Goal: Task Accomplishment & Management: Use online tool/utility

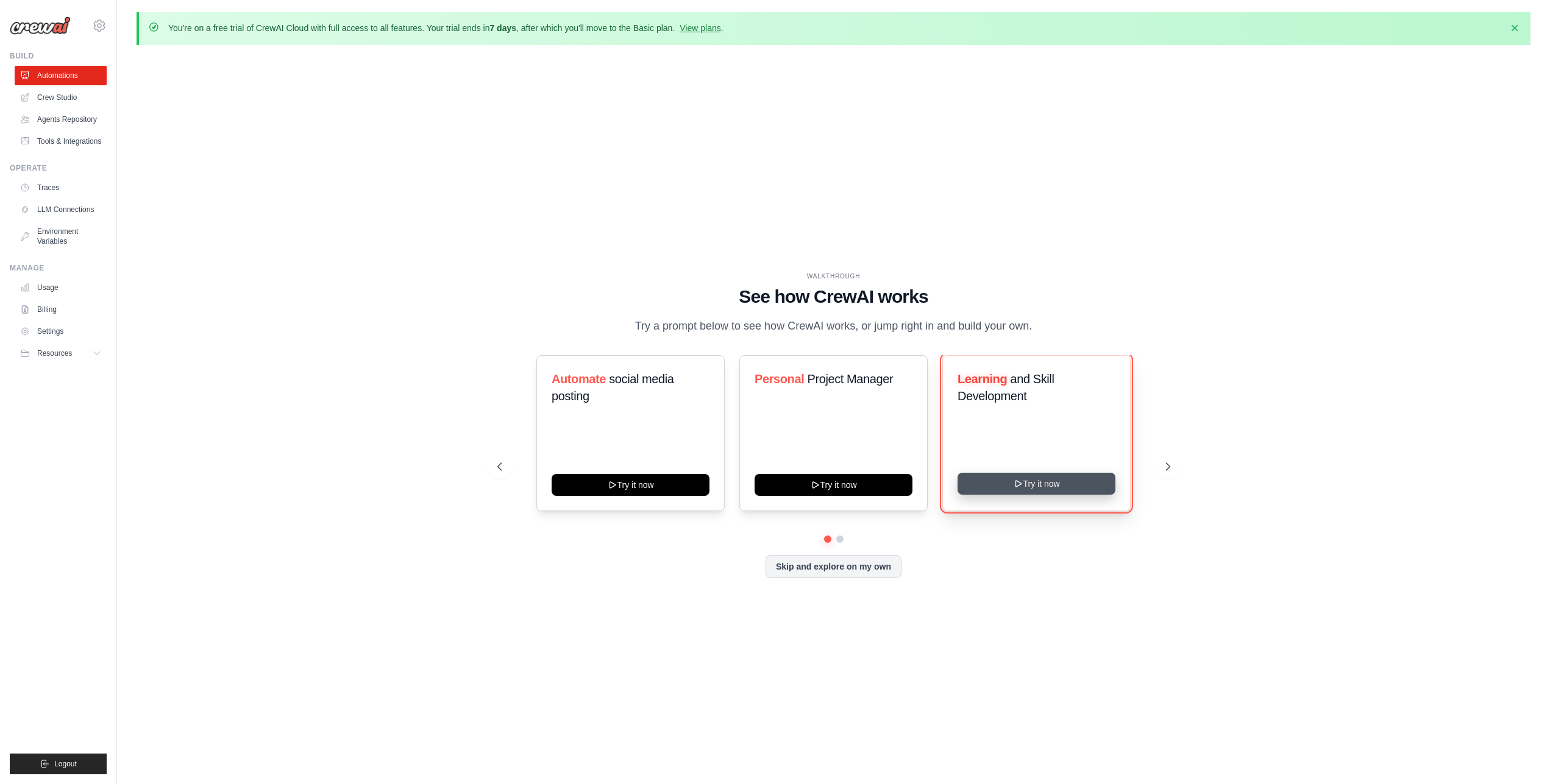
click at [998, 494] on button "Try it now" at bounding box center [1036, 483] width 158 height 22
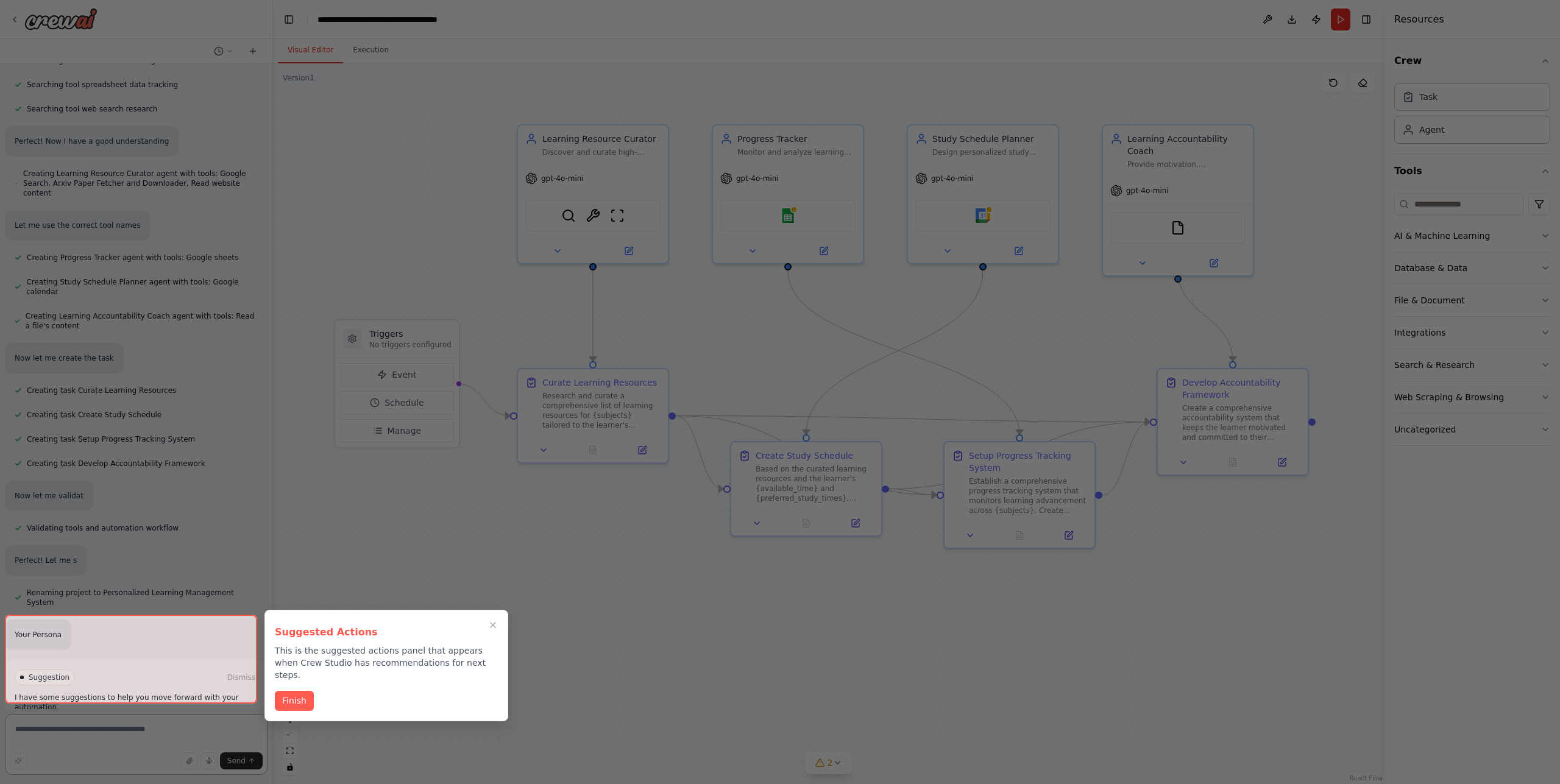
scroll to position [245, 0]
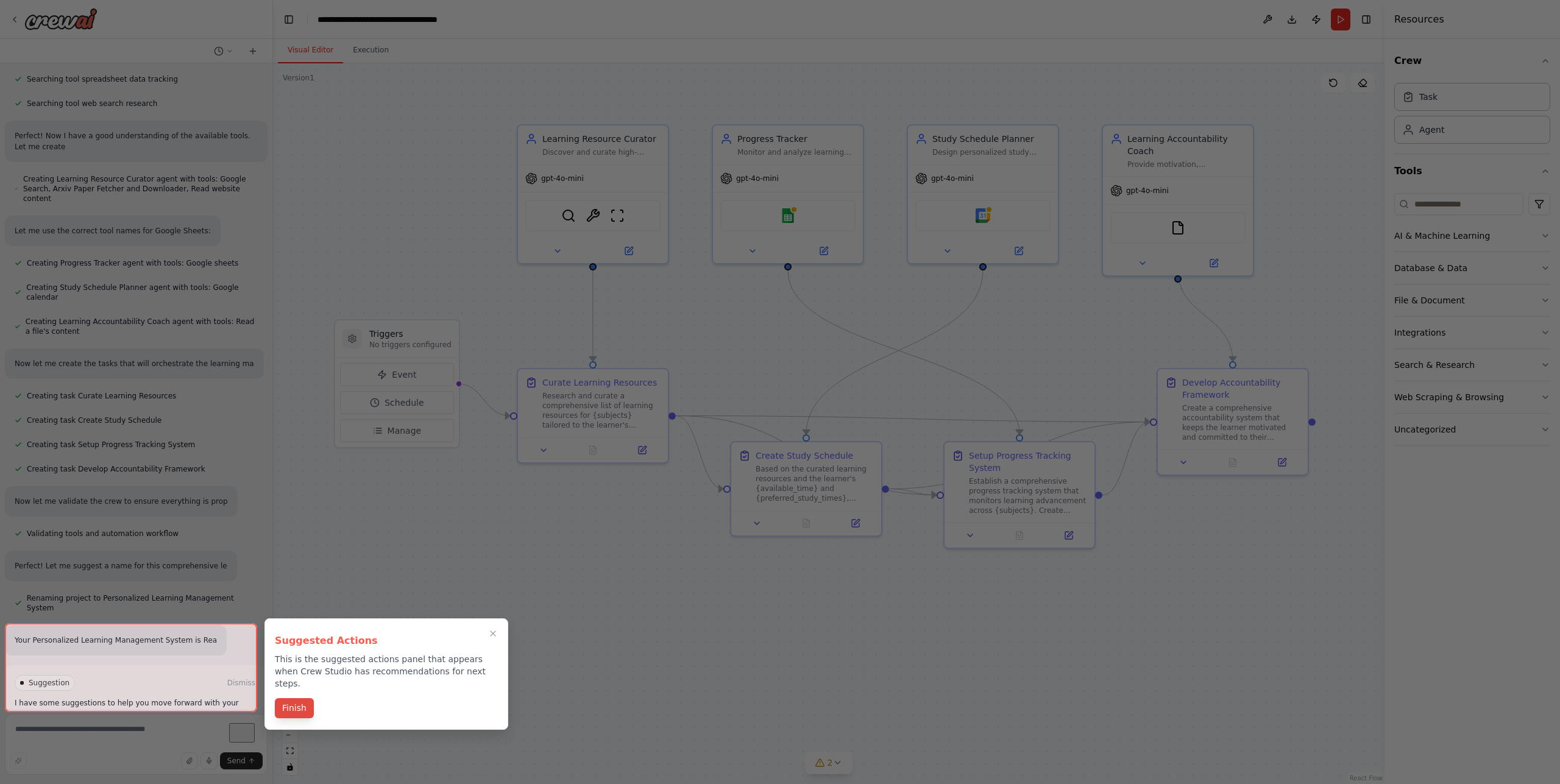
click at [297, 698] on button "Finish" at bounding box center [294, 708] width 39 height 20
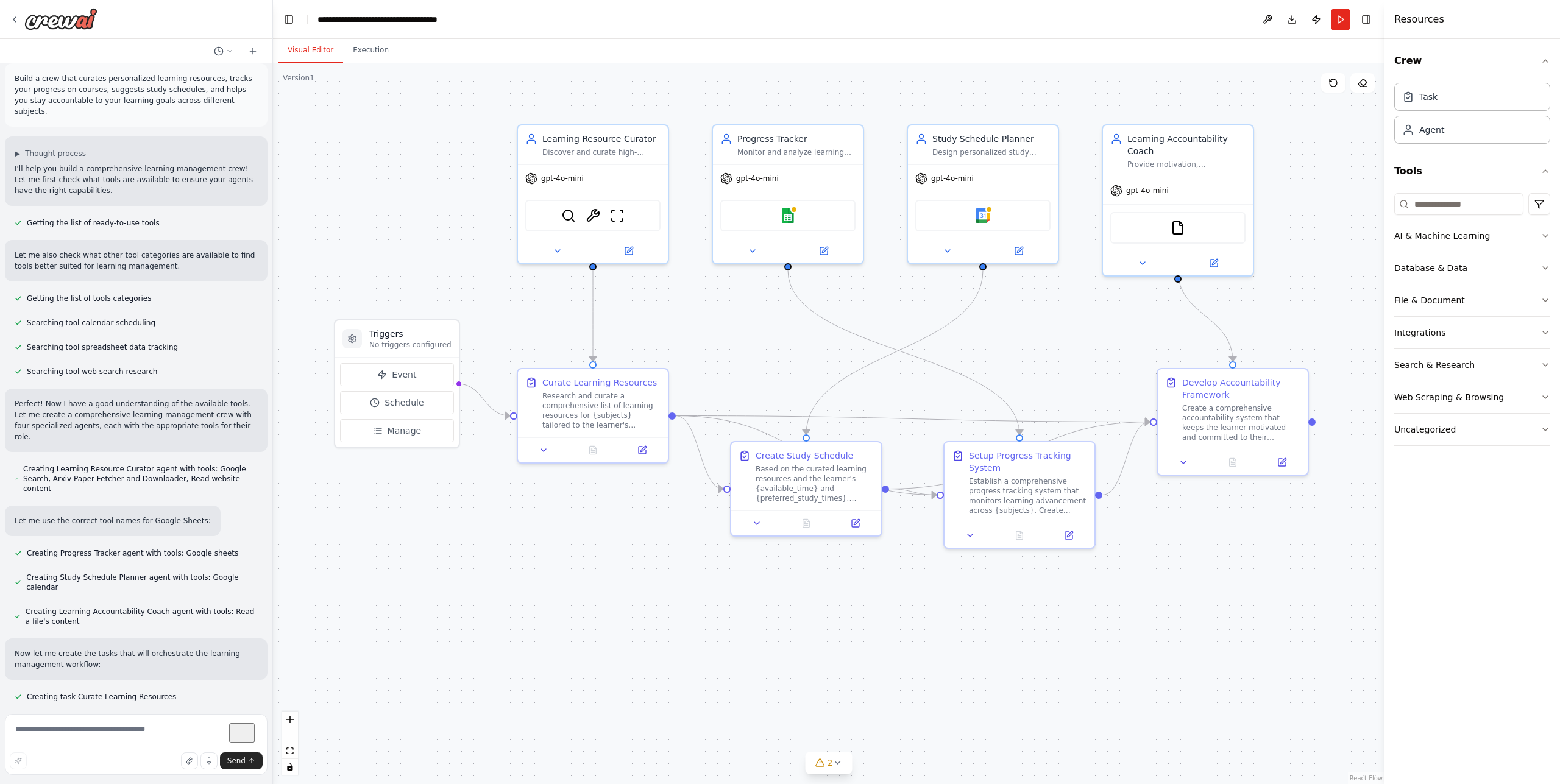
scroll to position [0, 0]
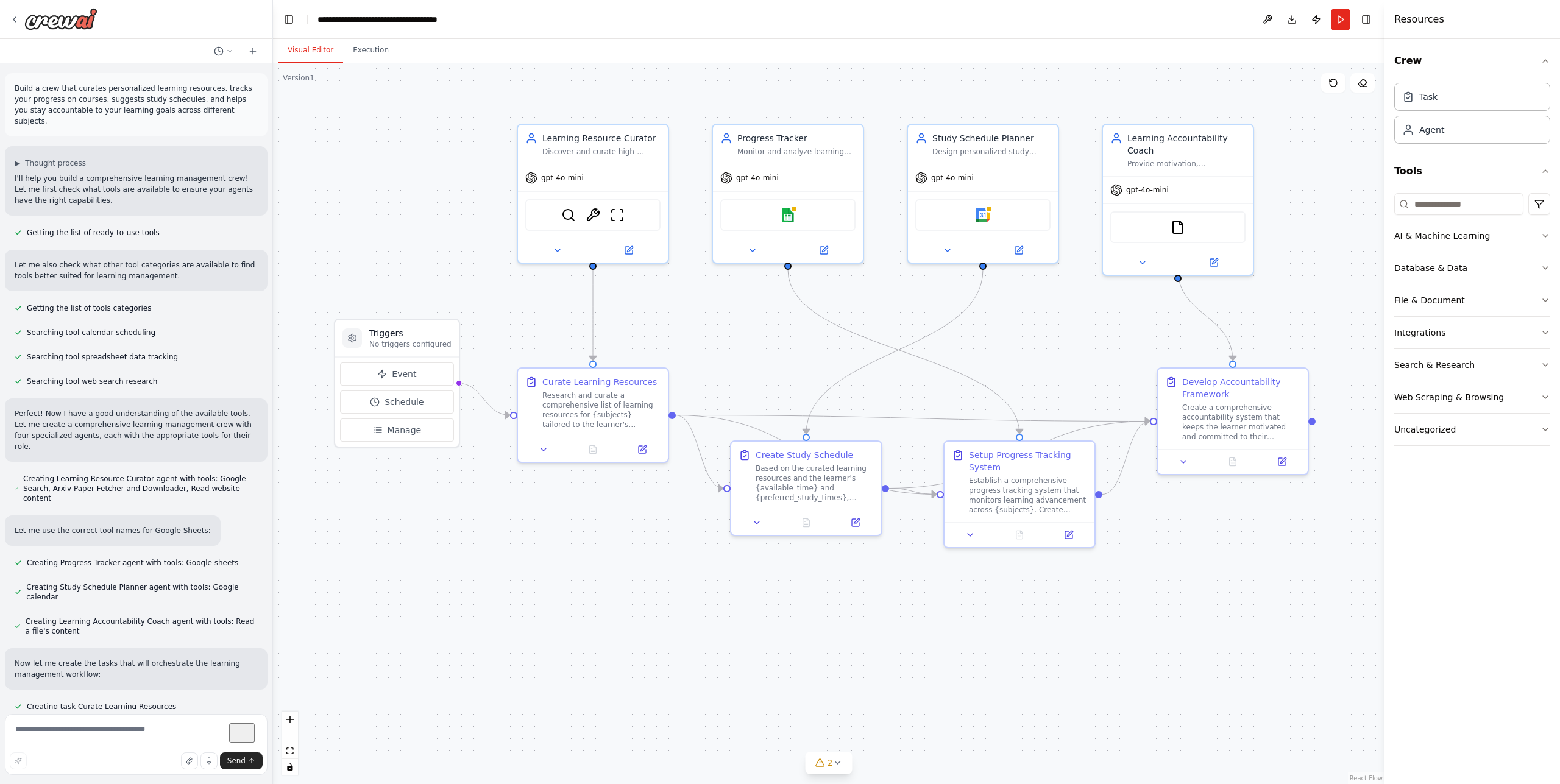
click at [868, 766] on div ".deletable-edge-delete-btn { width: 20px; height: 20px; border: 0px solid #ffff…" at bounding box center [828, 424] width 1112 height 721
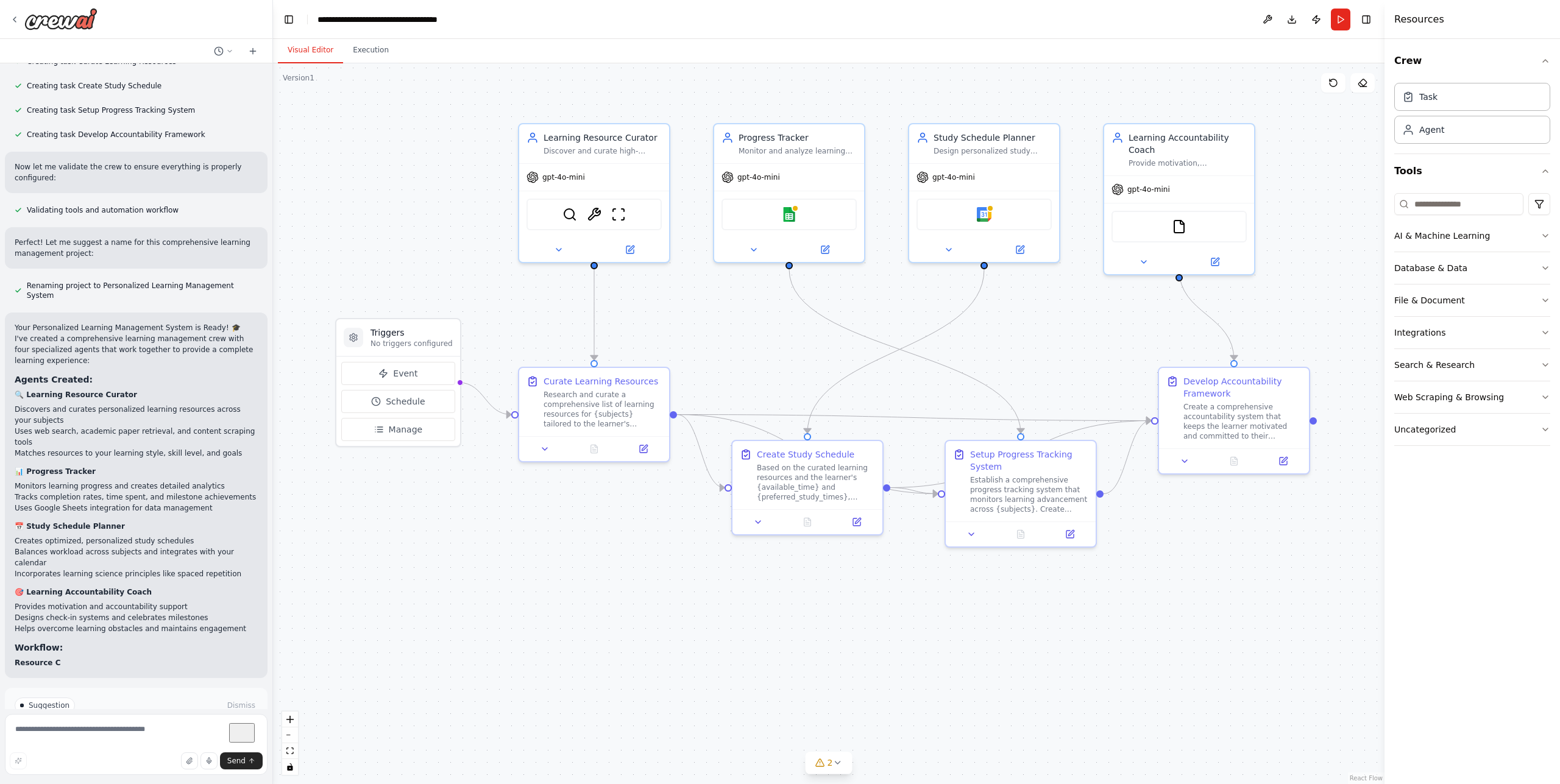
scroll to position [645, 0]
click at [169, 747] on button "Run Automation" at bounding box center [136, 756] width 243 height 19
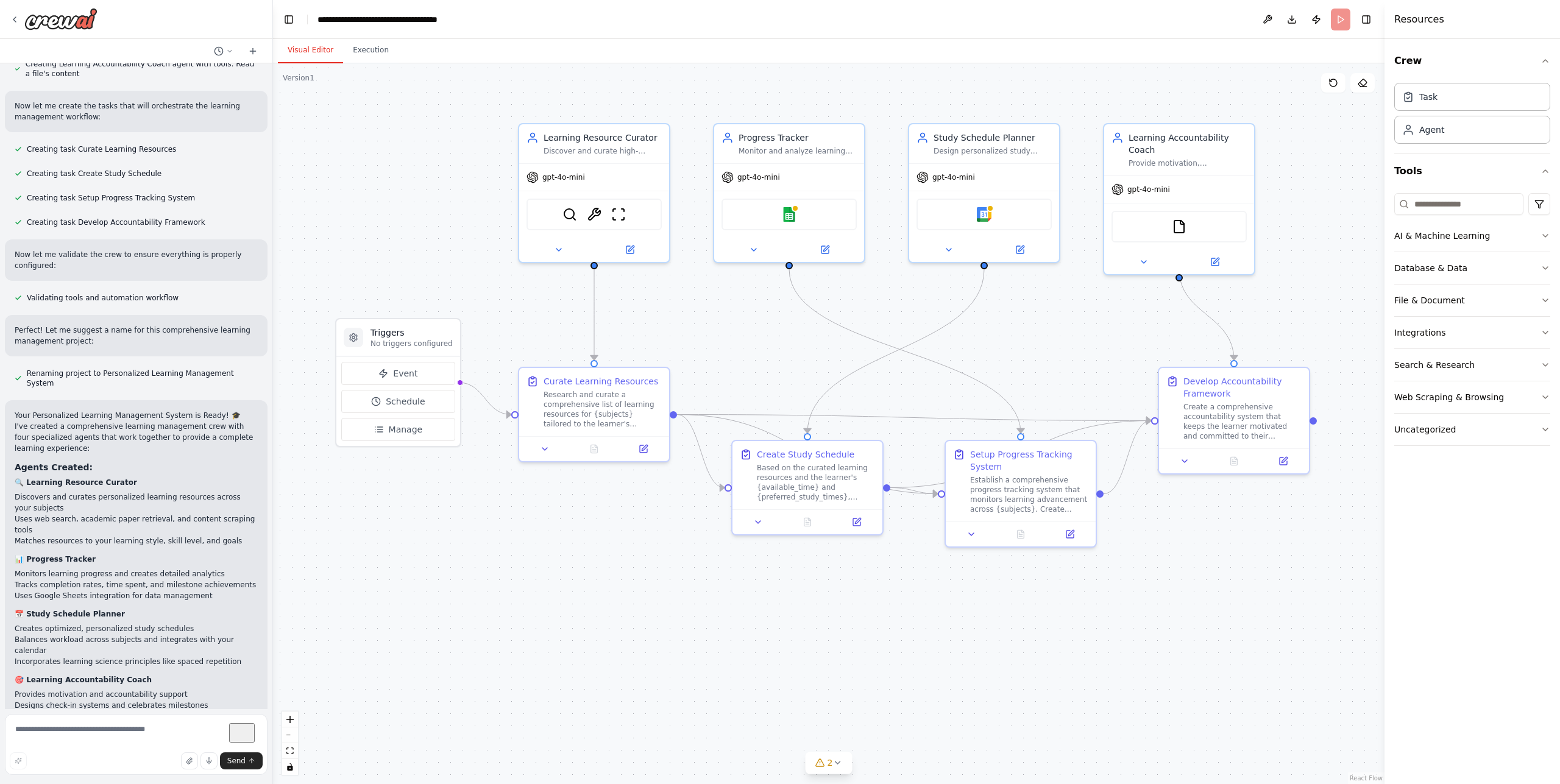
scroll to position [558, 0]
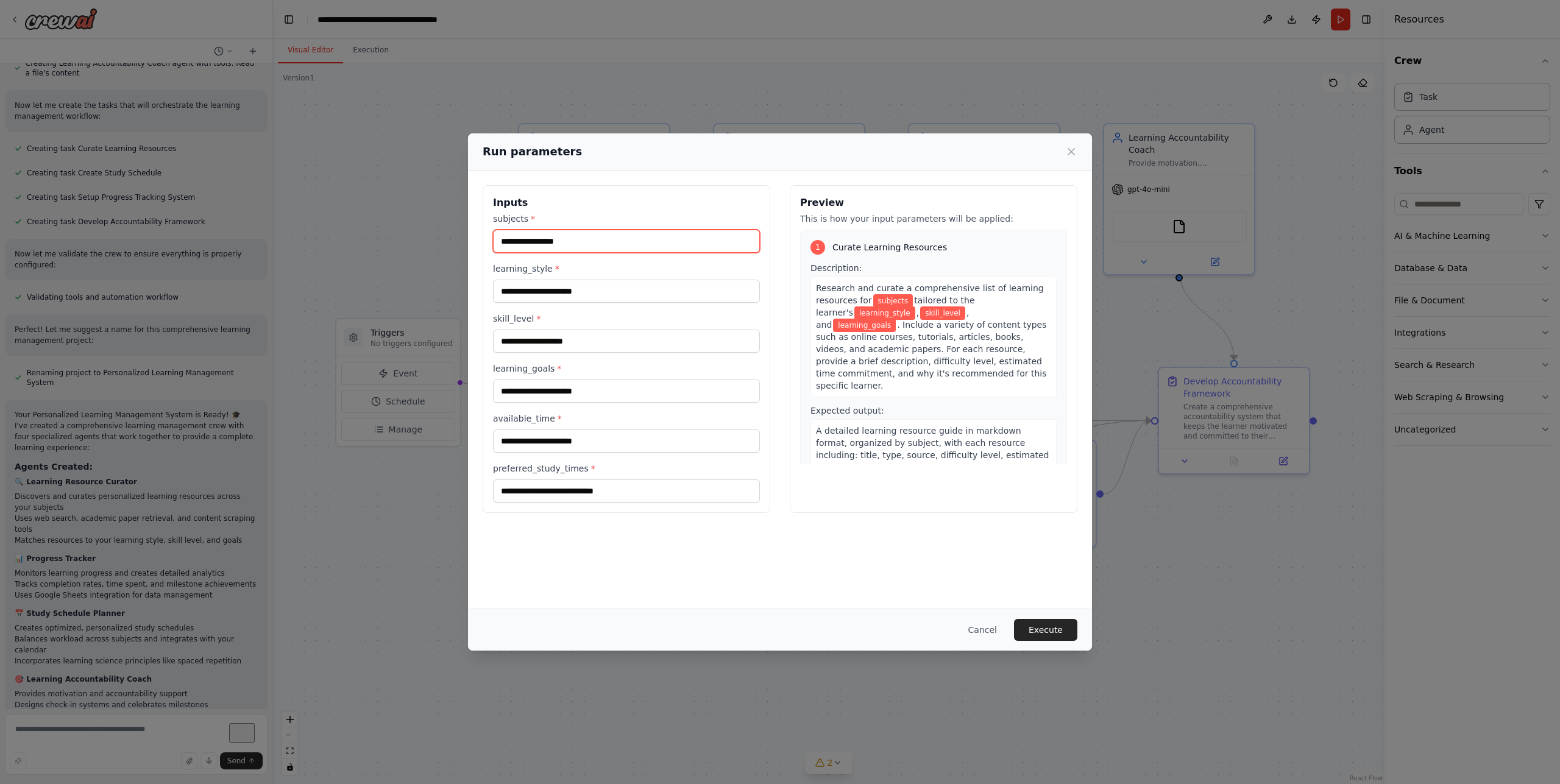
click at [645, 235] on input "subjects *" at bounding box center [626, 241] width 267 height 23
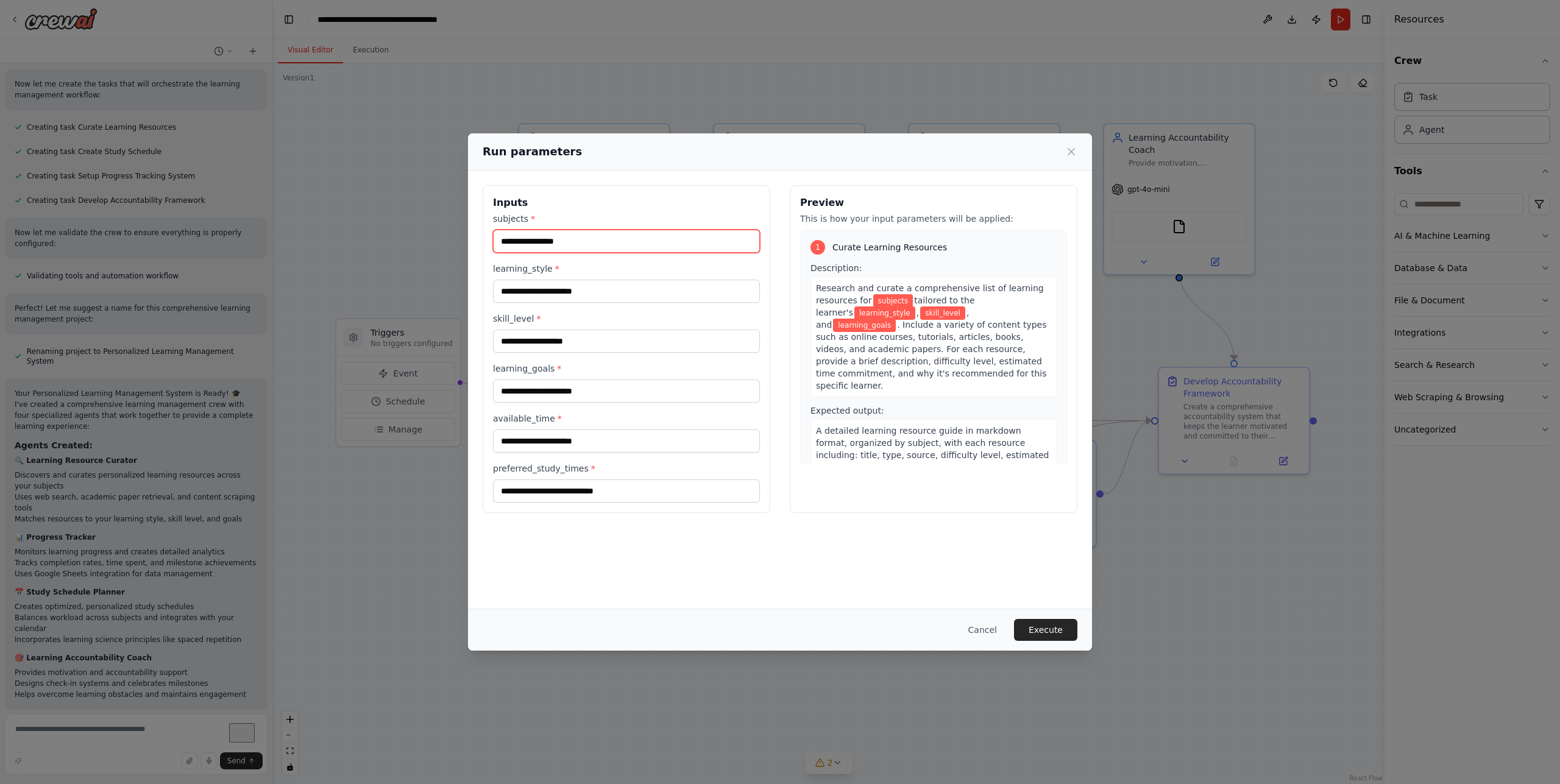
scroll to position [580, 0]
click at [665, 244] on input "subjects *" at bounding box center [626, 241] width 267 height 23
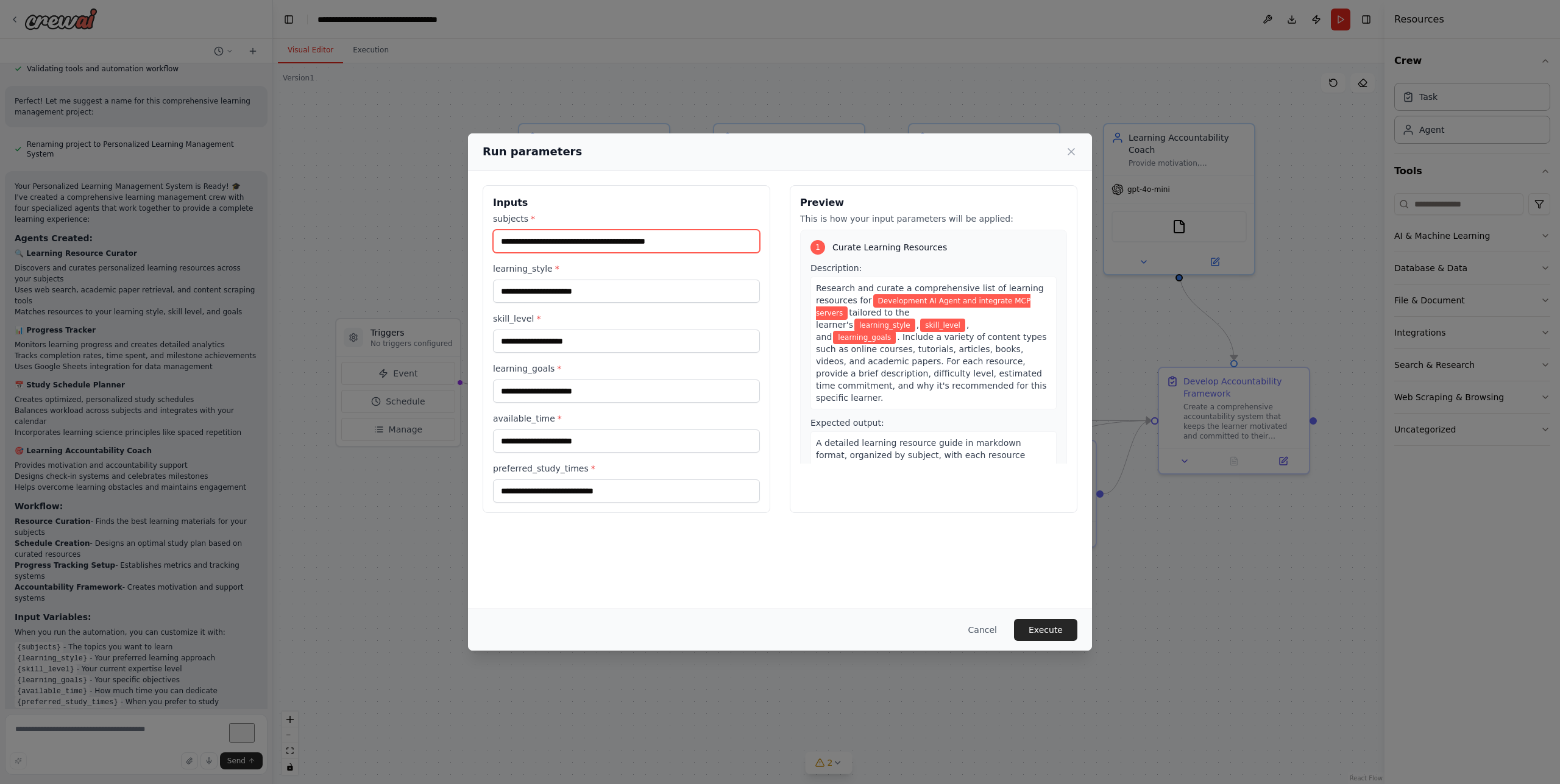
scroll to position [787, 0]
type input "**********"
click at [570, 290] on input "learning_style *" at bounding box center [626, 291] width 267 height 23
drag, startPoint x: 621, startPoint y: 308, endPoint x: 621, endPoint y: 315, distance: 7.0
click at [623, 310] on div "**********" at bounding box center [626, 357] width 267 height 290
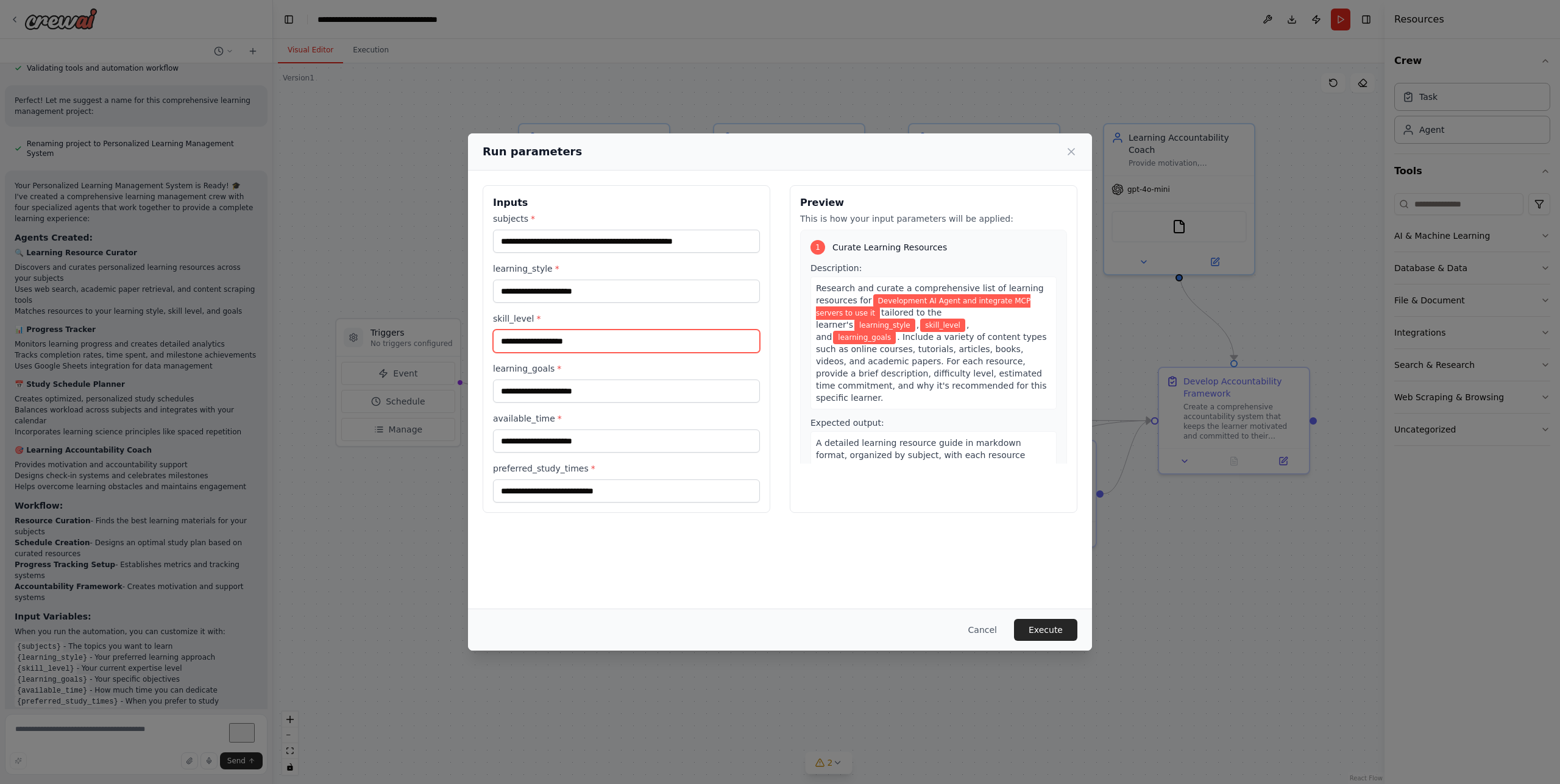
drag, startPoint x: 617, startPoint y: 333, endPoint x: 609, endPoint y: 318, distance: 17.0
click at [617, 332] on input "skill_level *" at bounding box center [626, 341] width 267 height 23
click at [605, 286] on input "learning_style *" at bounding box center [626, 291] width 267 height 23
click at [597, 286] on input "learning_style *" at bounding box center [626, 291] width 267 height 23
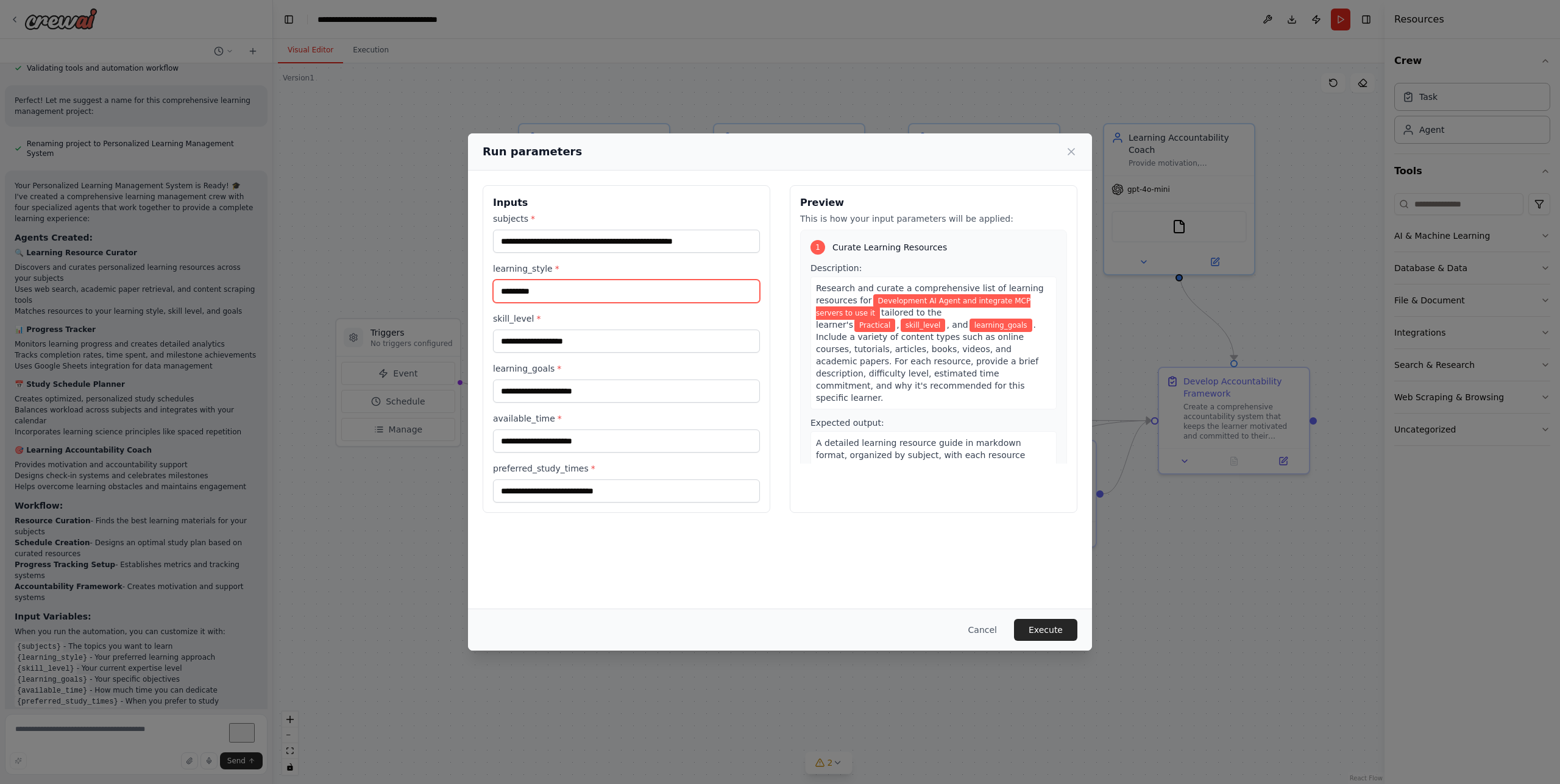
type input "*********"
click at [598, 350] on input "skill_level *" at bounding box center [626, 341] width 267 height 23
type input "******"
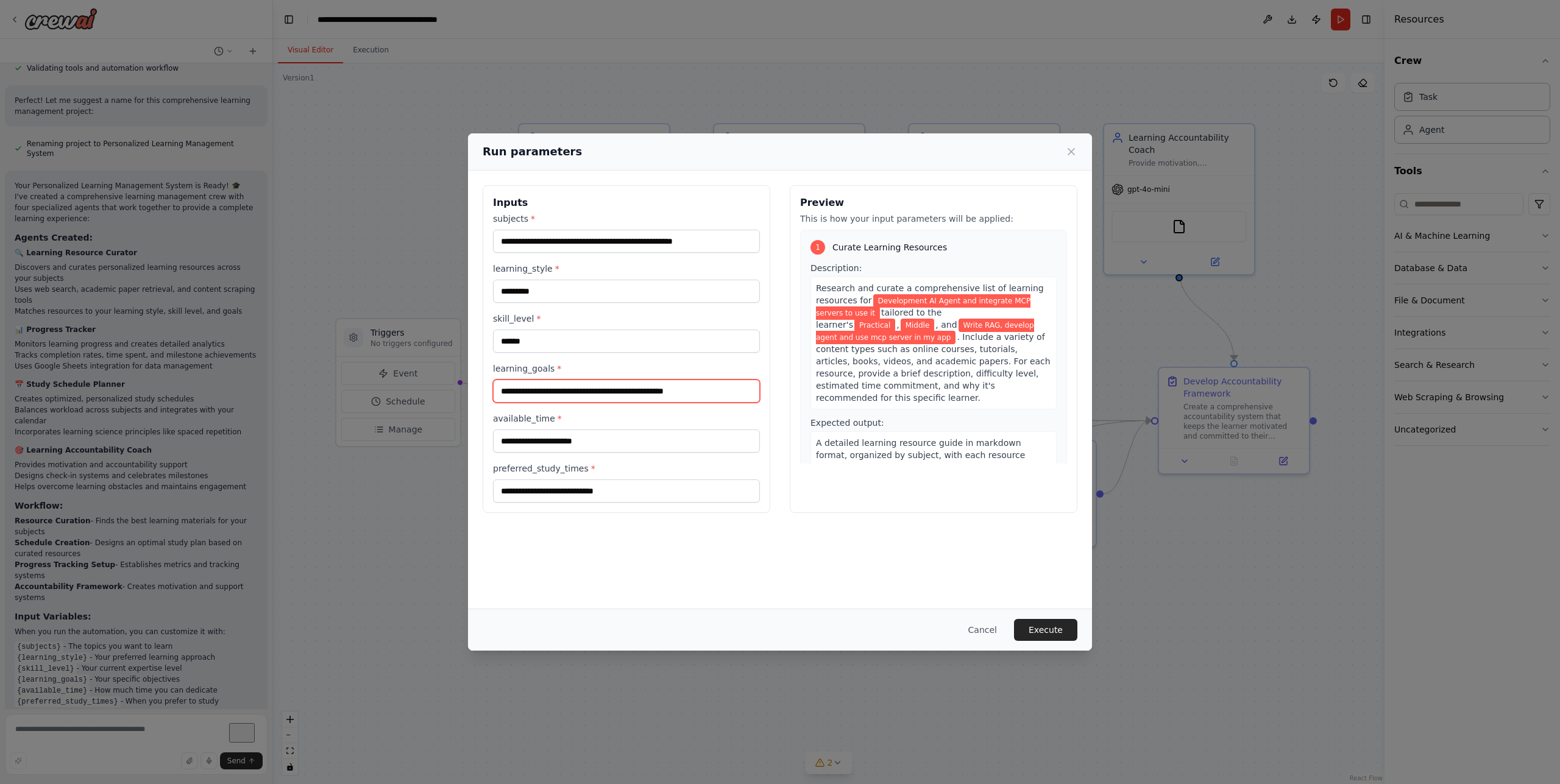
type input "**********"
type input "*********"
click at [662, 579] on div "**********" at bounding box center [779, 389] width 624 height 438
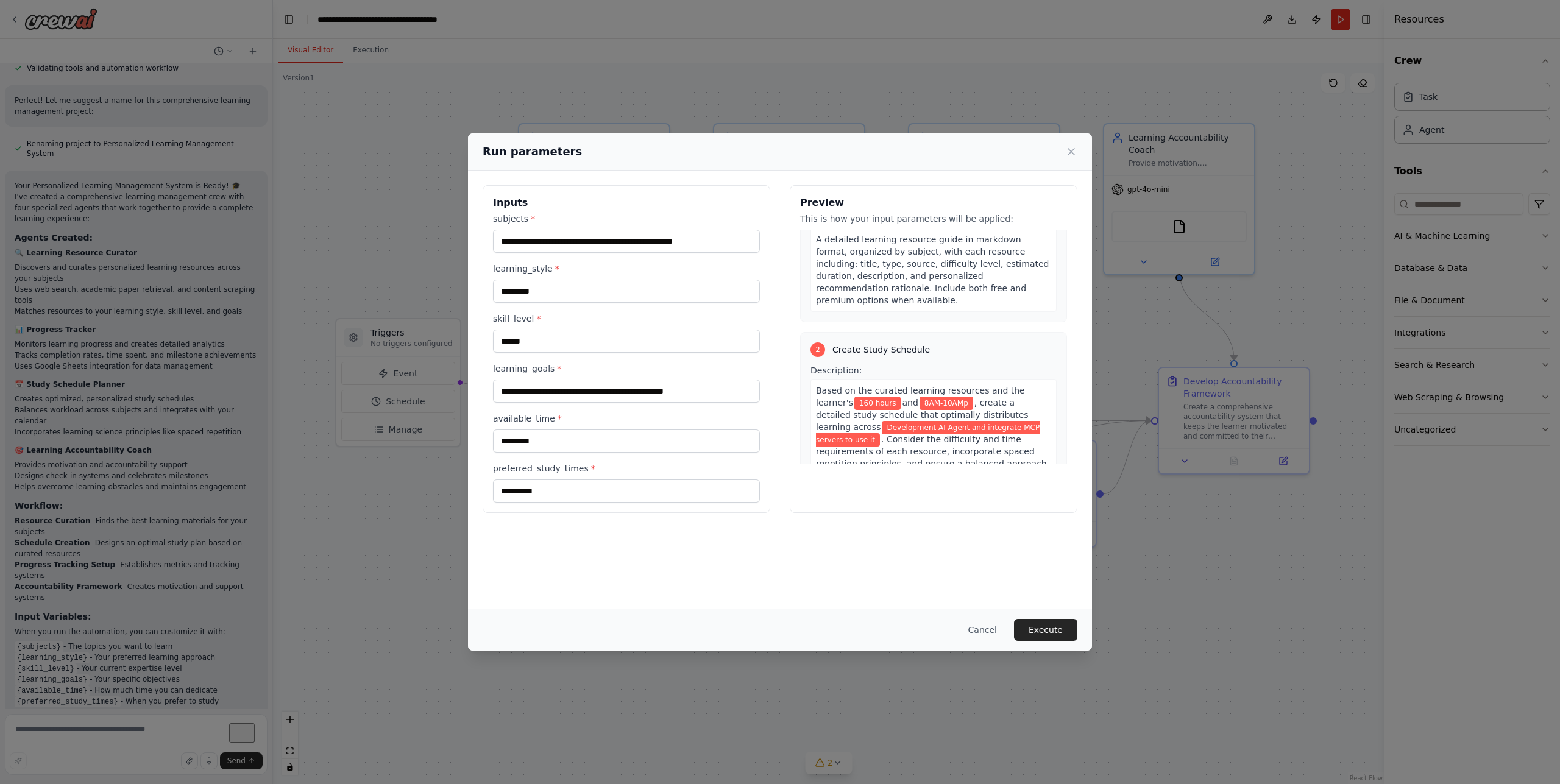
scroll to position [0, 0]
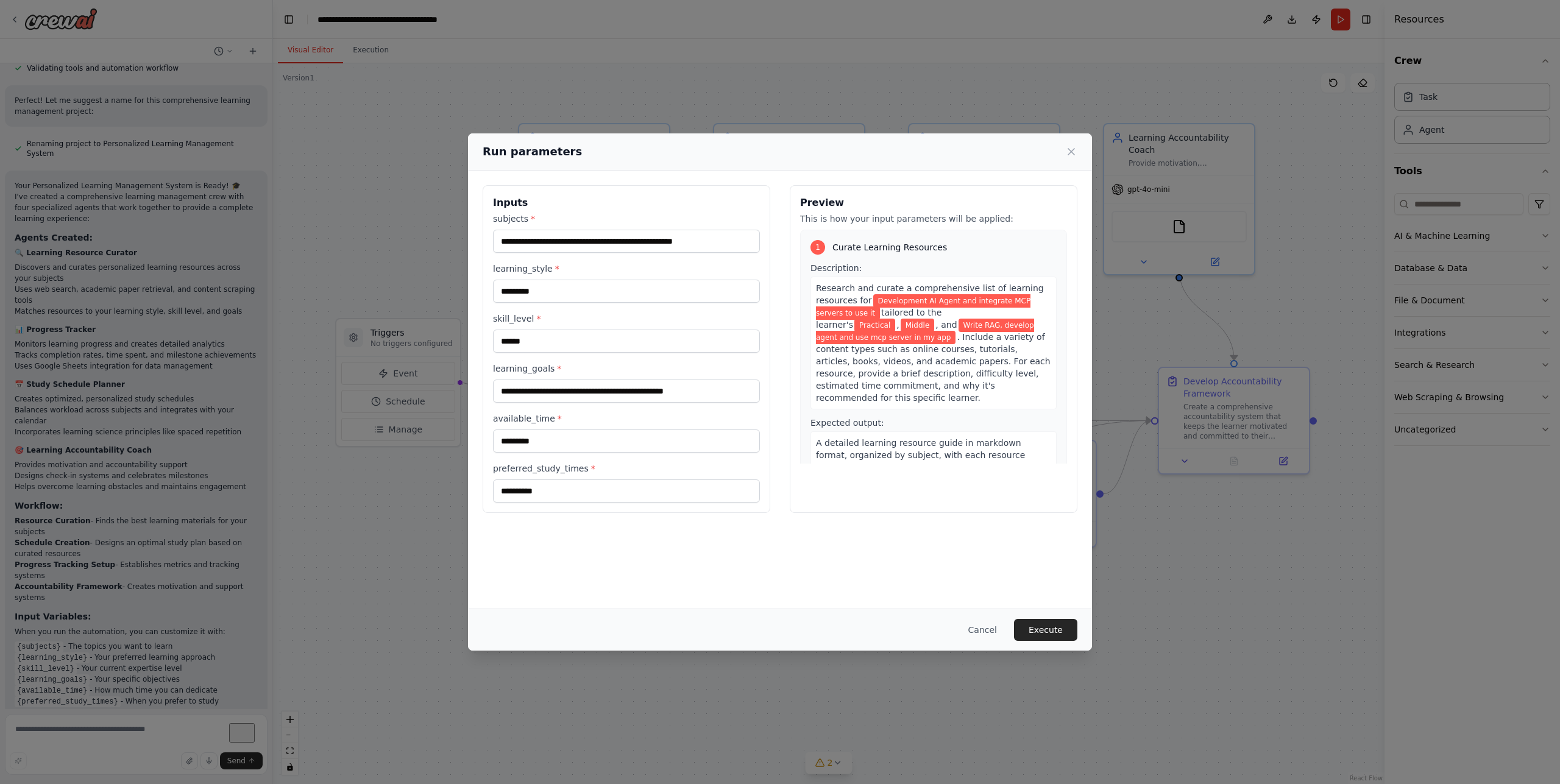
click at [972, 341] on span ". Include a variety of content types such as online courses, tutorials, article…" at bounding box center [933, 367] width 235 height 71
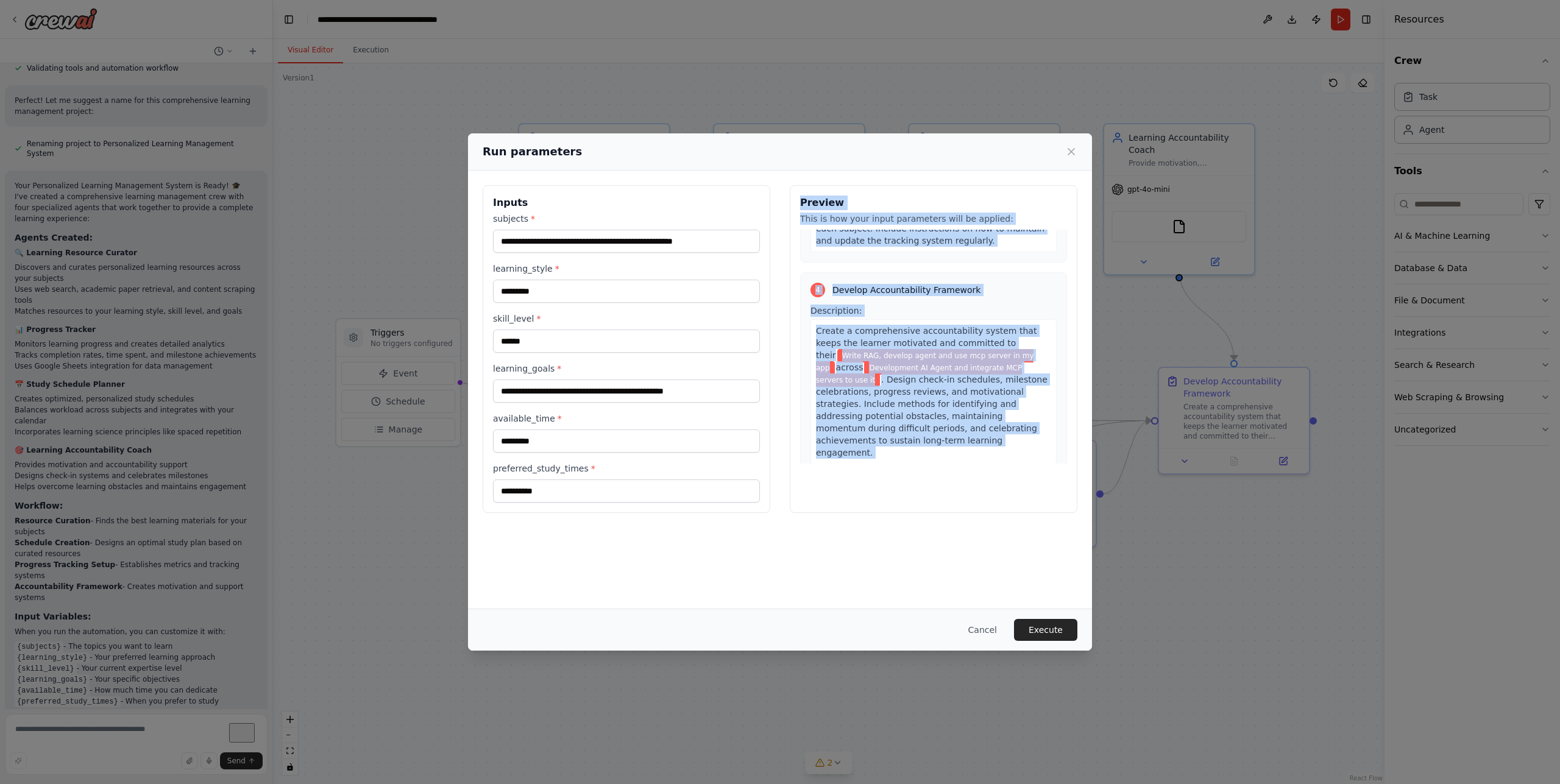
scroll to position [894, 0]
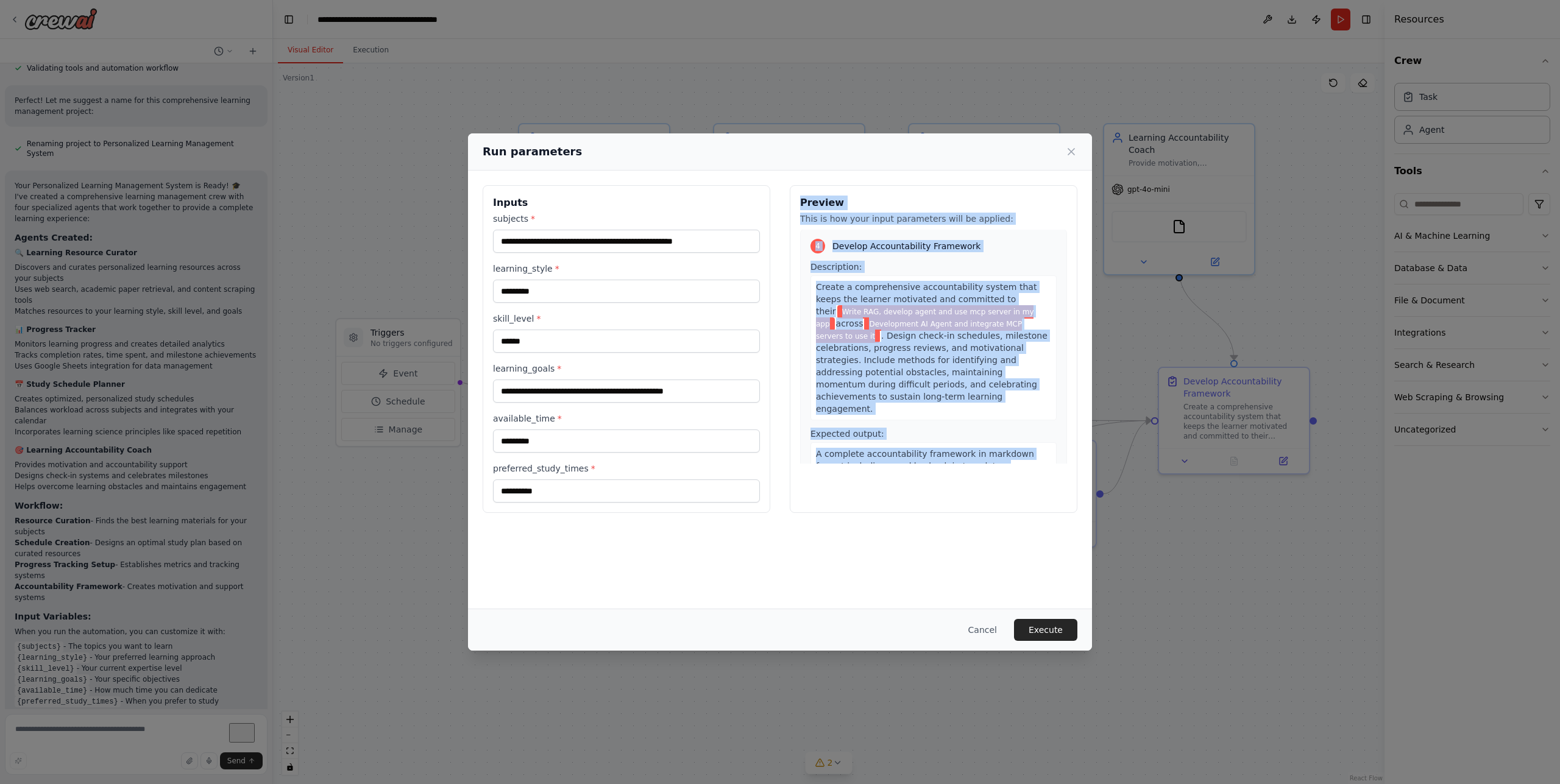
drag, startPoint x: 801, startPoint y: 203, endPoint x: 1016, endPoint y: 450, distance: 327.5
click at [1016, 446] on div "Preview This is how your input parameters will be applied: 1 Curate Learning Re…" at bounding box center [934, 348] width 288 height 328
copy div "Preview This is how your input parameters will be applied: 1 Curate Learning Re…"
click at [1062, 633] on button "Execute" at bounding box center [1045, 630] width 63 height 22
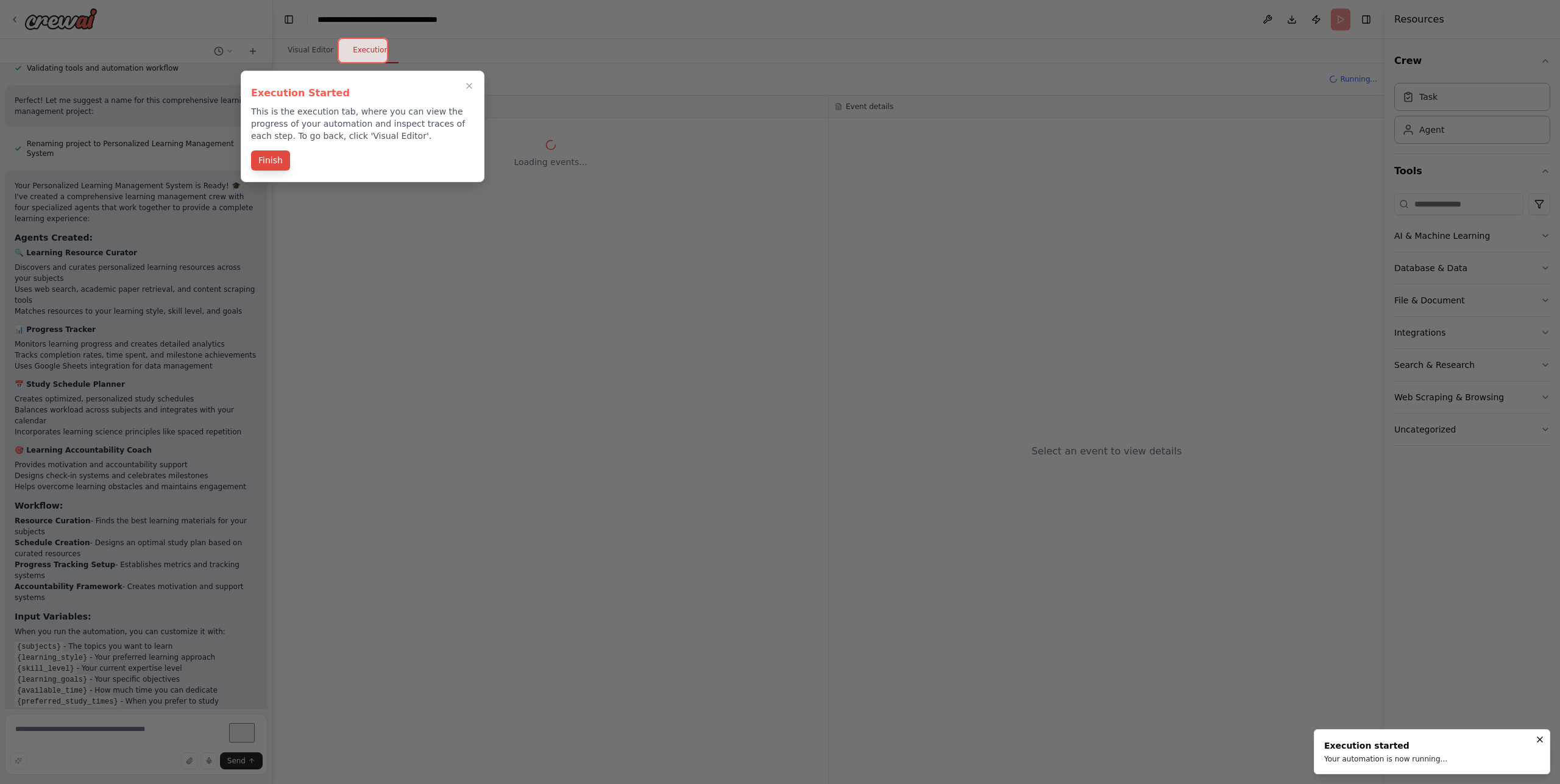
click at [277, 165] on button "Finish" at bounding box center [270, 160] width 39 height 20
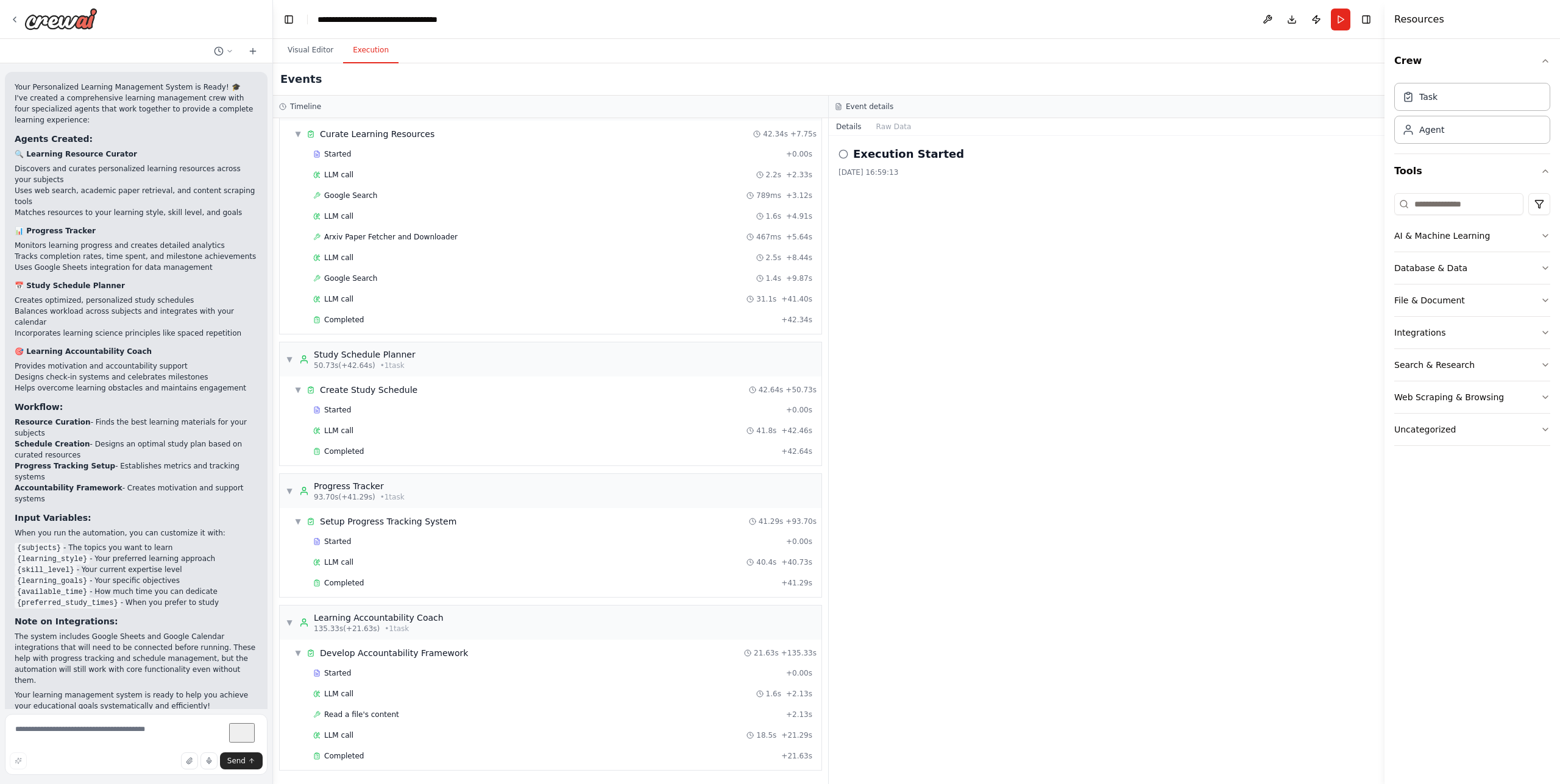
scroll to position [0, 0]
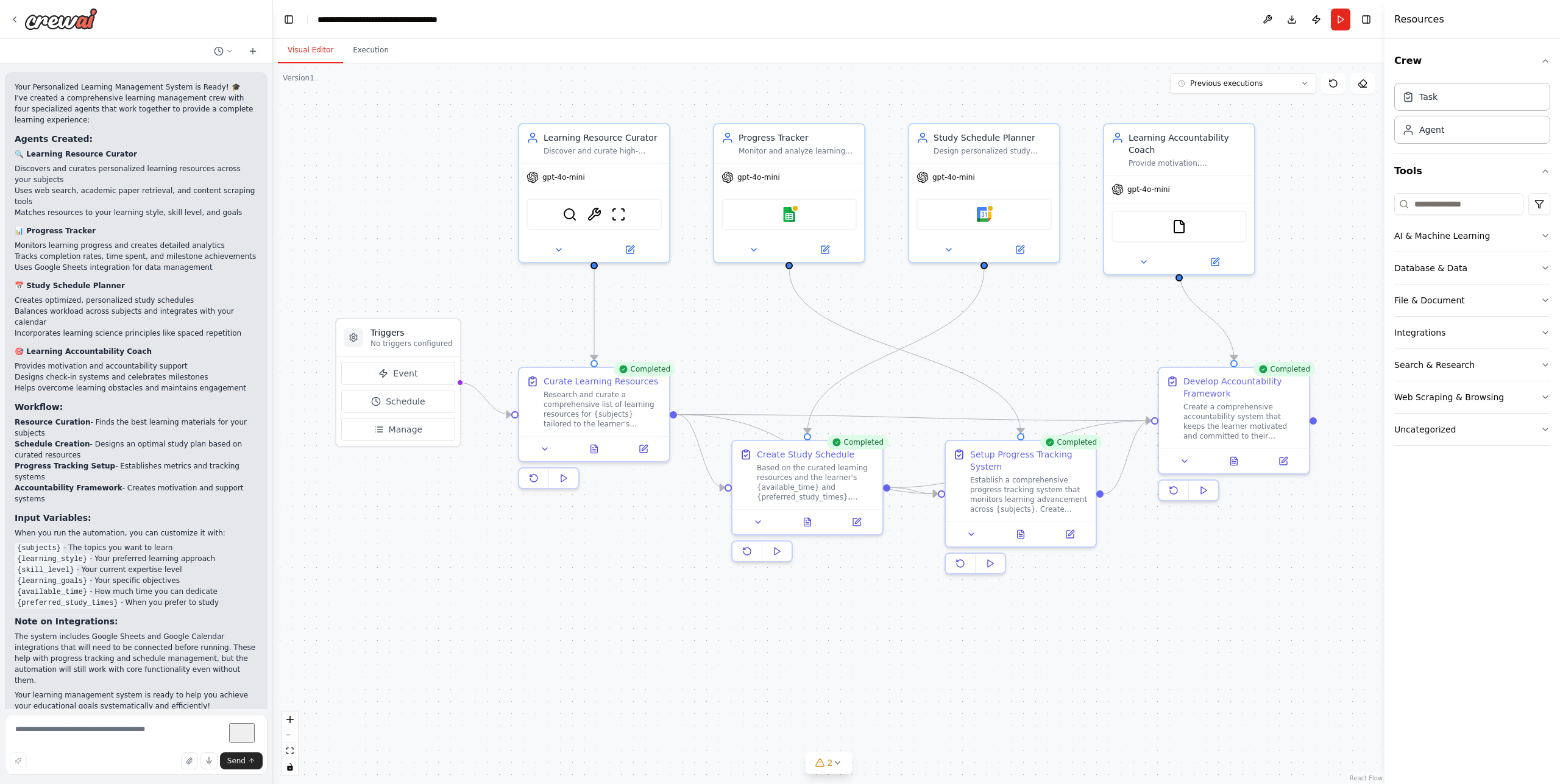
click at [315, 51] on button "Visual Editor" at bounding box center [310, 50] width 65 height 26
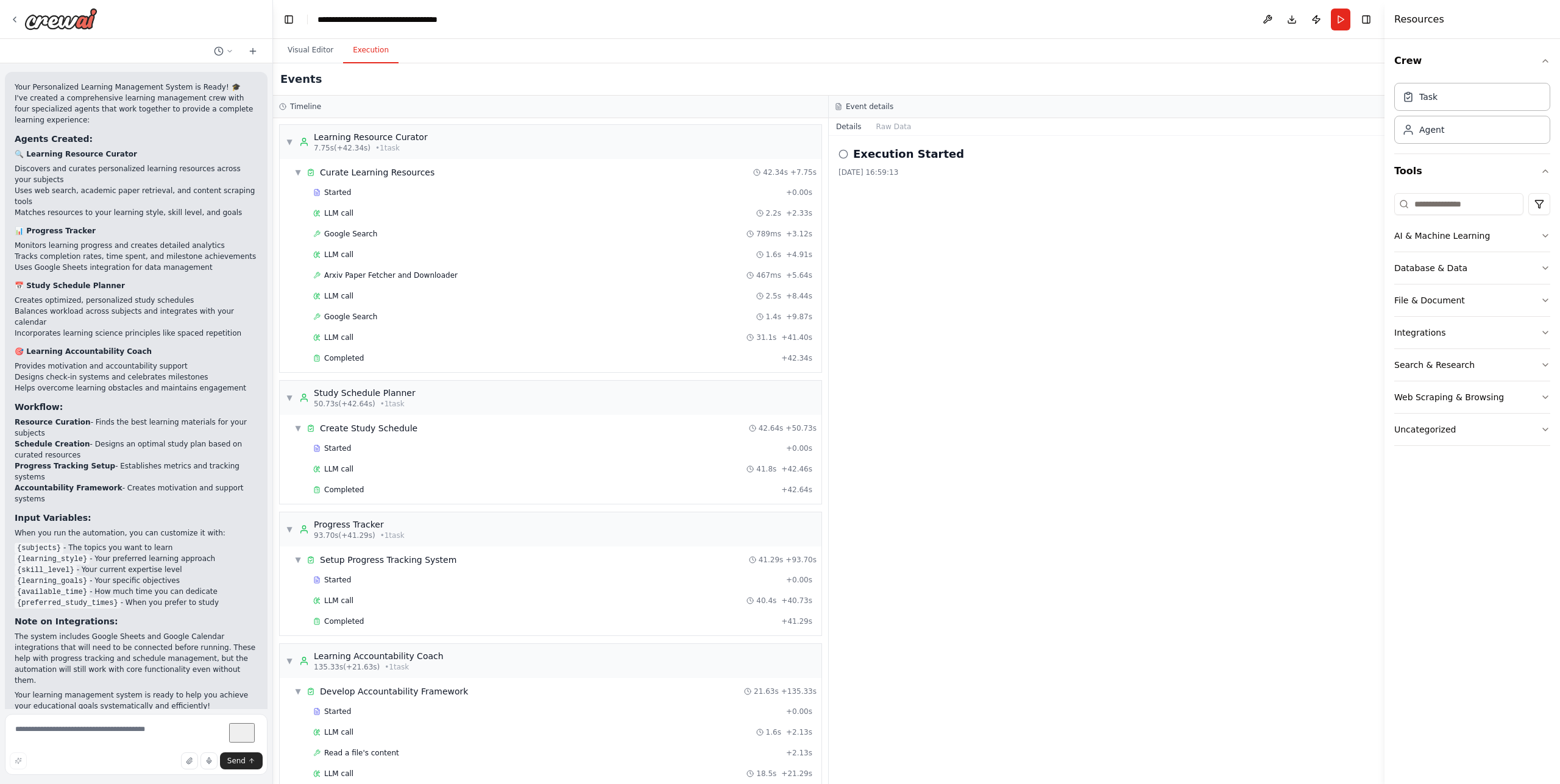
click at [361, 48] on button "Execution" at bounding box center [371, 50] width 55 height 26
click at [308, 53] on button "Visual Editor" at bounding box center [310, 50] width 65 height 26
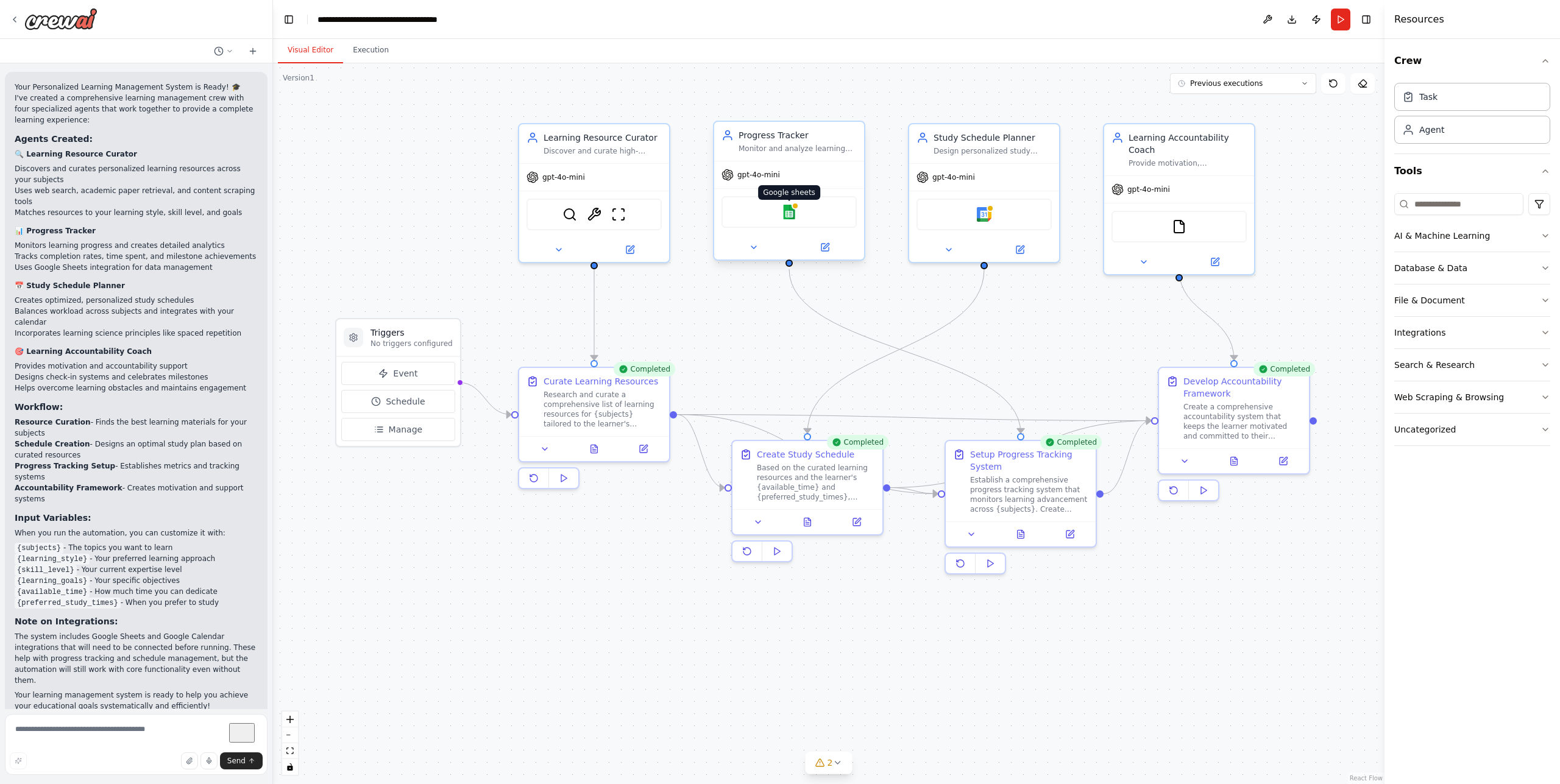
click at [790, 211] on img at bounding box center [789, 212] width 14 height 14
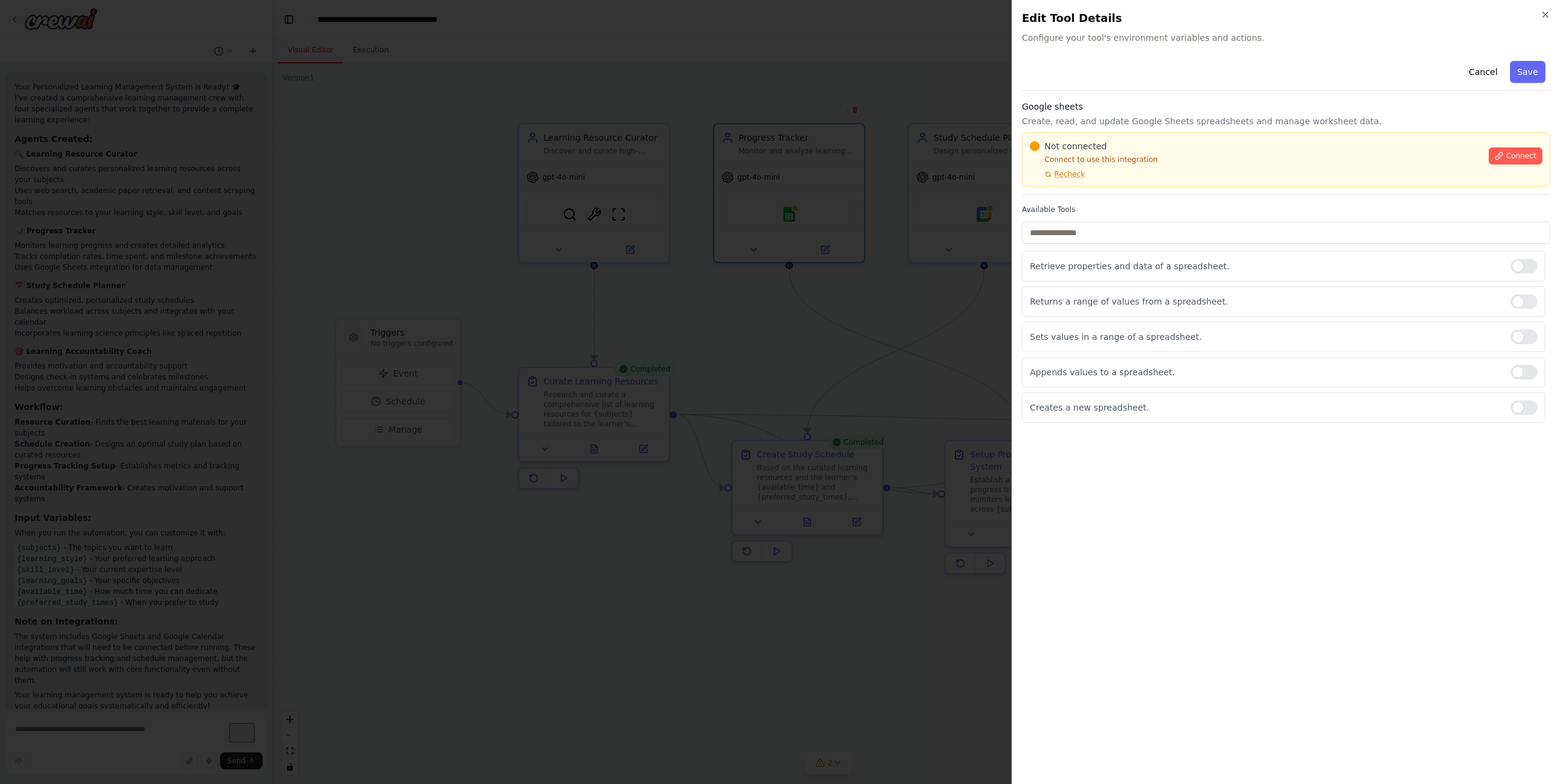
click at [1488, 159] on div "Not connected Connect to use this integration Recheck Connect" at bounding box center [1286, 160] width 512 height 39
drag, startPoint x: 1513, startPoint y: 159, endPoint x: 1485, endPoint y: 162, distance: 28.2
click at [1485, 162] on div "Not connected Connect to use this integration Recheck Connect" at bounding box center [1286, 160] width 512 height 39
click at [1492, 160] on div "Not connected Connect to use this integration Recheck Connect" at bounding box center [1286, 160] width 512 height 39
click at [1504, 159] on icon at bounding box center [1499, 156] width 9 height 9
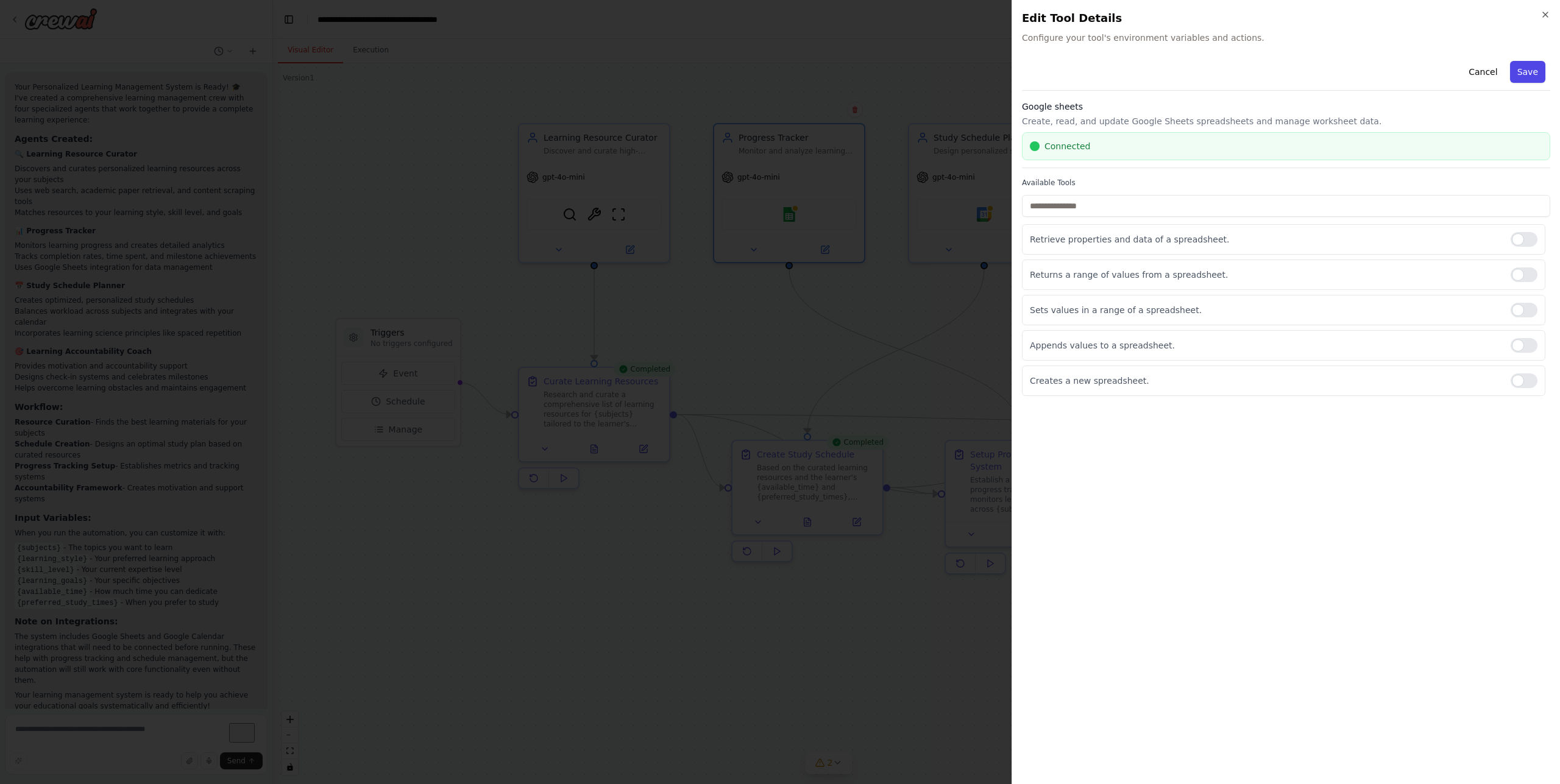
click at [1540, 68] on button "Save" at bounding box center [1528, 71] width 35 height 22
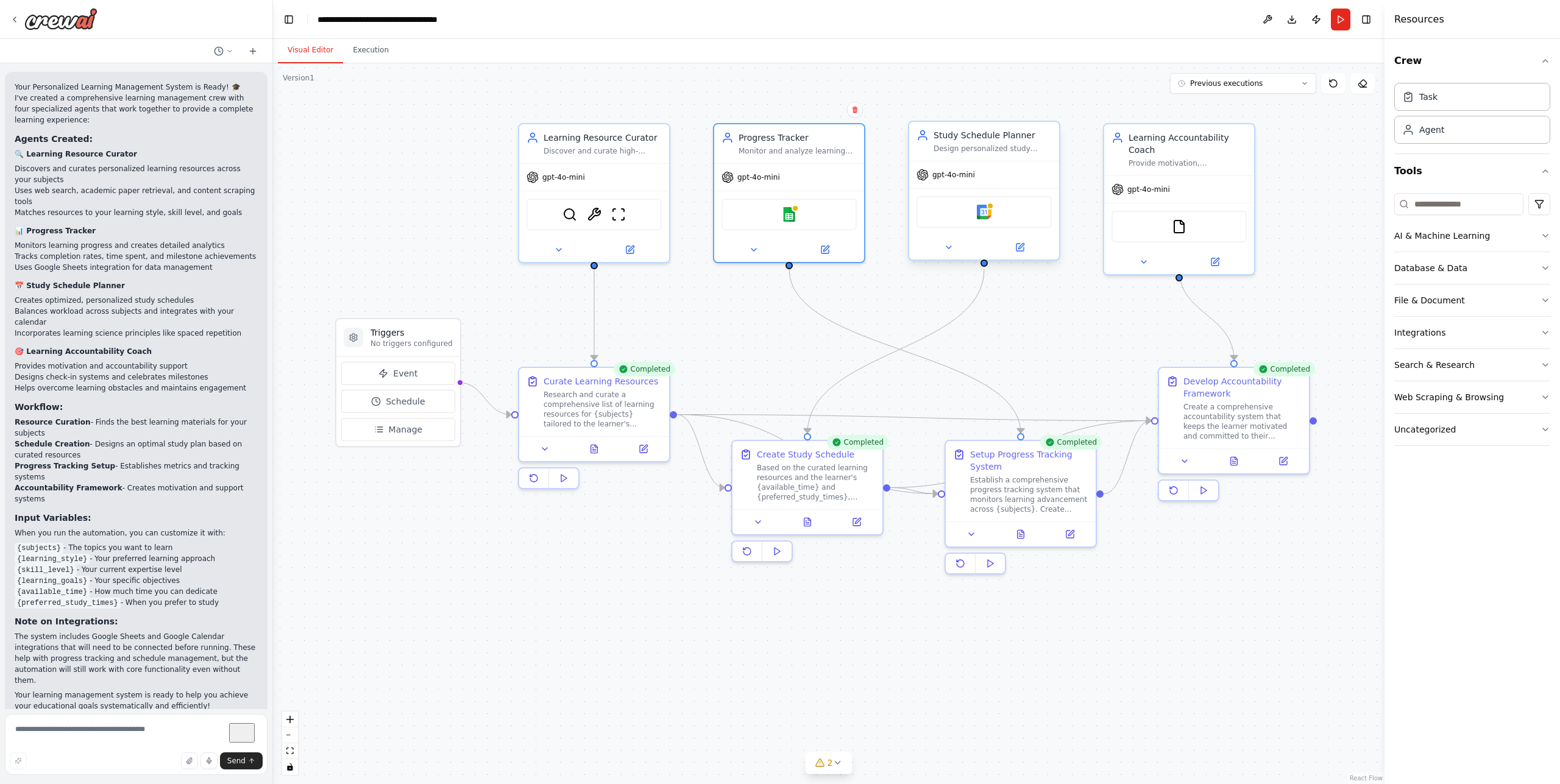
click at [975, 222] on div "Google calendar" at bounding box center [984, 212] width 135 height 32
click at [986, 216] on img at bounding box center [984, 212] width 14 height 14
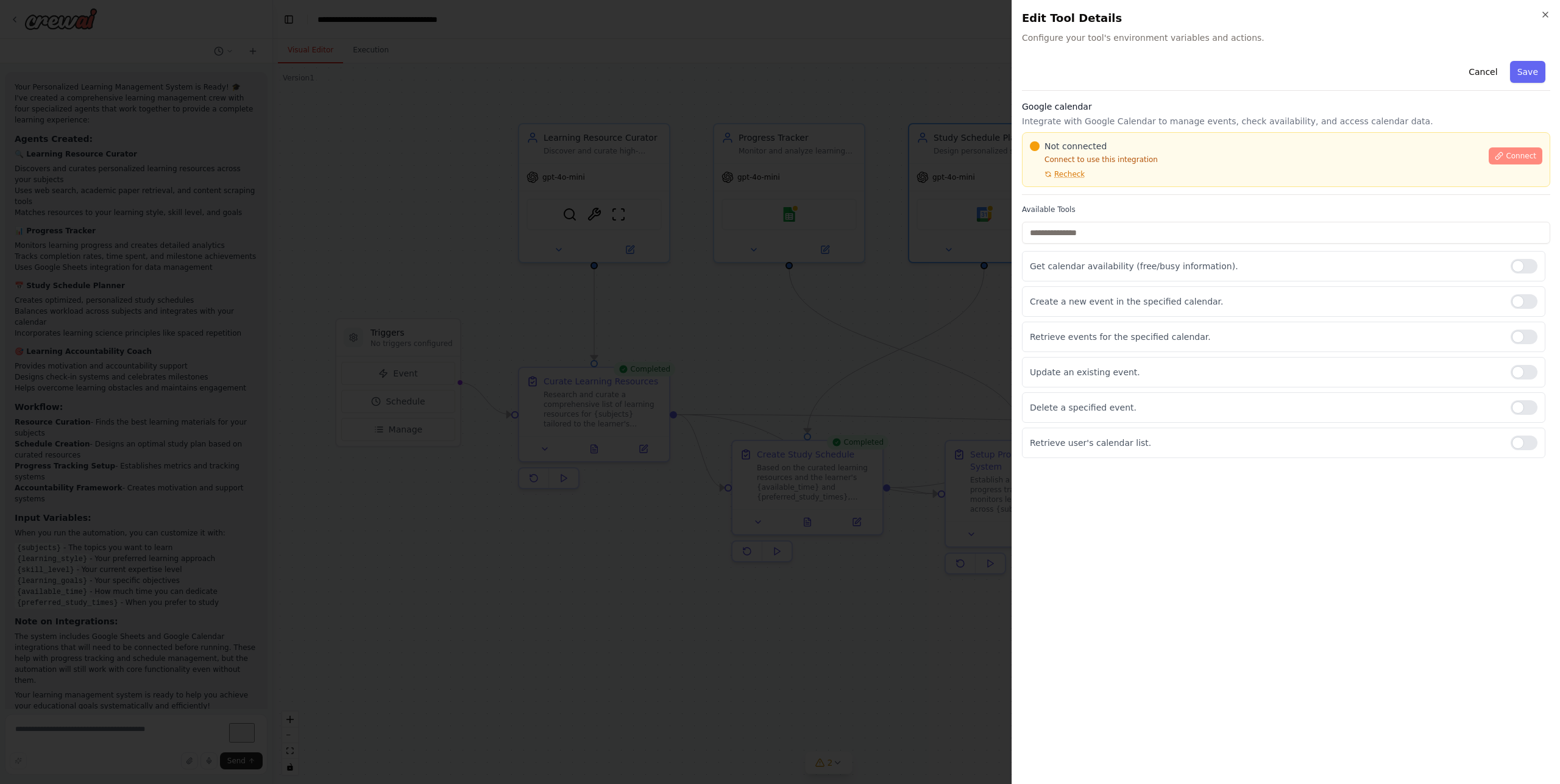
click at [1515, 153] on span "Connect" at bounding box center [1521, 156] width 31 height 10
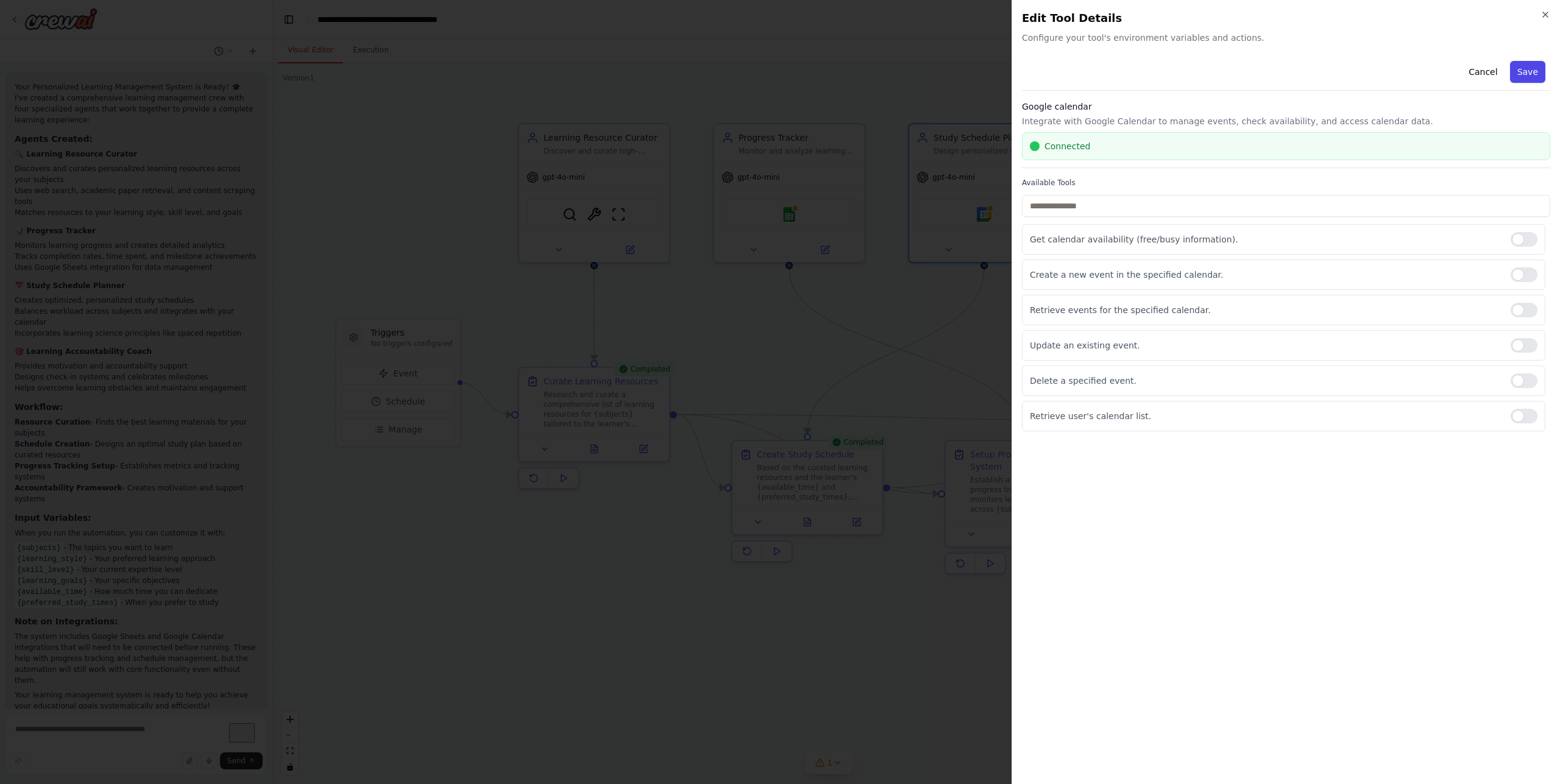
click at [1534, 63] on button "Save" at bounding box center [1528, 71] width 35 height 22
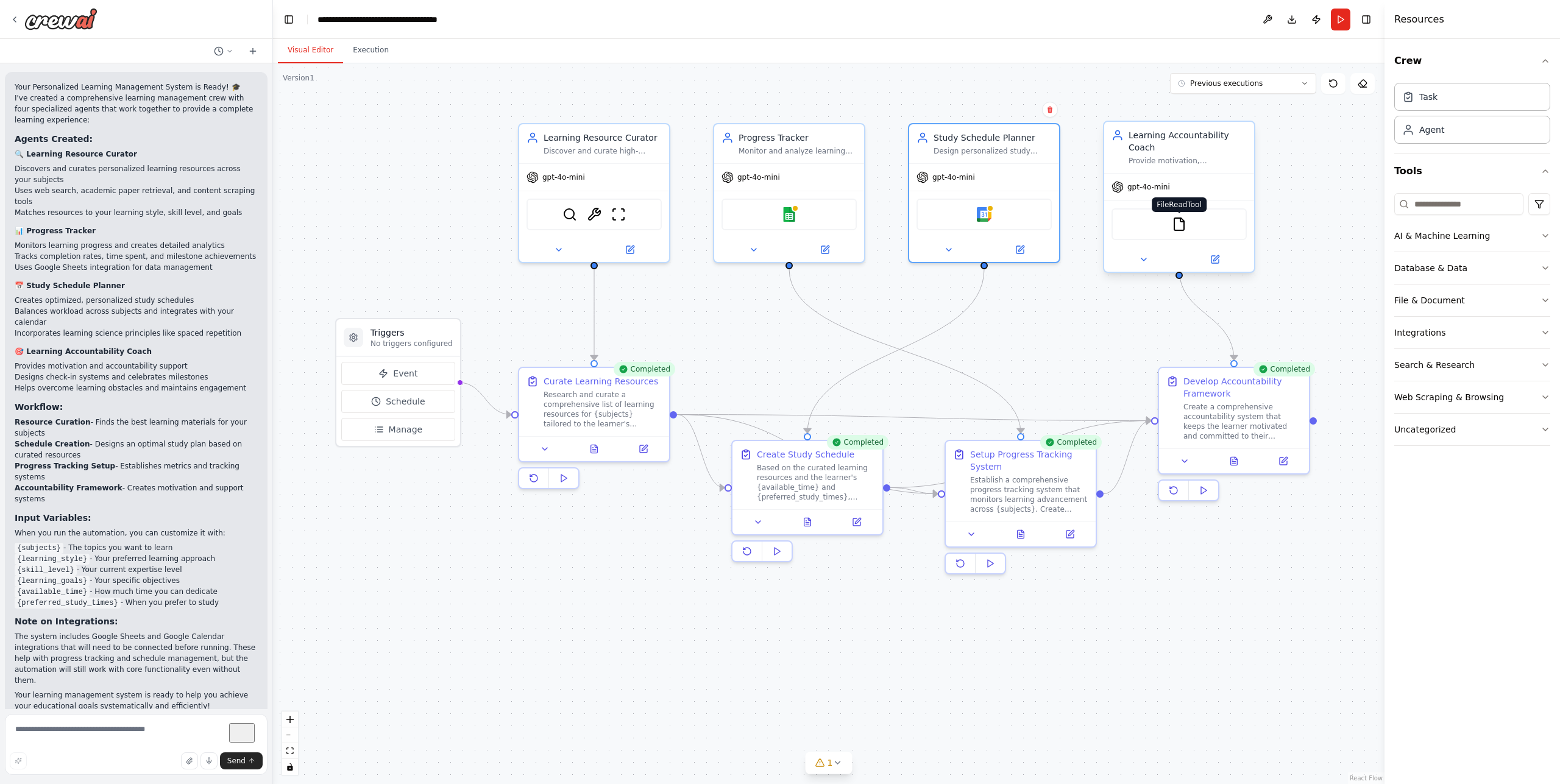
click at [1179, 217] on img at bounding box center [1179, 224] width 14 height 14
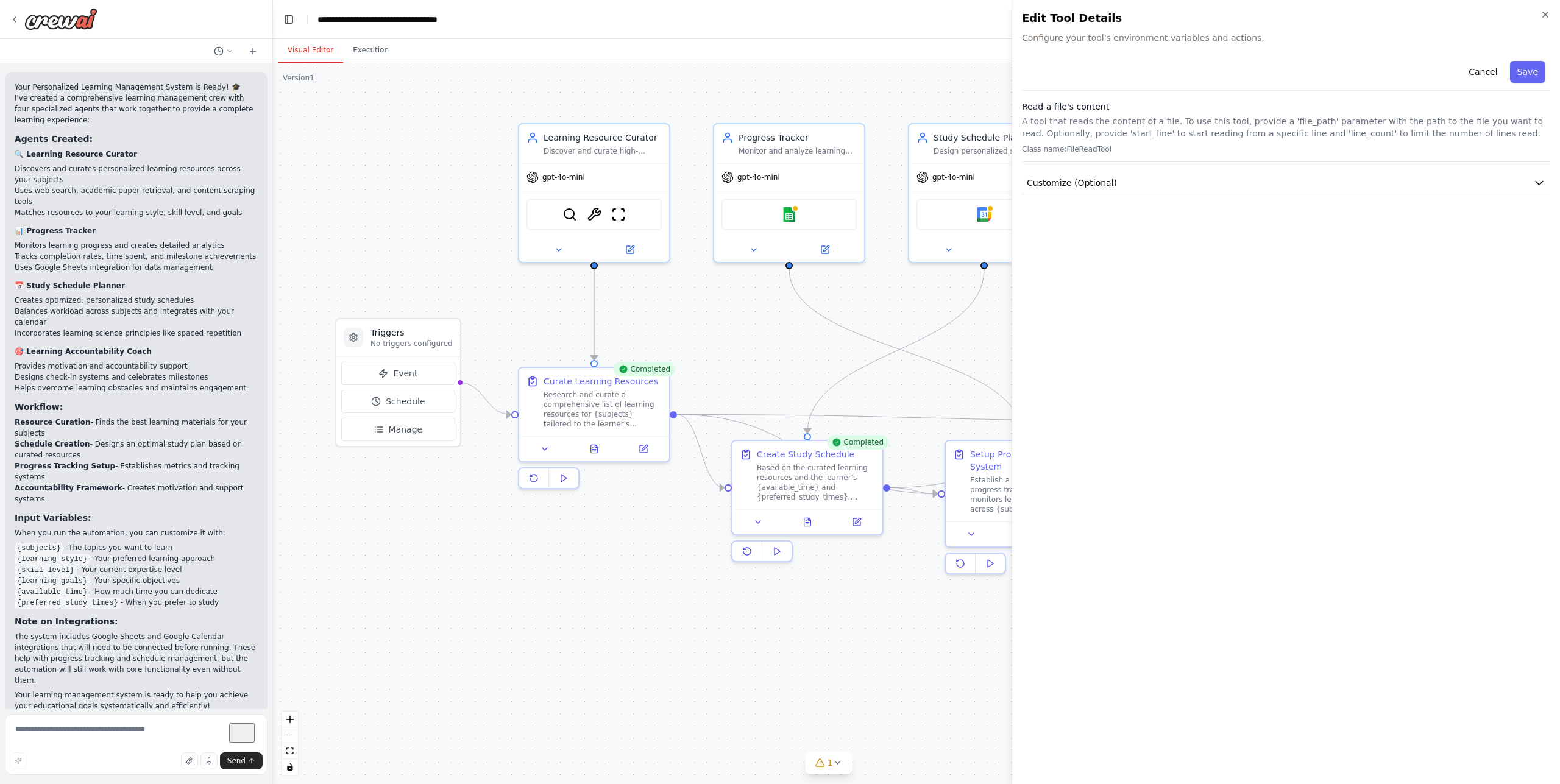
click at [883, 370] on body "Build a crew that curates personalized learning resources, tracks your progress…" at bounding box center [780, 392] width 1560 height 784
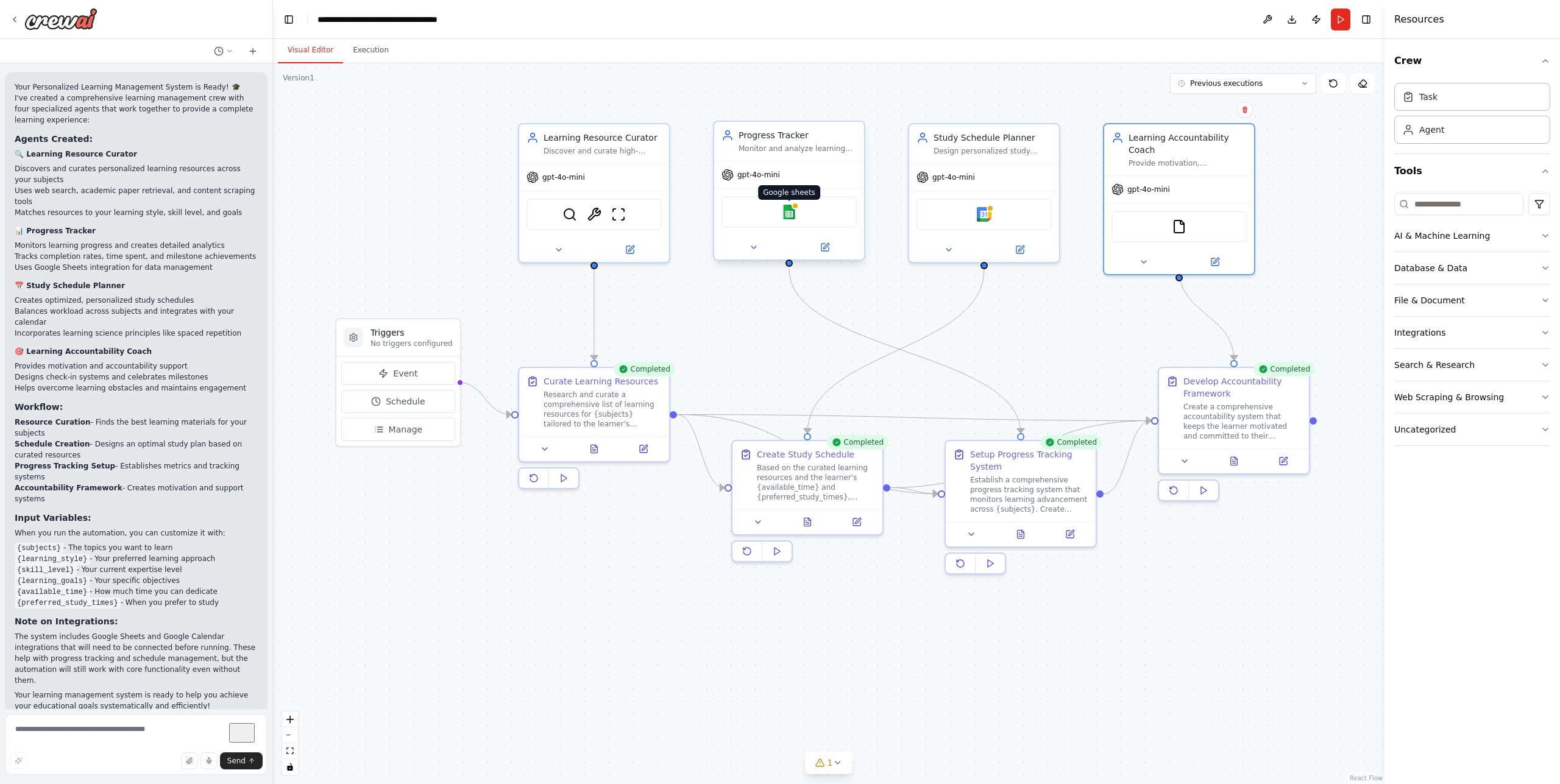
click at [786, 213] on img at bounding box center [789, 212] width 14 height 14
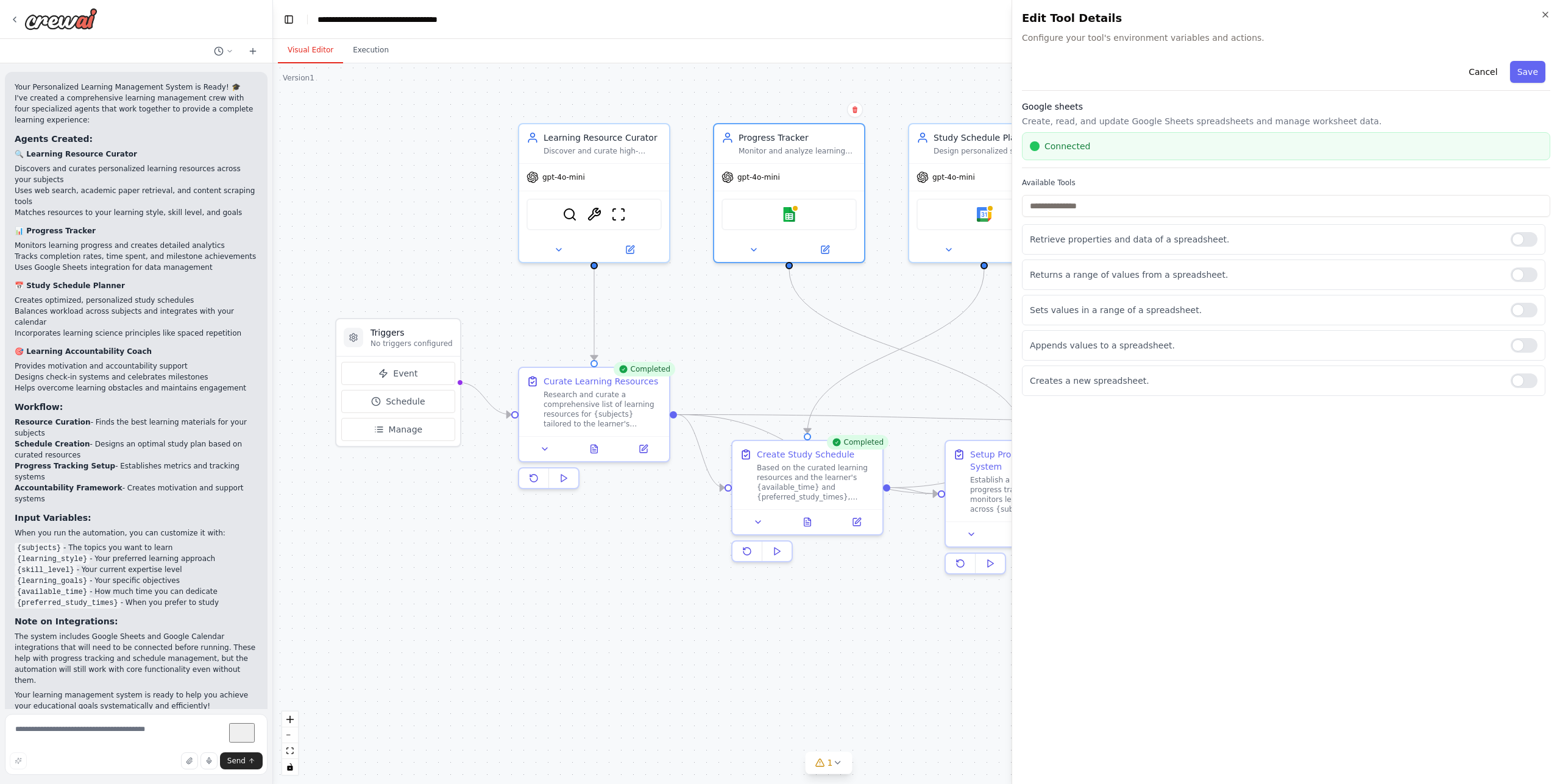
click at [793, 345] on body "Build a crew that curates personalized learning resources, tracks your progress…" at bounding box center [780, 392] width 1560 height 784
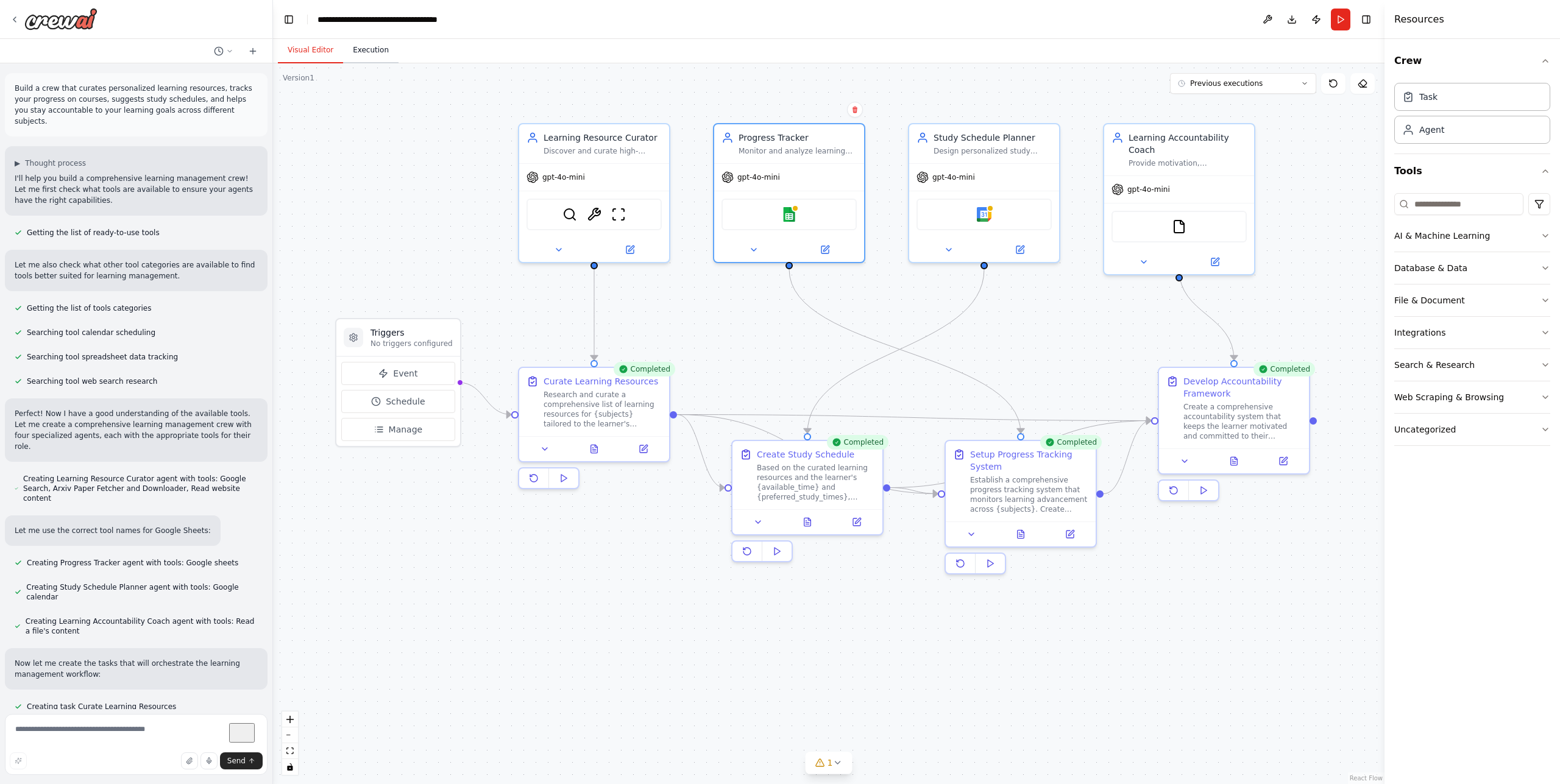
click at [362, 55] on button "Execution" at bounding box center [371, 50] width 55 height 26
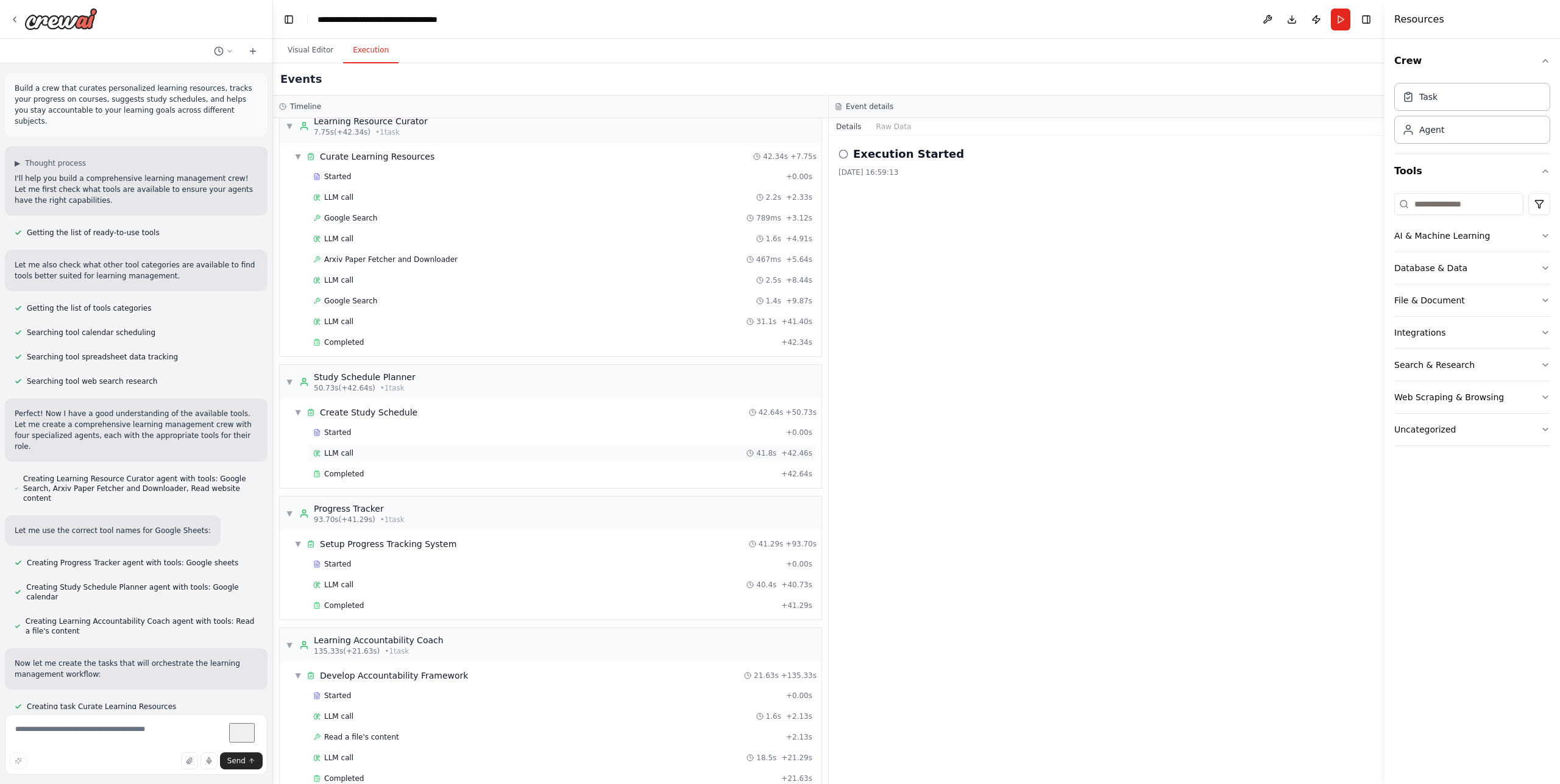
scroll to position [38, 0]
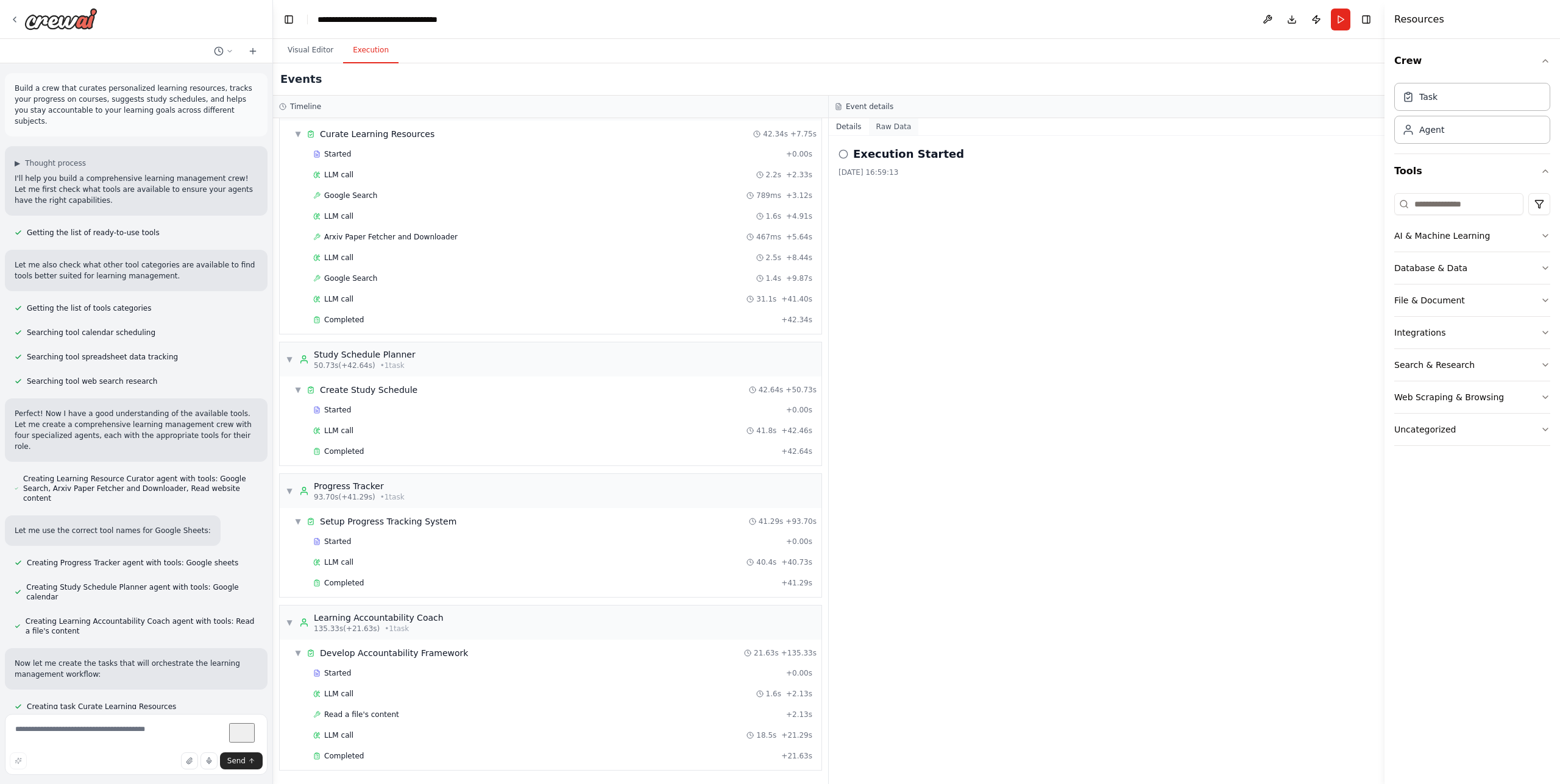
click at [893, 132] on button "Raw Data" at bounding box center [894, 127] width 50 height 17
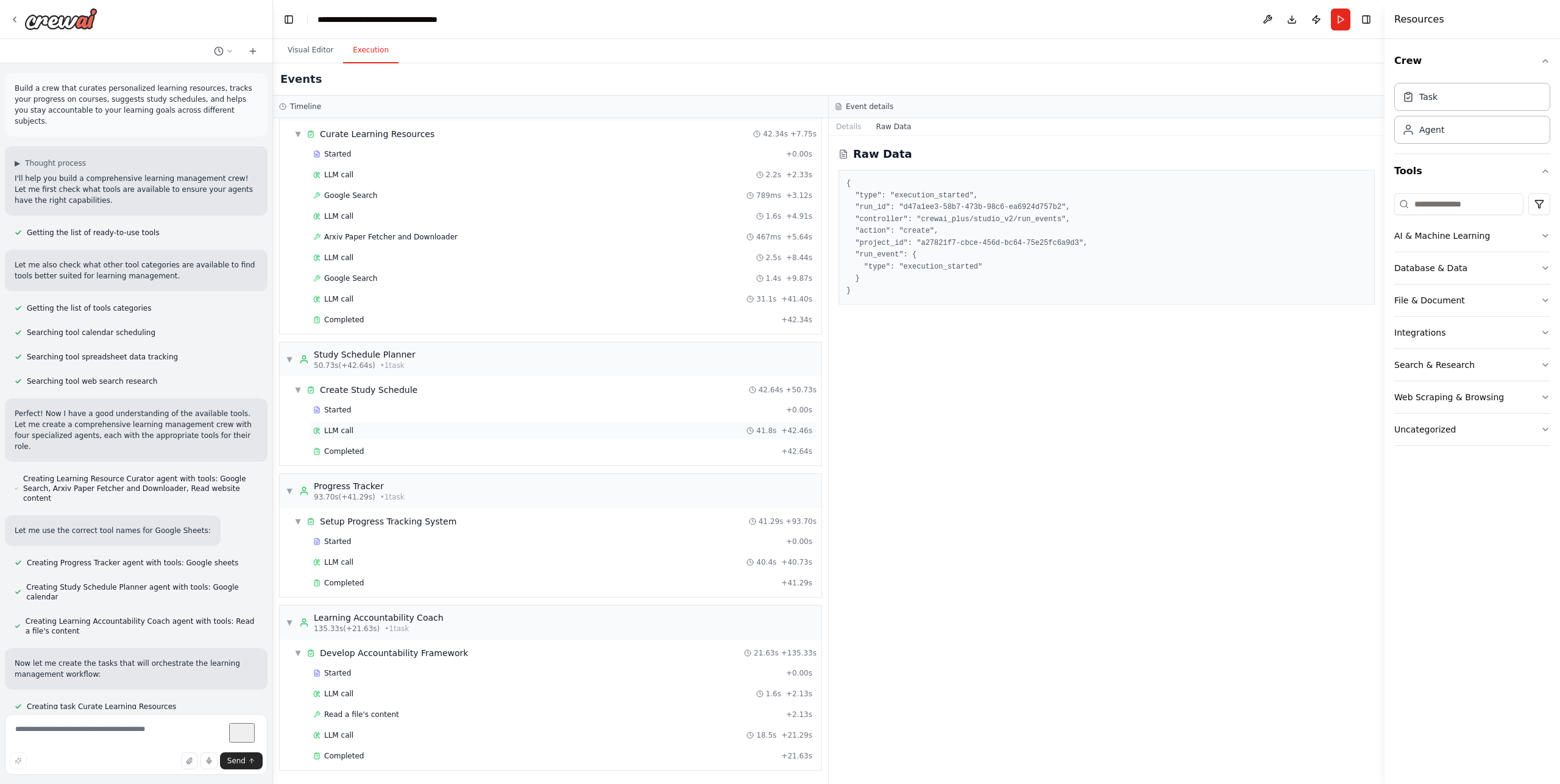
click at [365, 429] on div "LLM call 41.8s + 42.46s" at bounding box center [563, 431] width 499 height 10
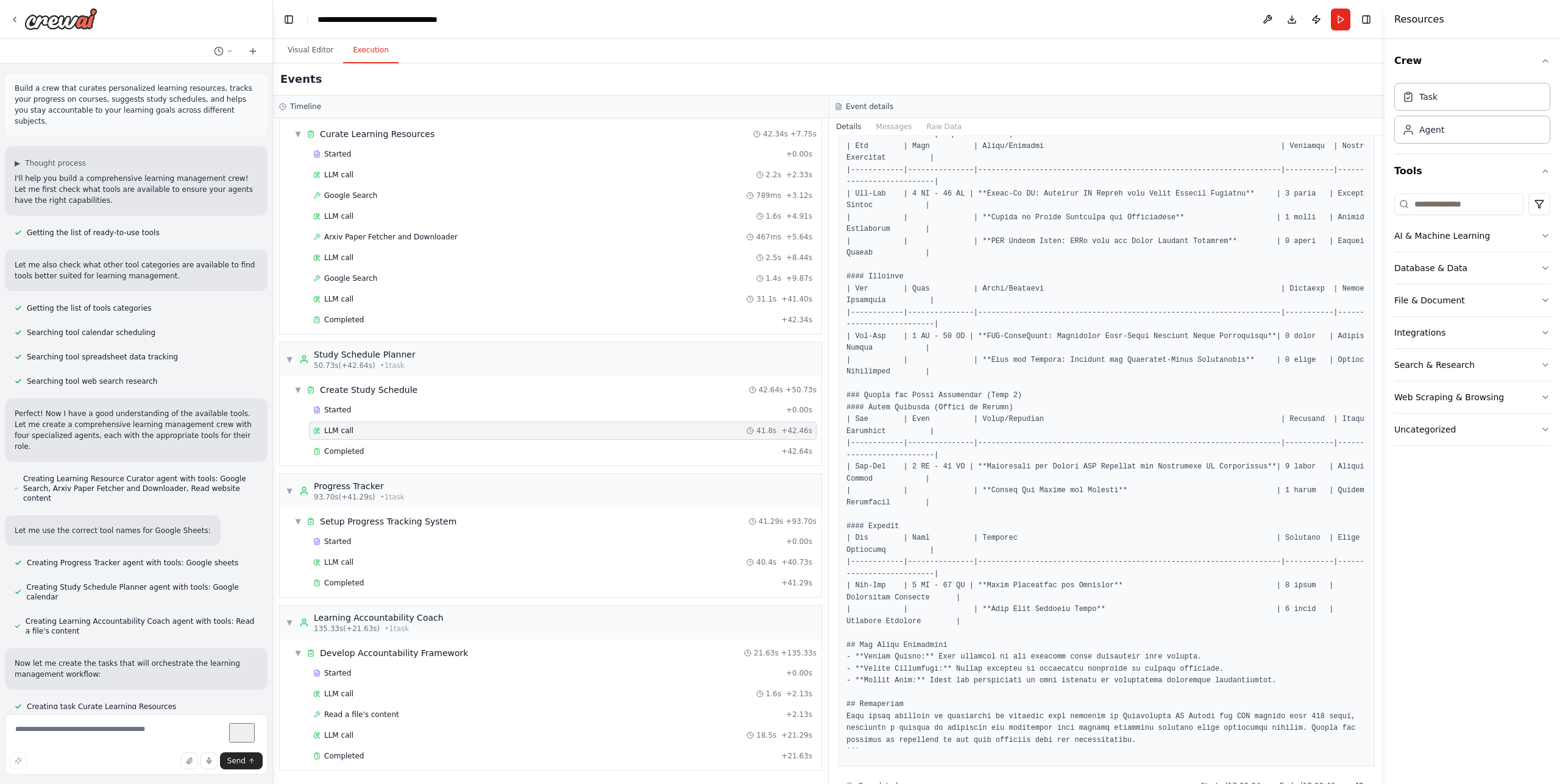
scroll to position [566, 0]
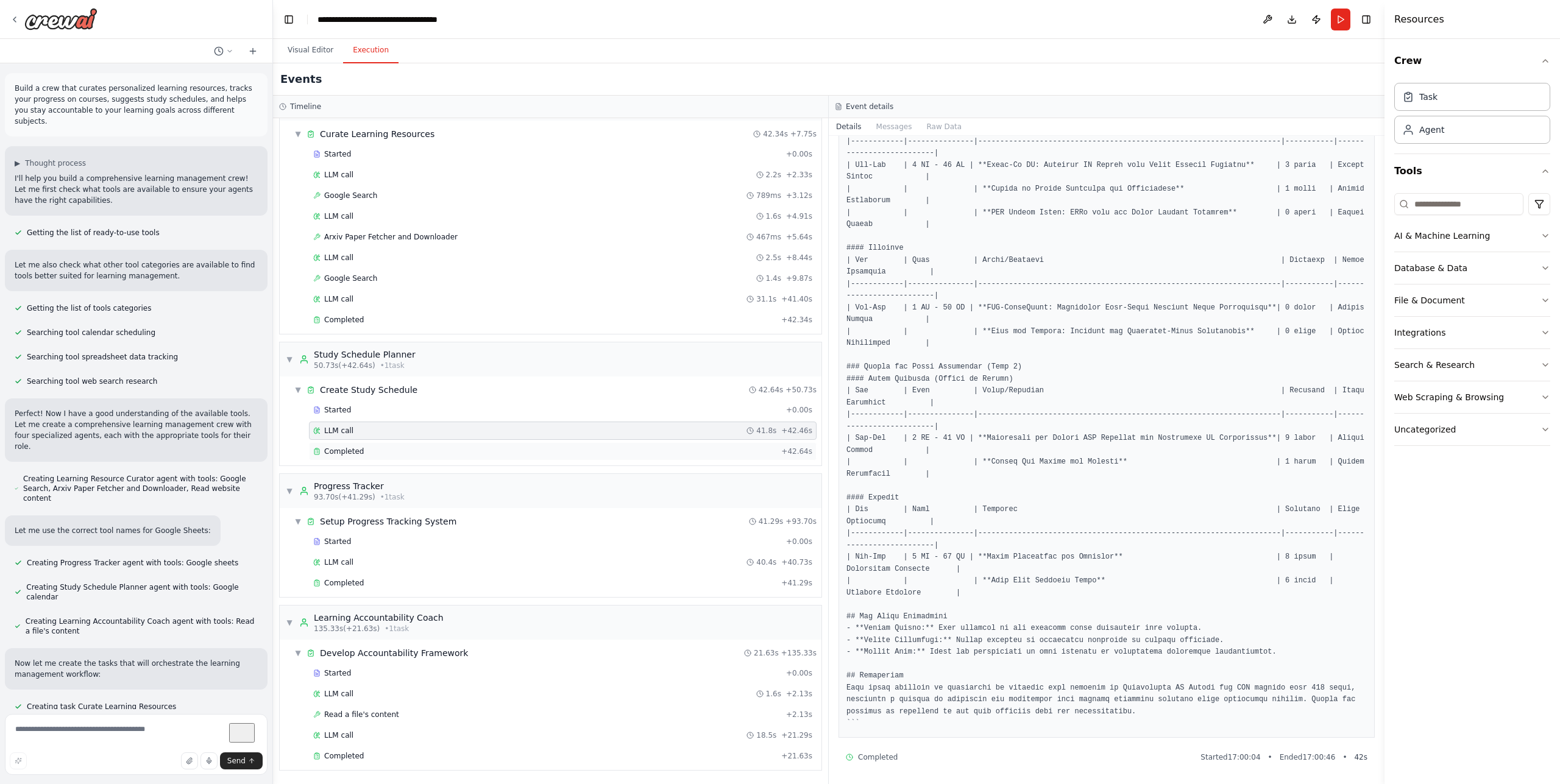
click at [430, 456] on div "Completed + 42.64s" at bounding box center [563, 451] width 508 height 18
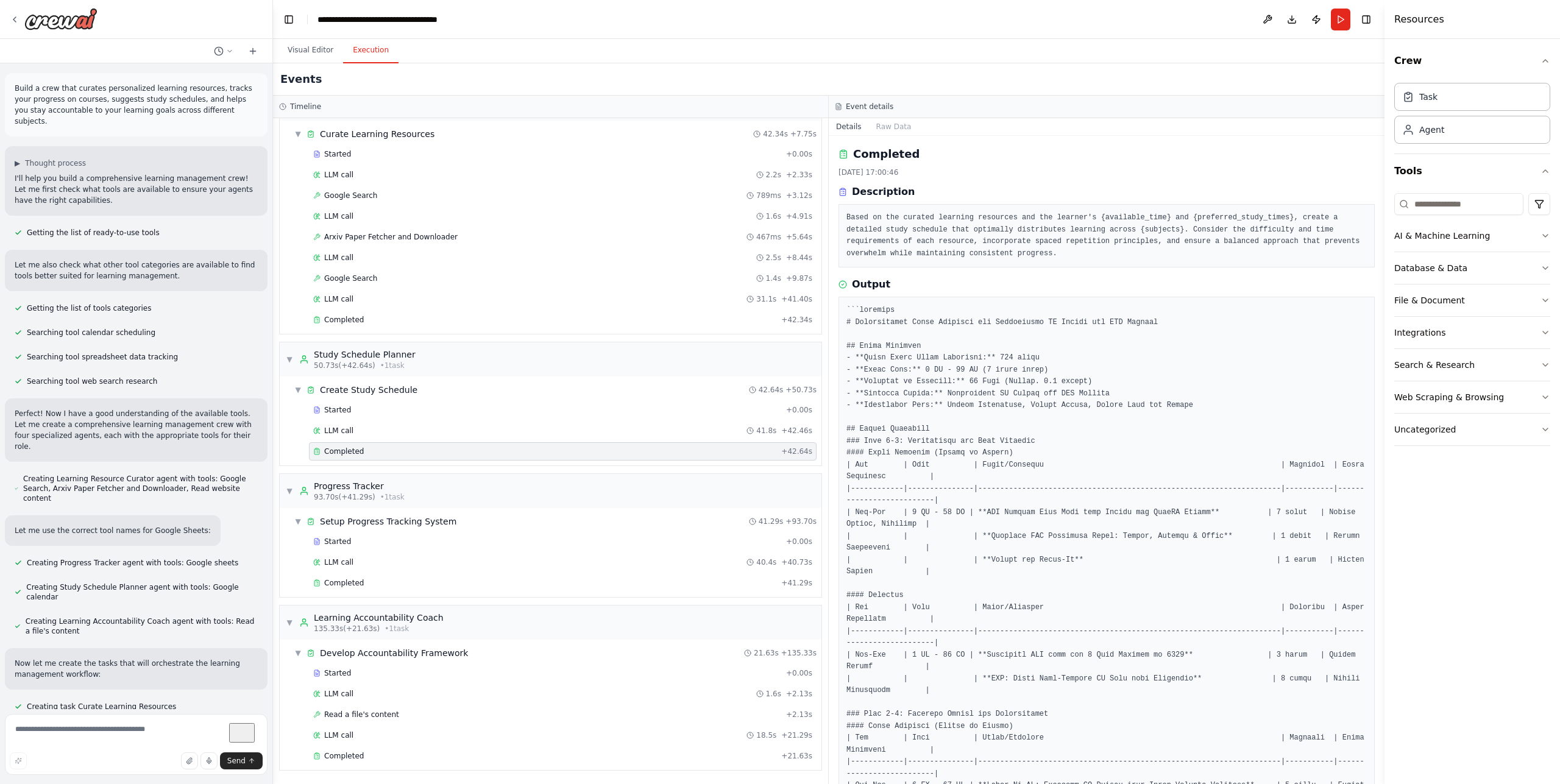
scroll to position [593, 0]
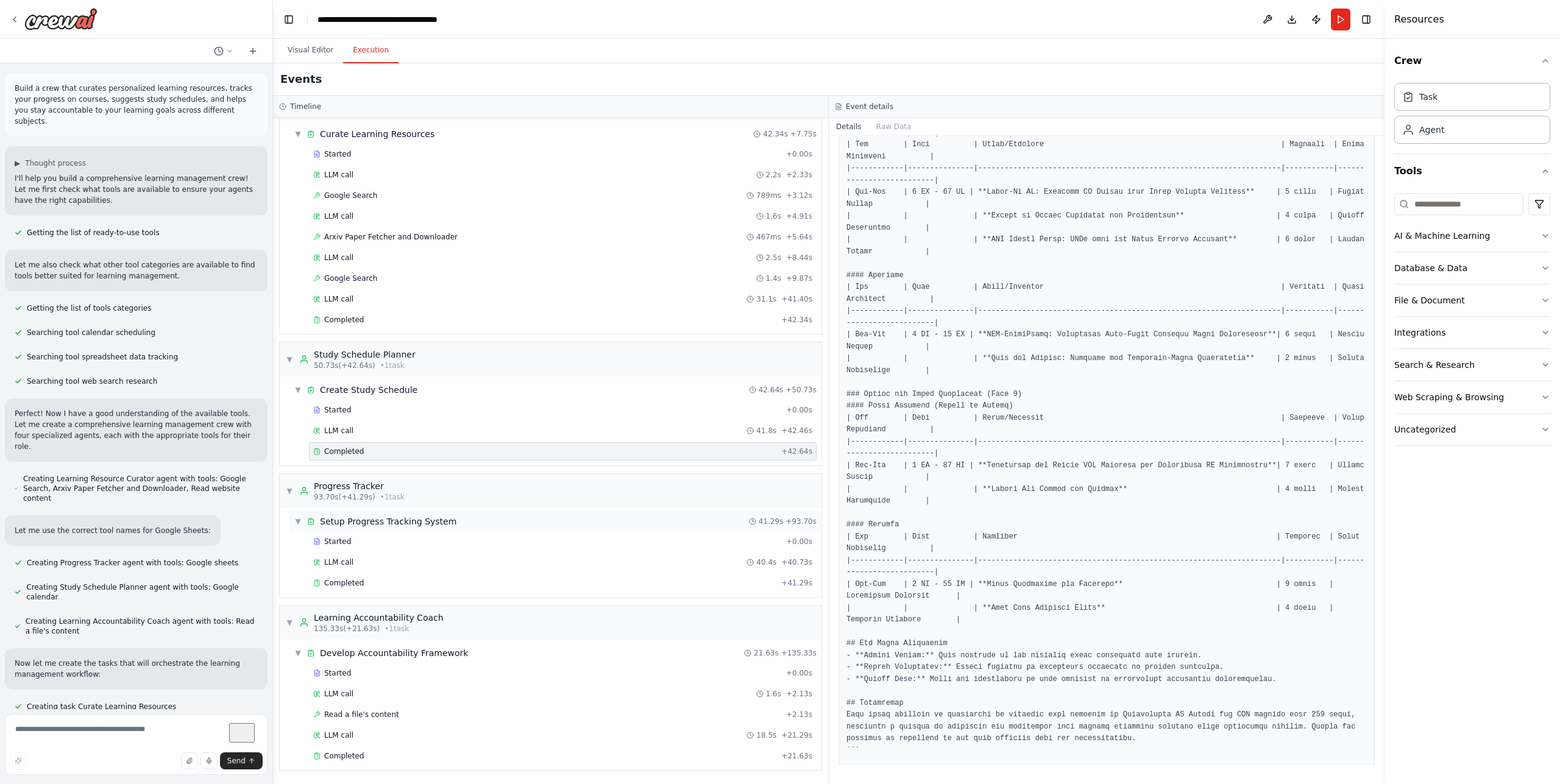
click at [403, 523] on span "Setup Progress Tracking System" at bounding box center [388, 521] width 137 height 12
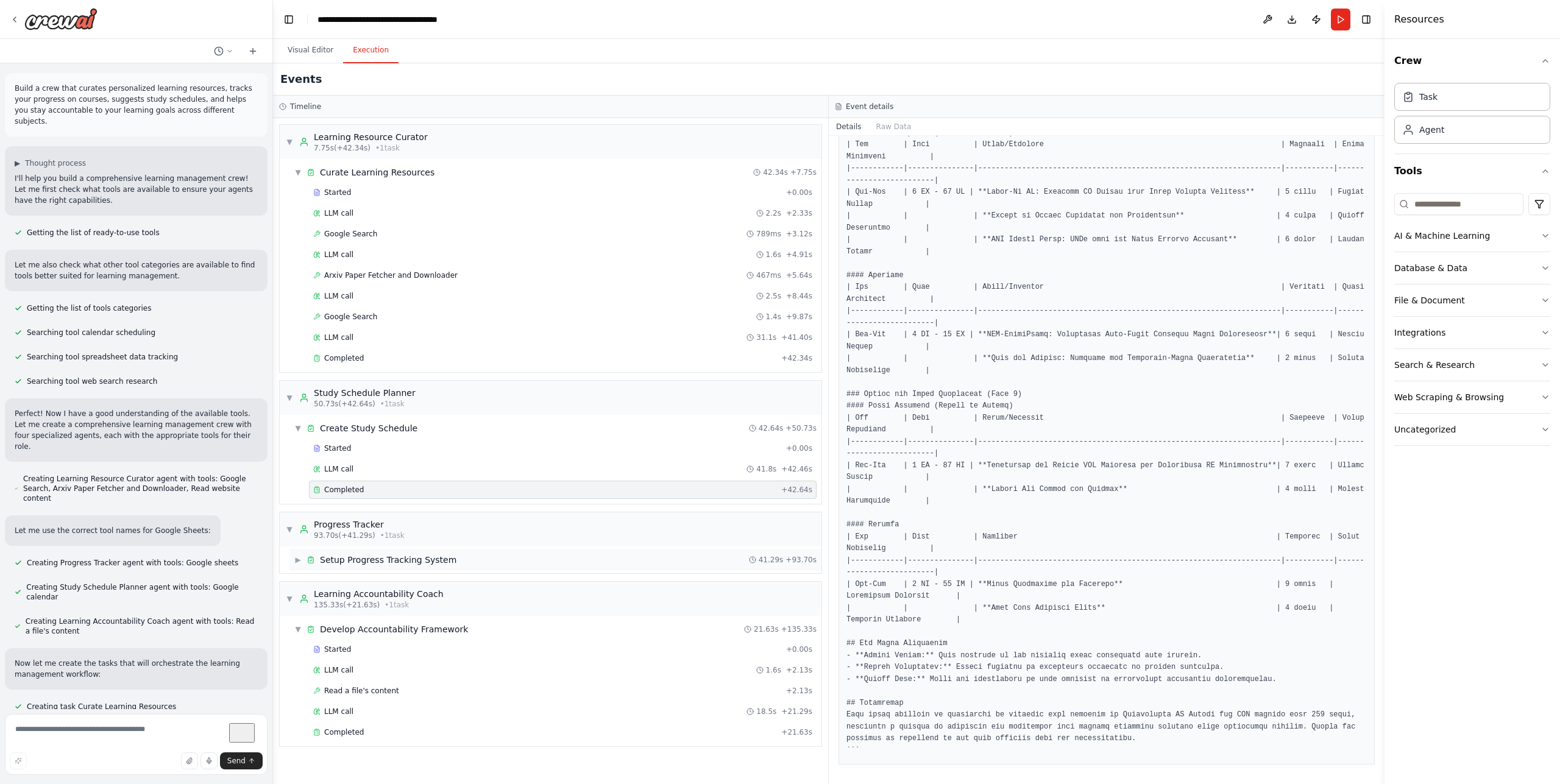
scroll to position [0, 0]
click at [437, 562] on span "Setup Progress Tracking System" at bounding box center [388, 560] width 137 height 12
click at [404, 602] on div "LLM call 40.4s + 40.73s" at bounding box center [563, 601] width 499 height 10
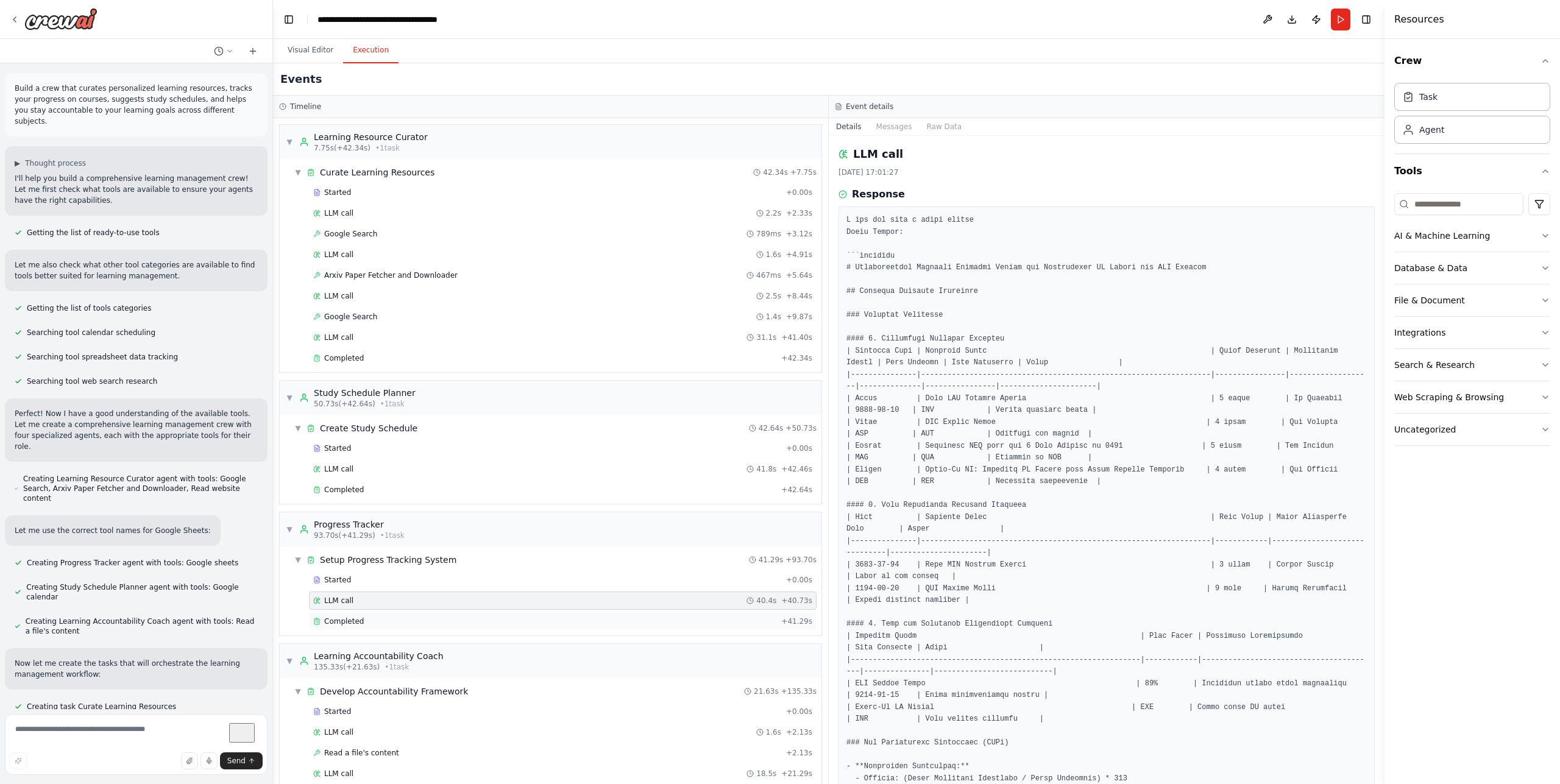
click at [394, 622] on div "Completed" at bounding box center [545, 622] width 463 height 10
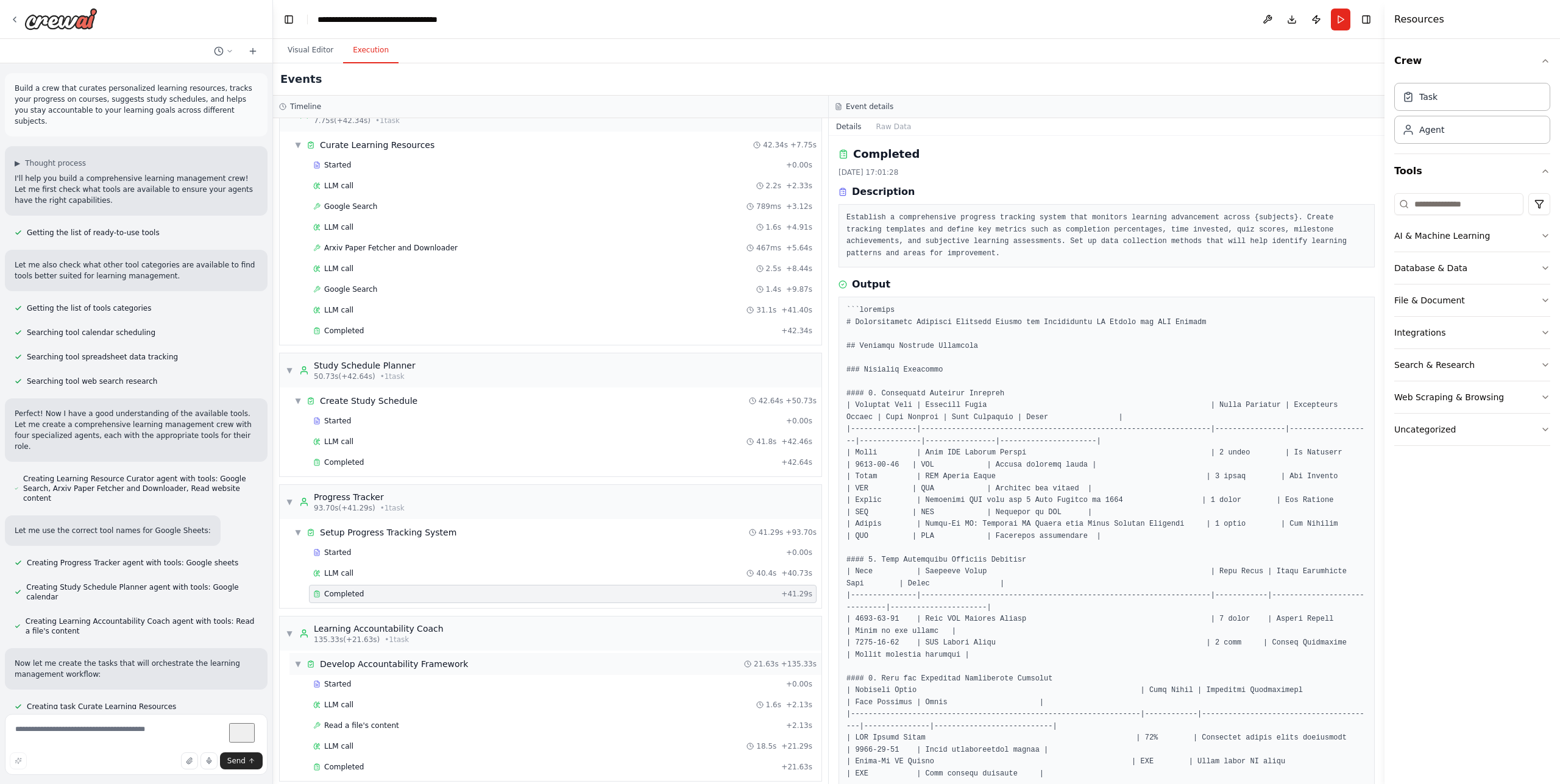
scroll to position [38, 0]
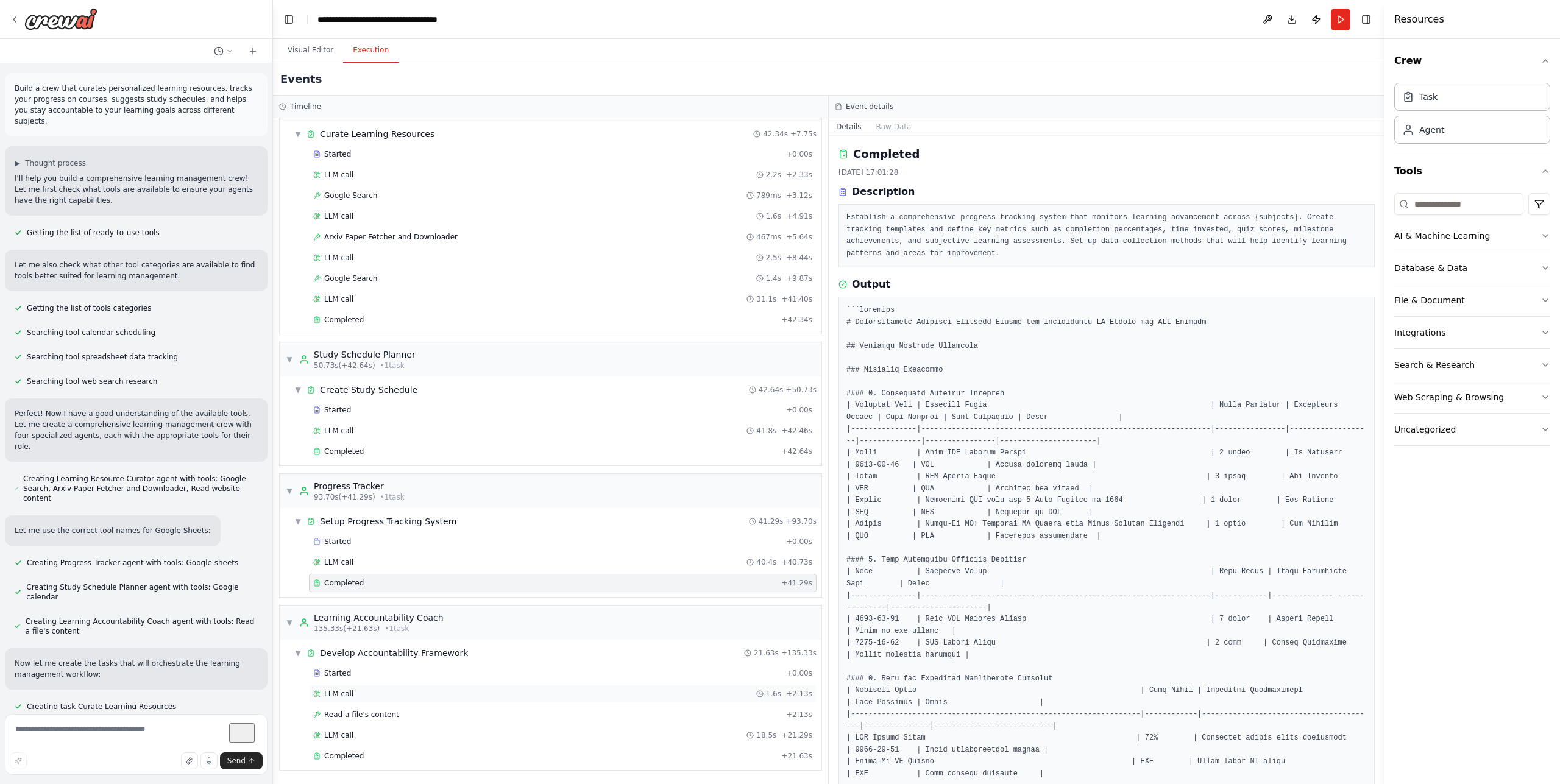
click at [367, 693] on div "LLM call 1.6s + 2.13s" at bounding box center [563, 694] width 499 height 10
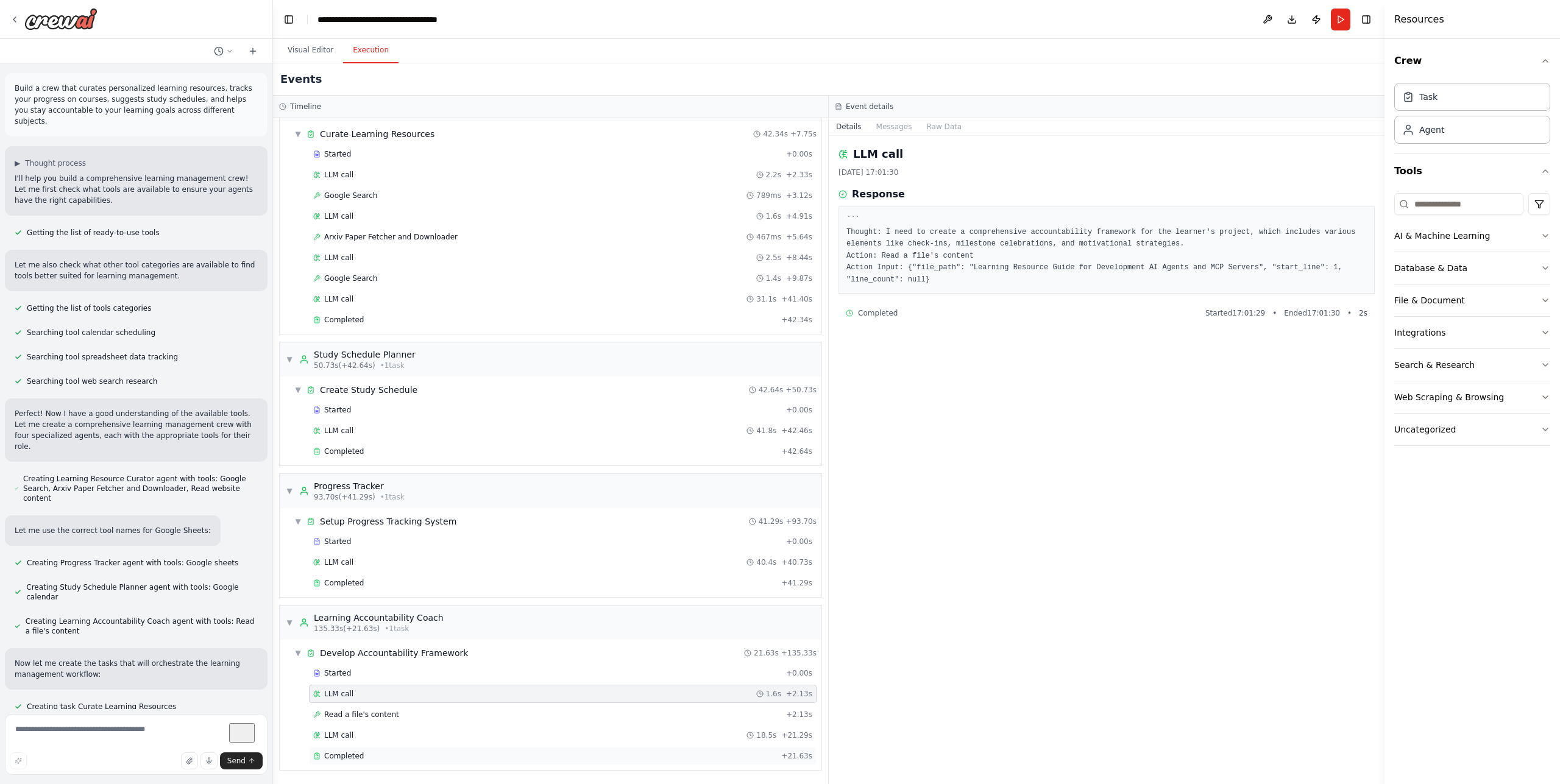
click at [391, 758] on div "Completed" at bounding box center [545, 756] width 463 height 10
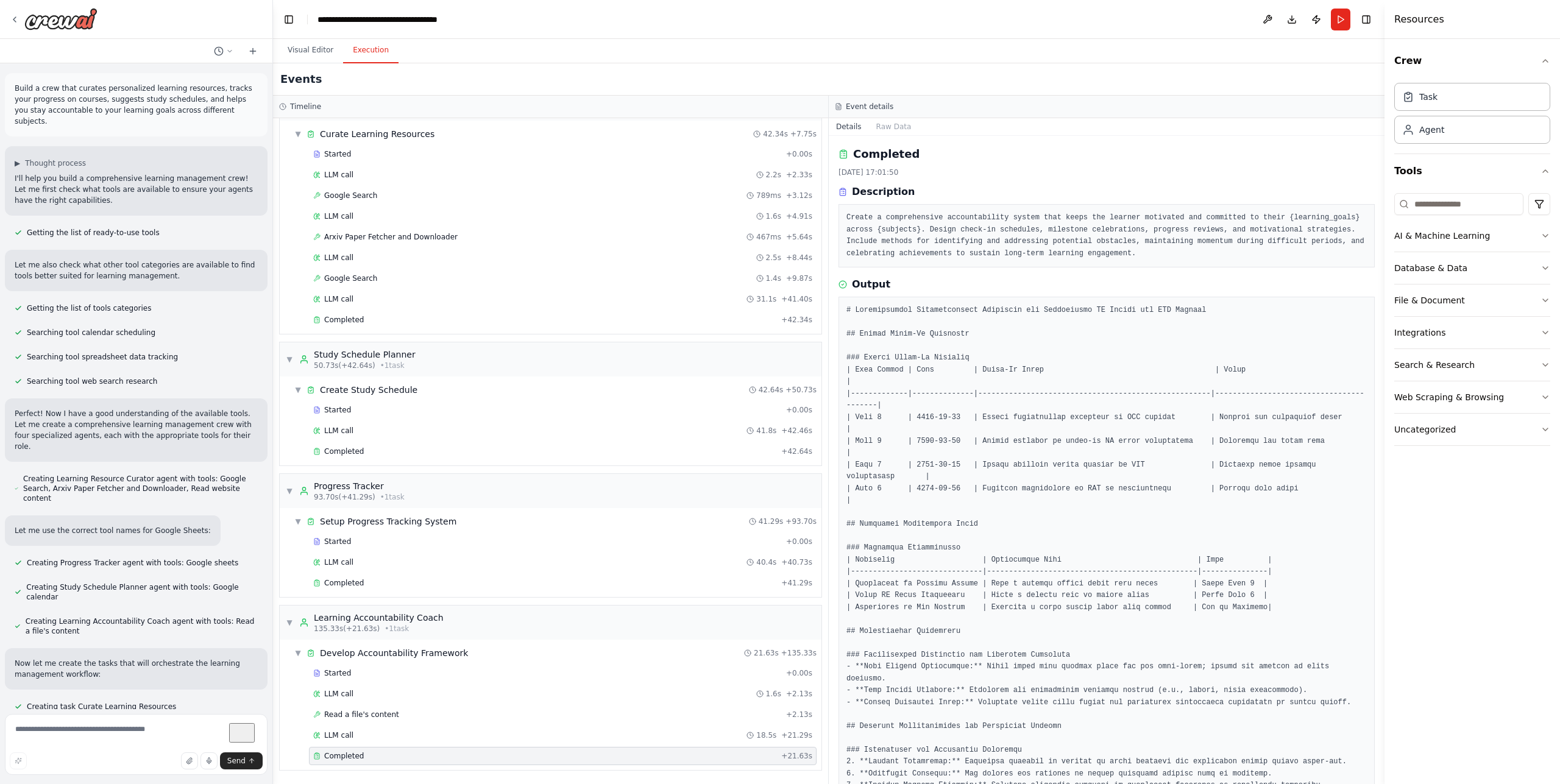
click at [388, 748] on div "Completed + 21.63s" at bounding box center [563, 756] width 508 height 18
click at [388, 743] on div "LLM call 18.5s + 21.29s" at bounding box center [563, 735] width 508 height 18
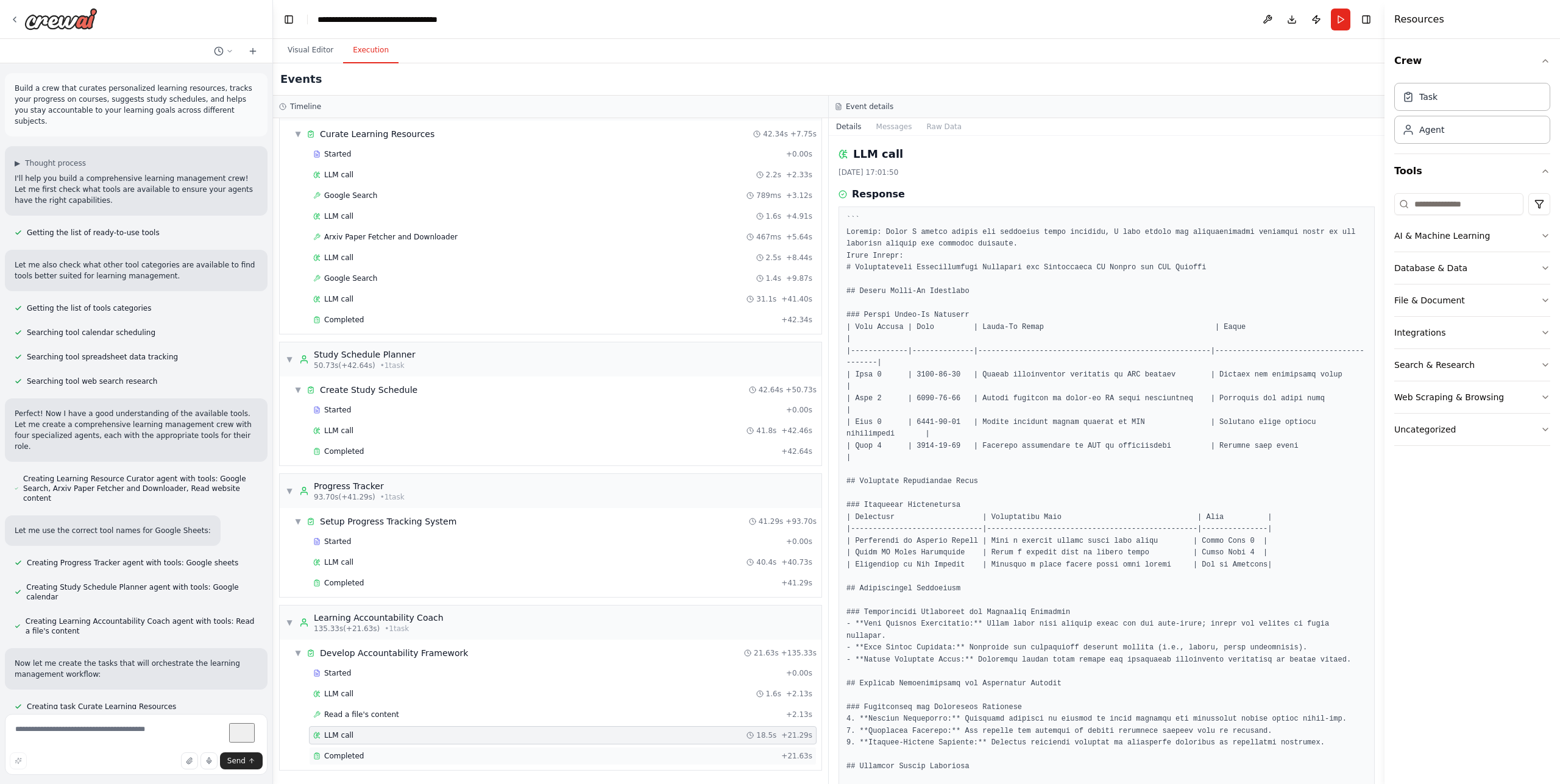
click at [438, 758] on div "Completed" at bounding box center [545, 756] width 463 height 10
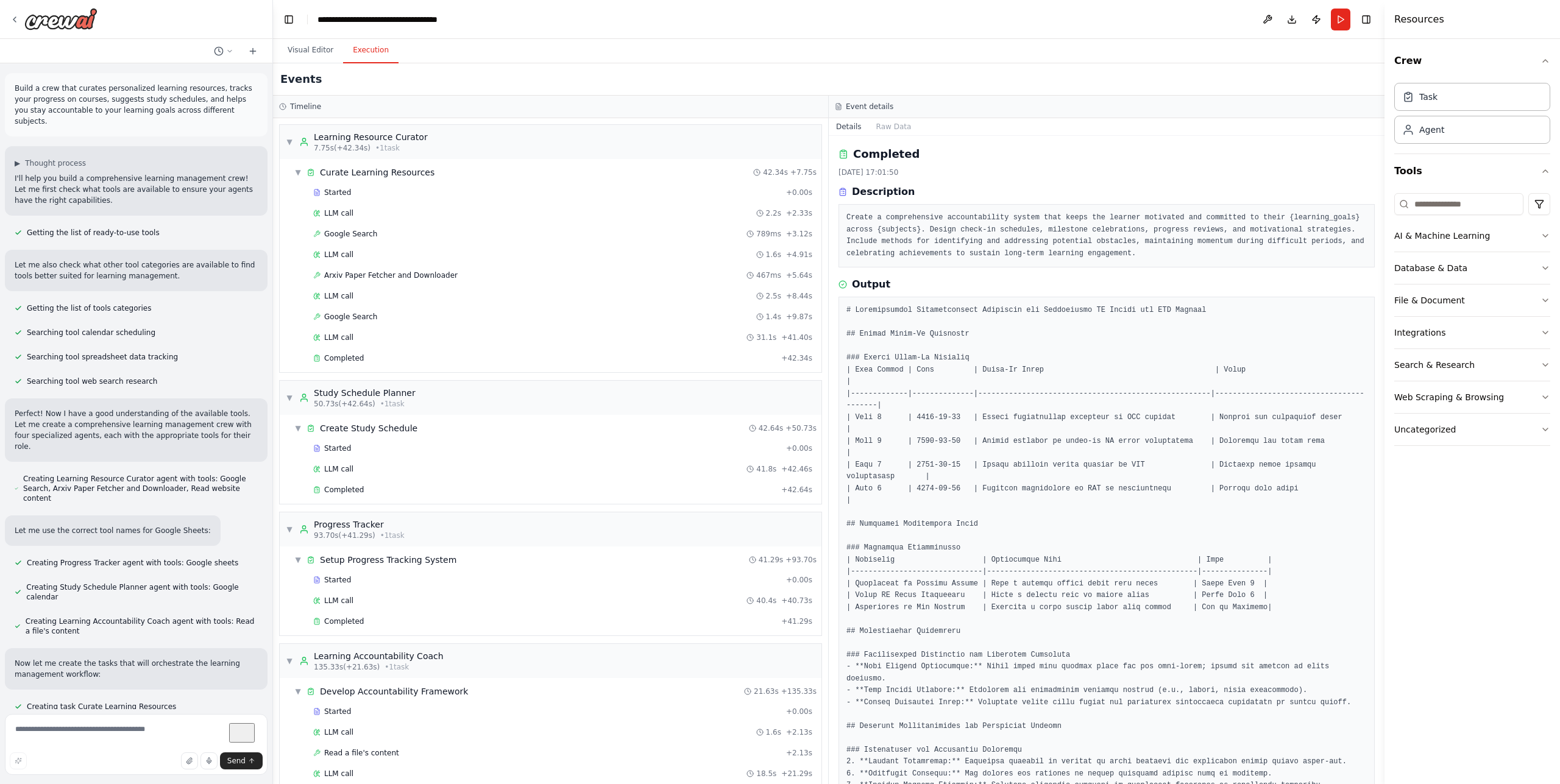
scroll to position [226, 0]
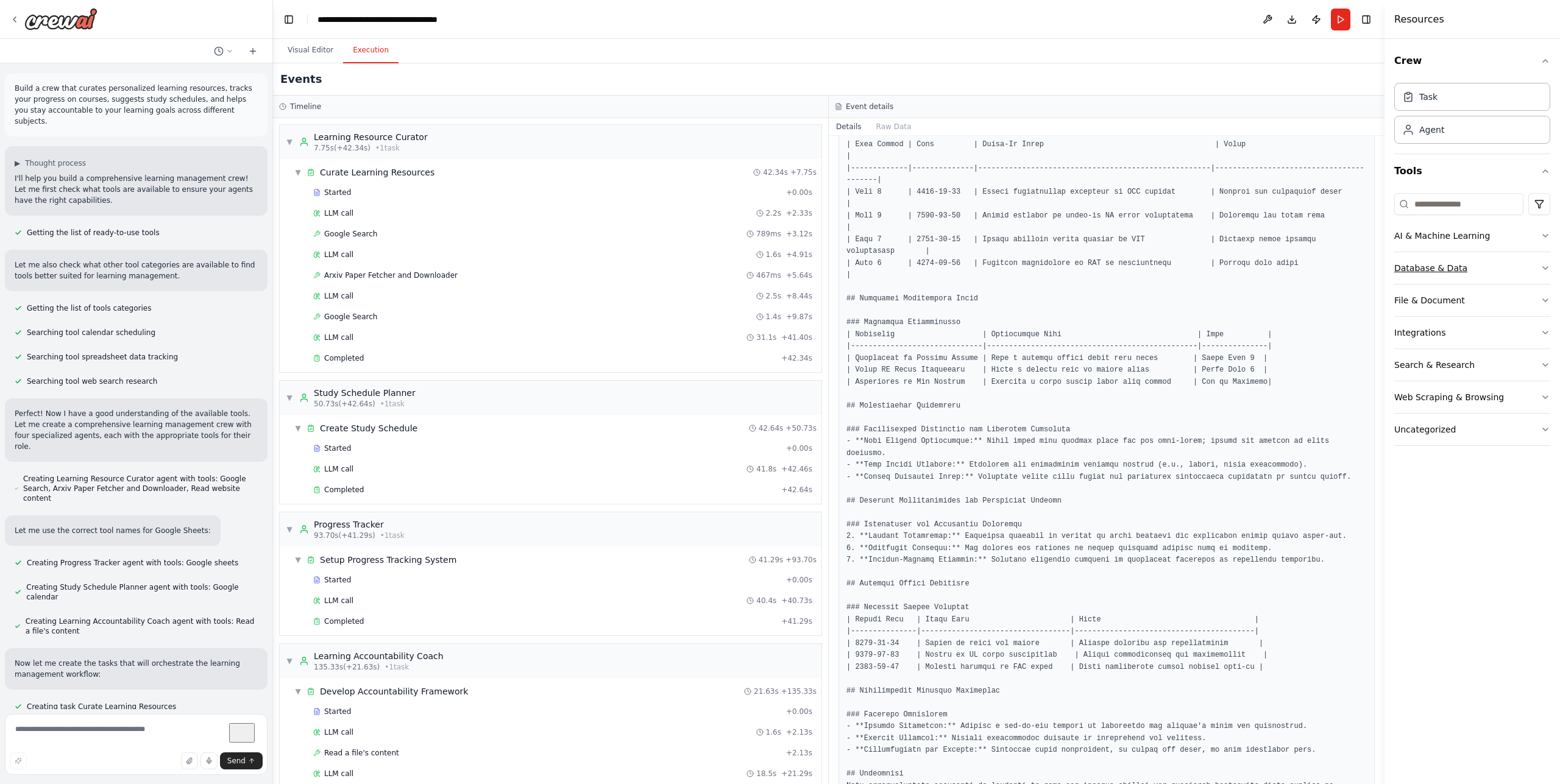
click at [1453, 261] on button "Database & Data" at bounding box center [1472, 268] width 156 height 32
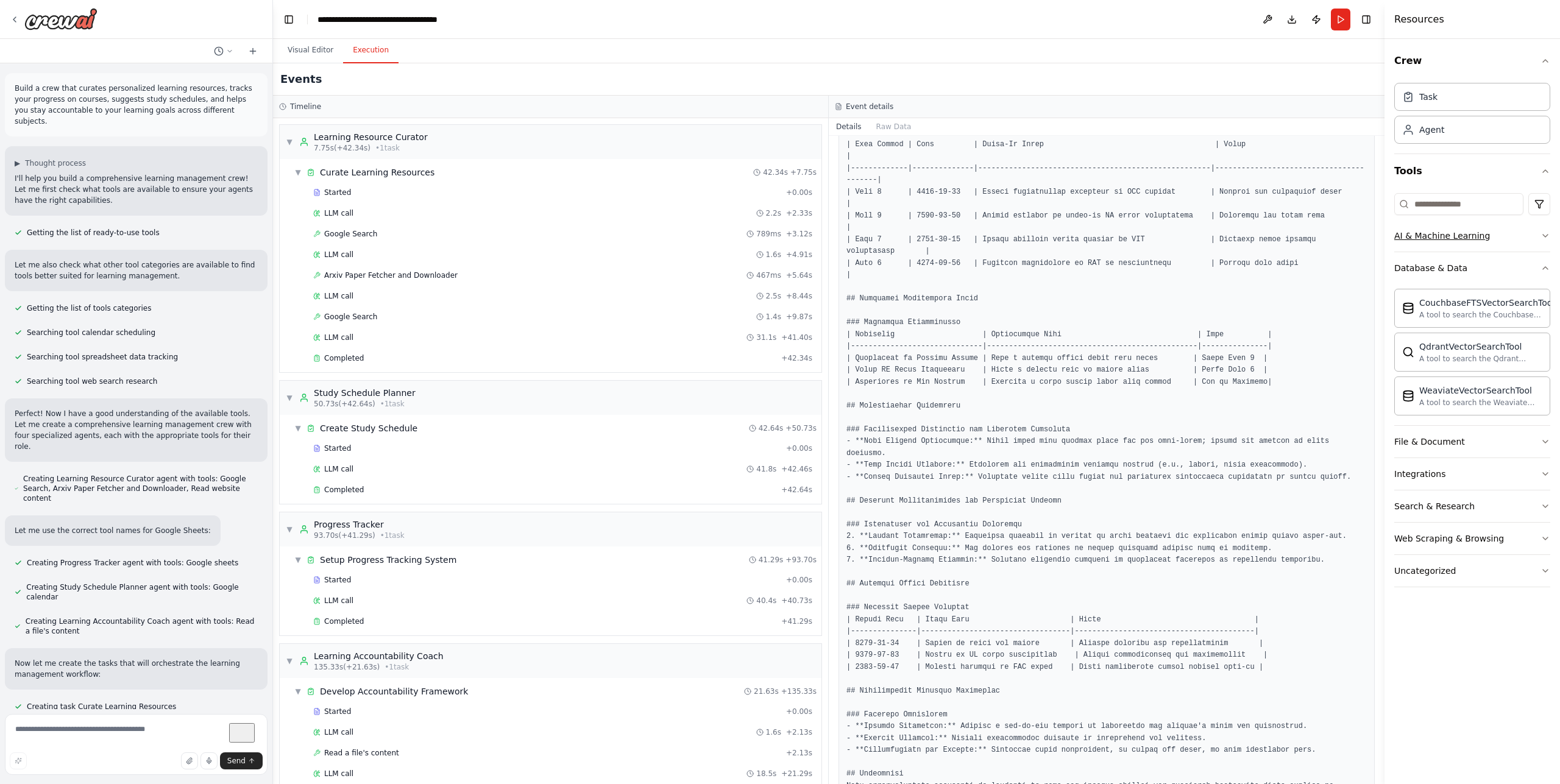
click at [1478, 238] on div "AI & Machine Learning" at bounding box center [1442, 235] width 96 height 12
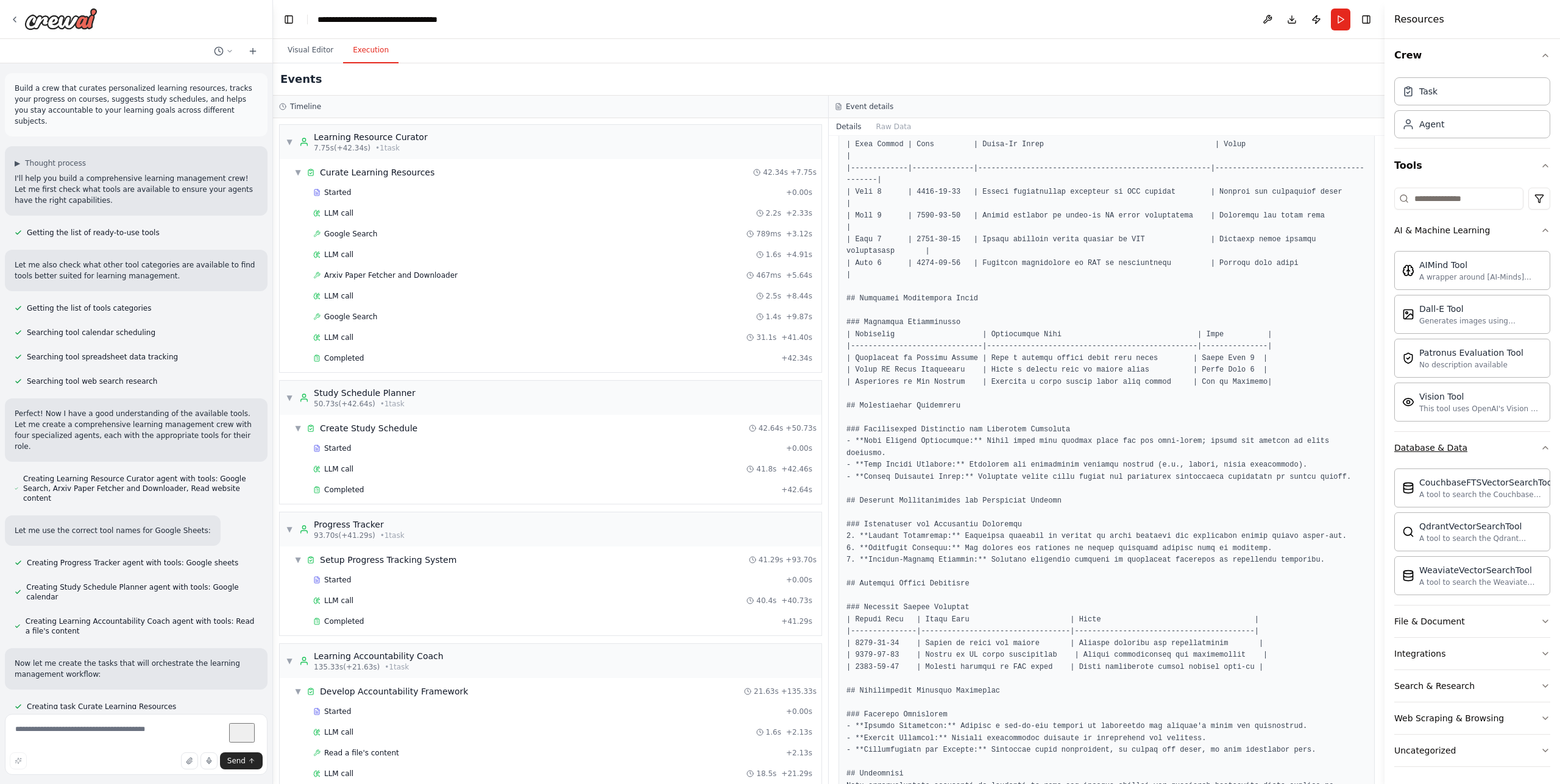
scroll to position [8, 0]
click at [1469, 662] on button "Integrations" at bounding box center [1472, 651] width 156 height 32
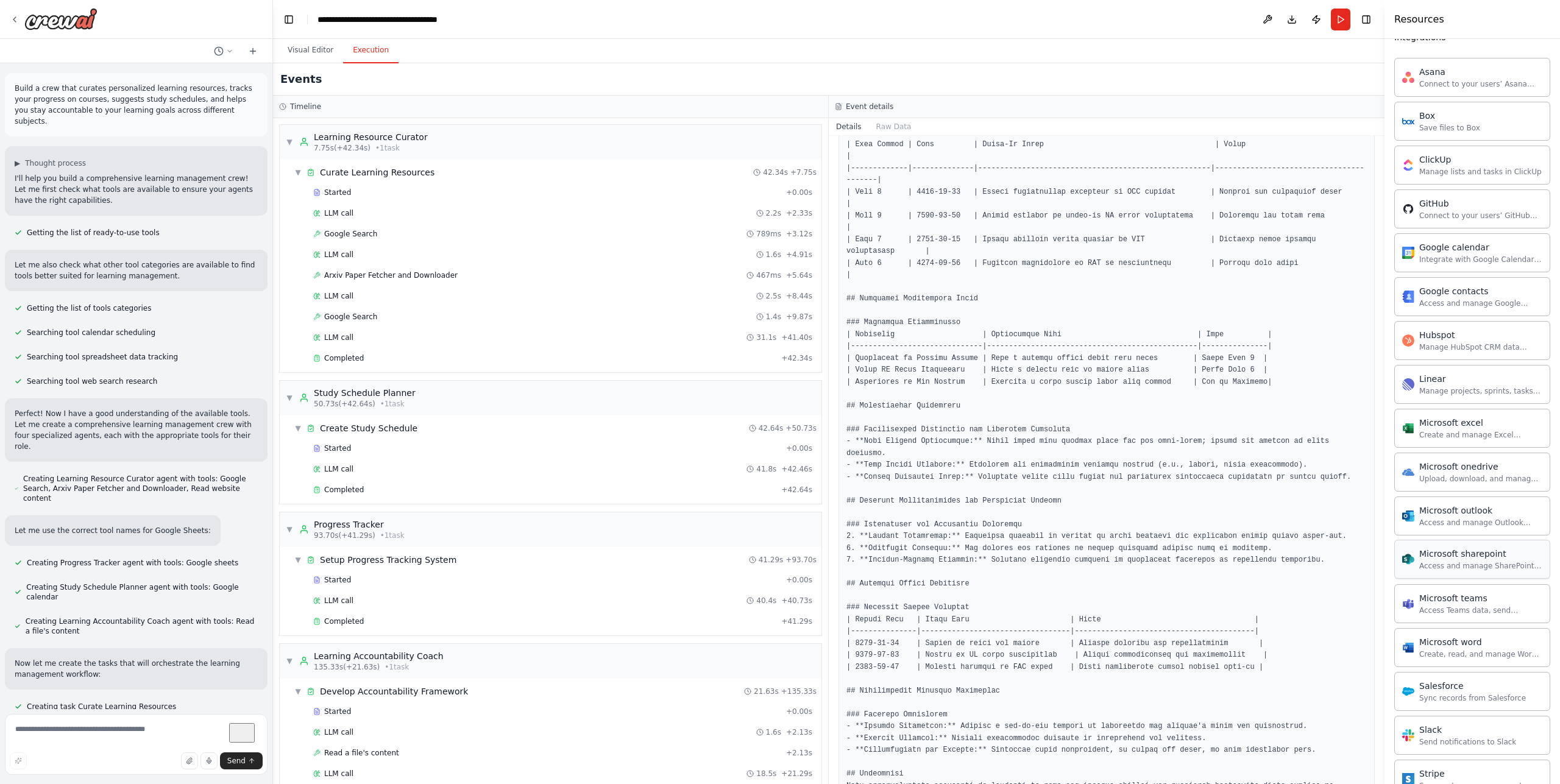
scroll to position [763, 0]
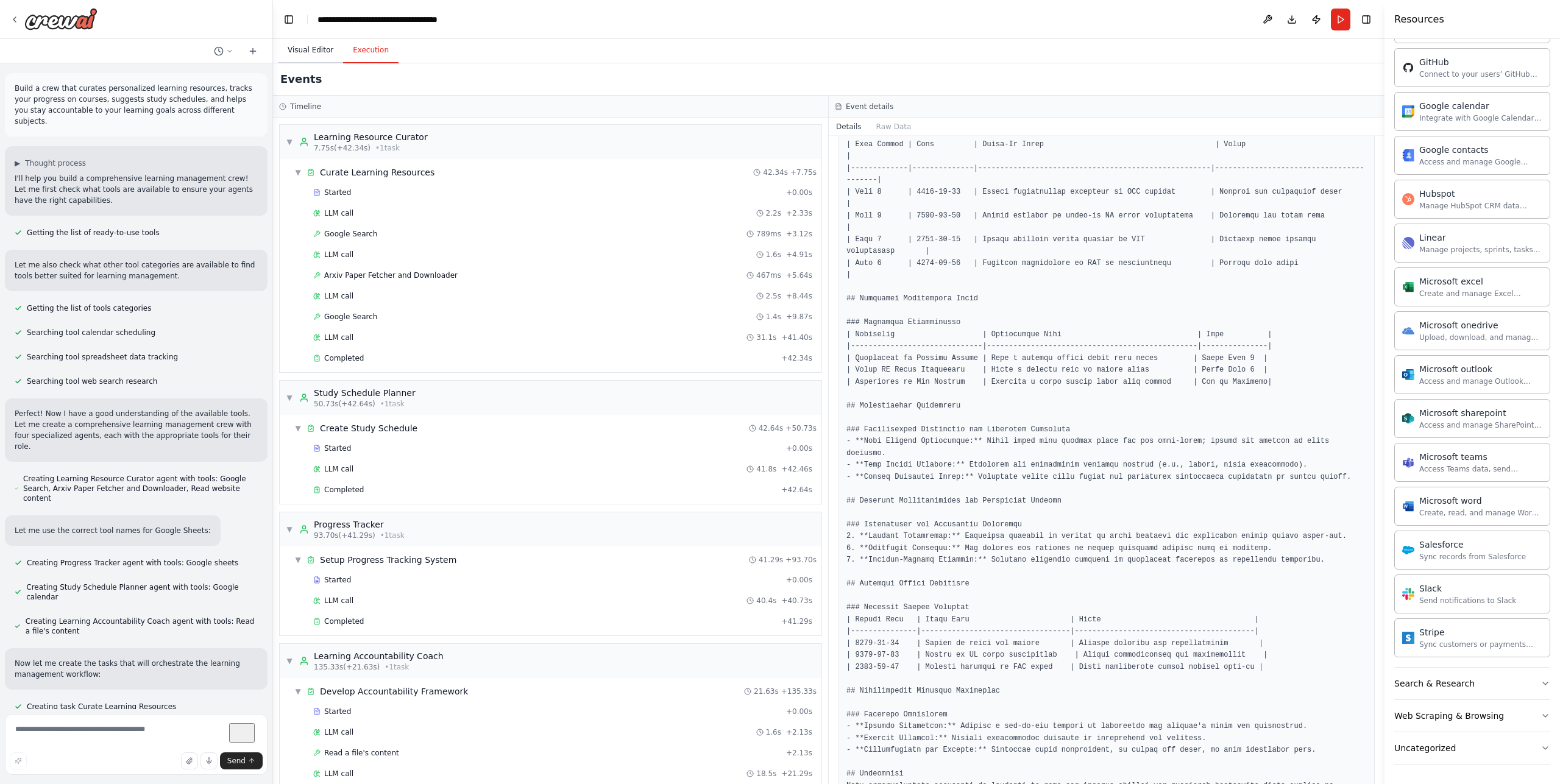
click at [304, 44] on button "Visual Editor" at bounding box center [310, 50] width 65 height 26
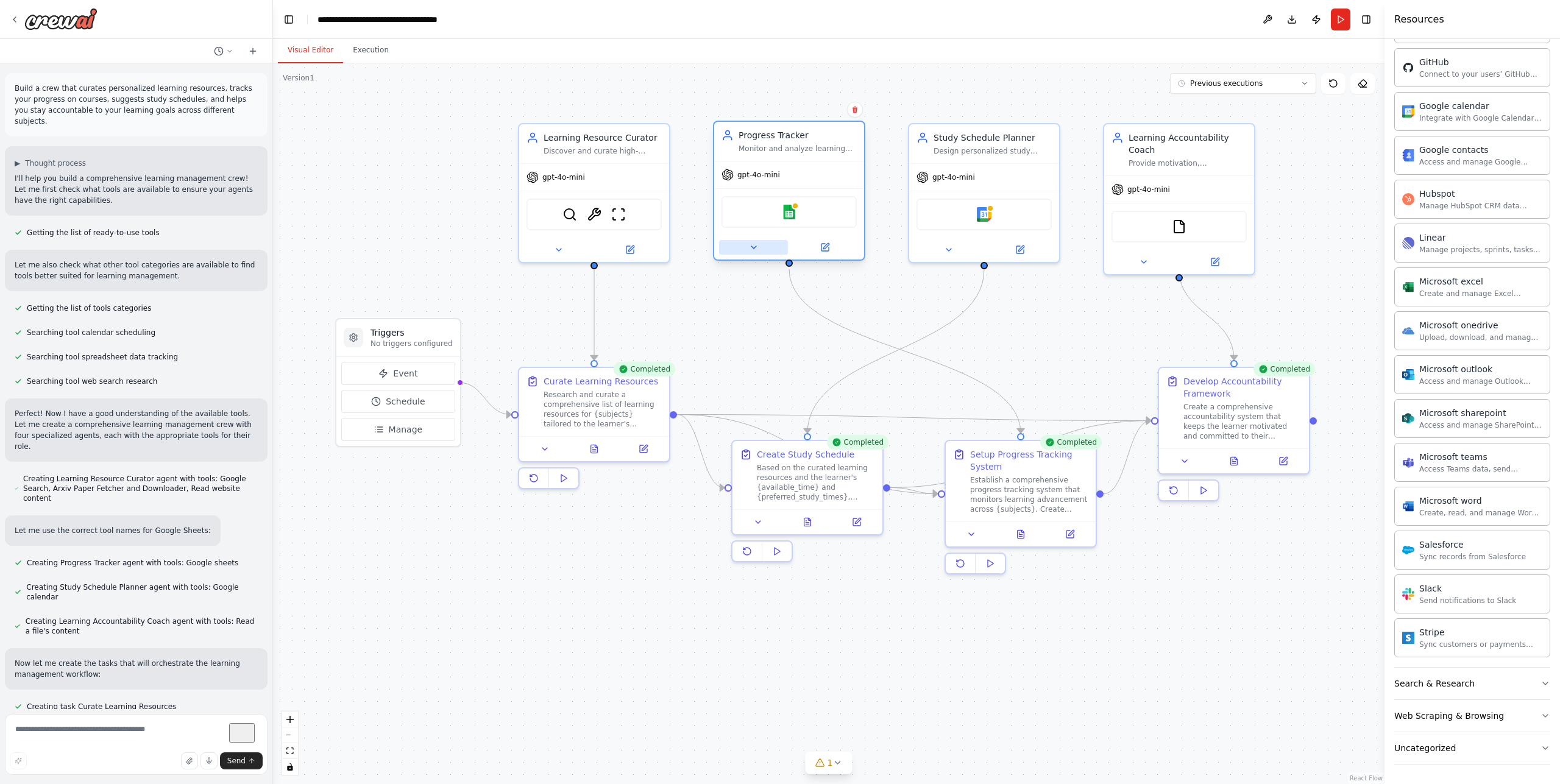
click at [764, 249] on button at bounding box center [754, 247] width 69 height 14
click at [764, 253] on button at bounding box center [754, 247] width 69 height 14
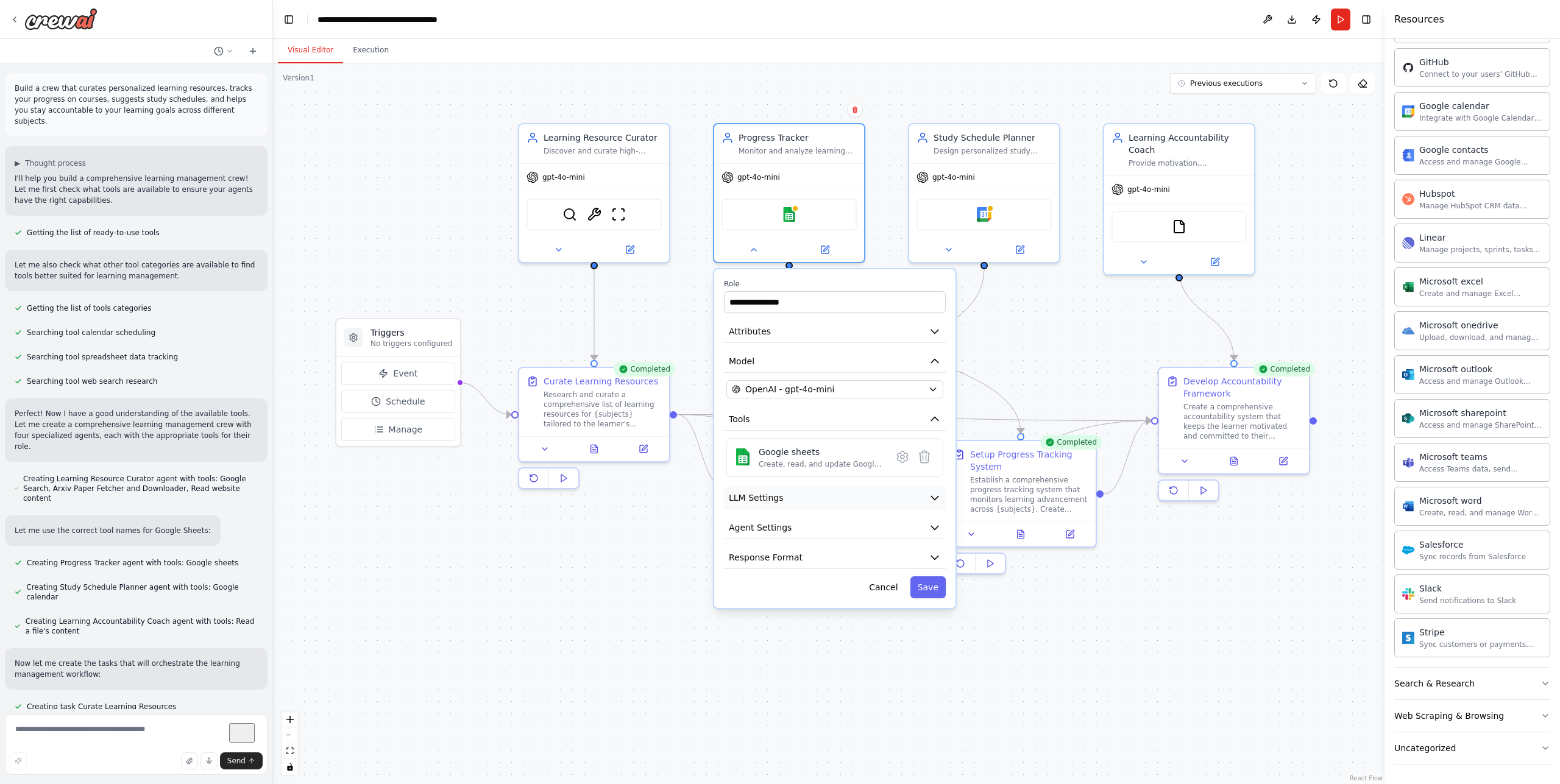
click at [833, 503] on button "LLM Settings" at bounding box center [835, 498] width 222 height 23
click at [831, 498] on button "LLM Settings" at bounding box center [835, 498] width 222 height 23
click at [931, 586] on button "Save" at bounding box center [928, 587] width 35 height 22
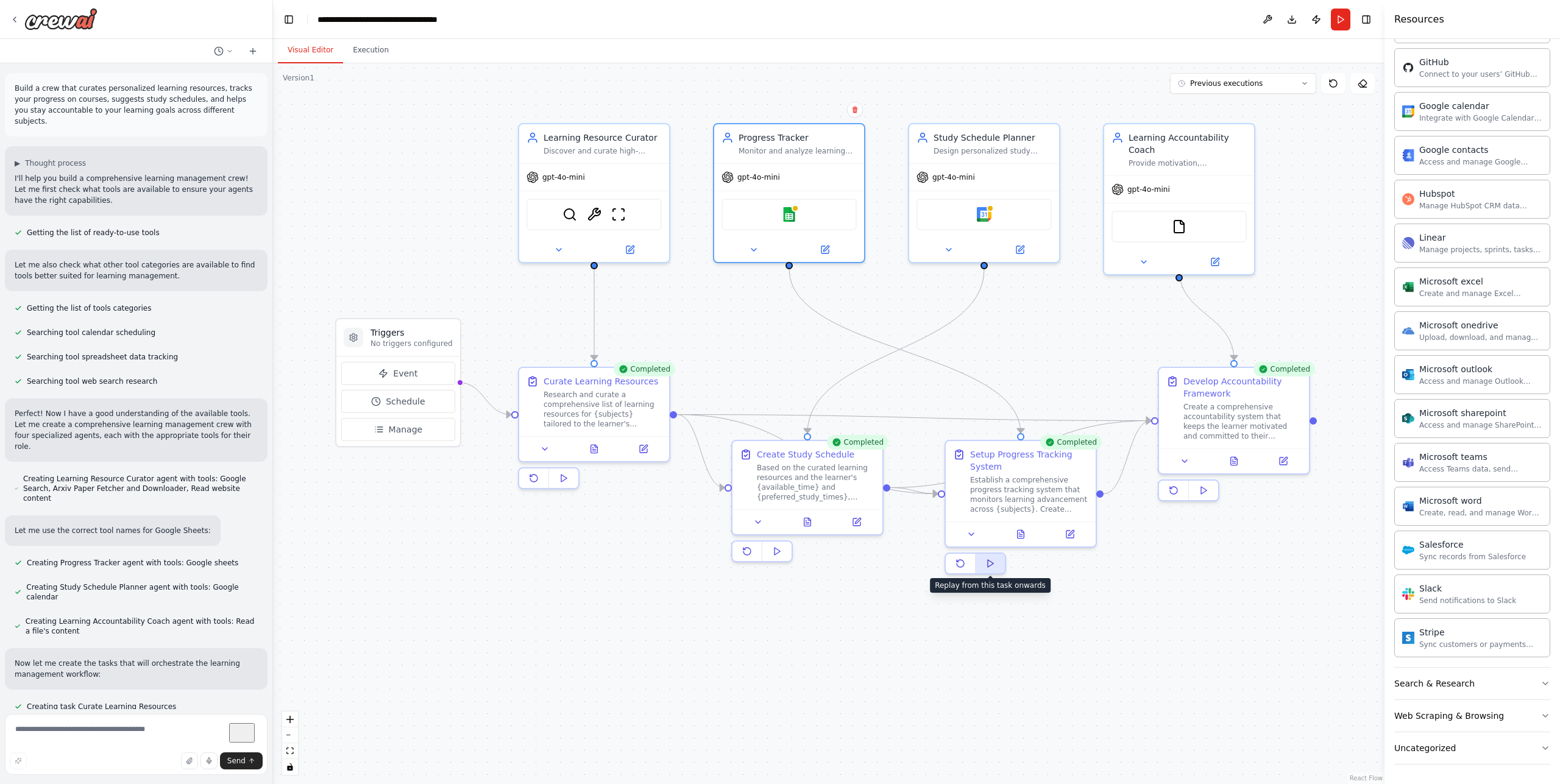
click at [992, 566] on icon at bounding box center [991, 563] width 10 height 10
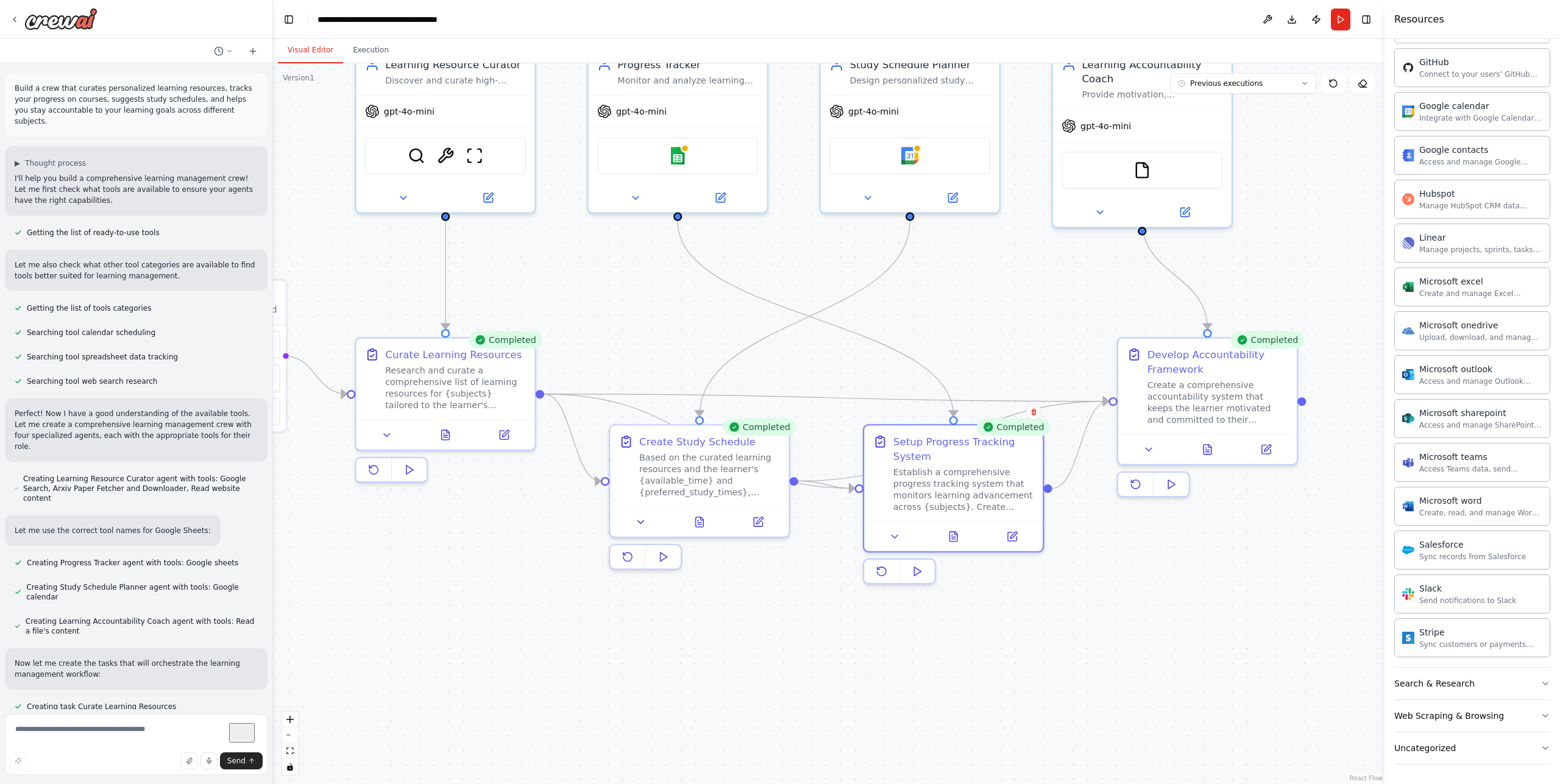
scroll to position [380, 0]
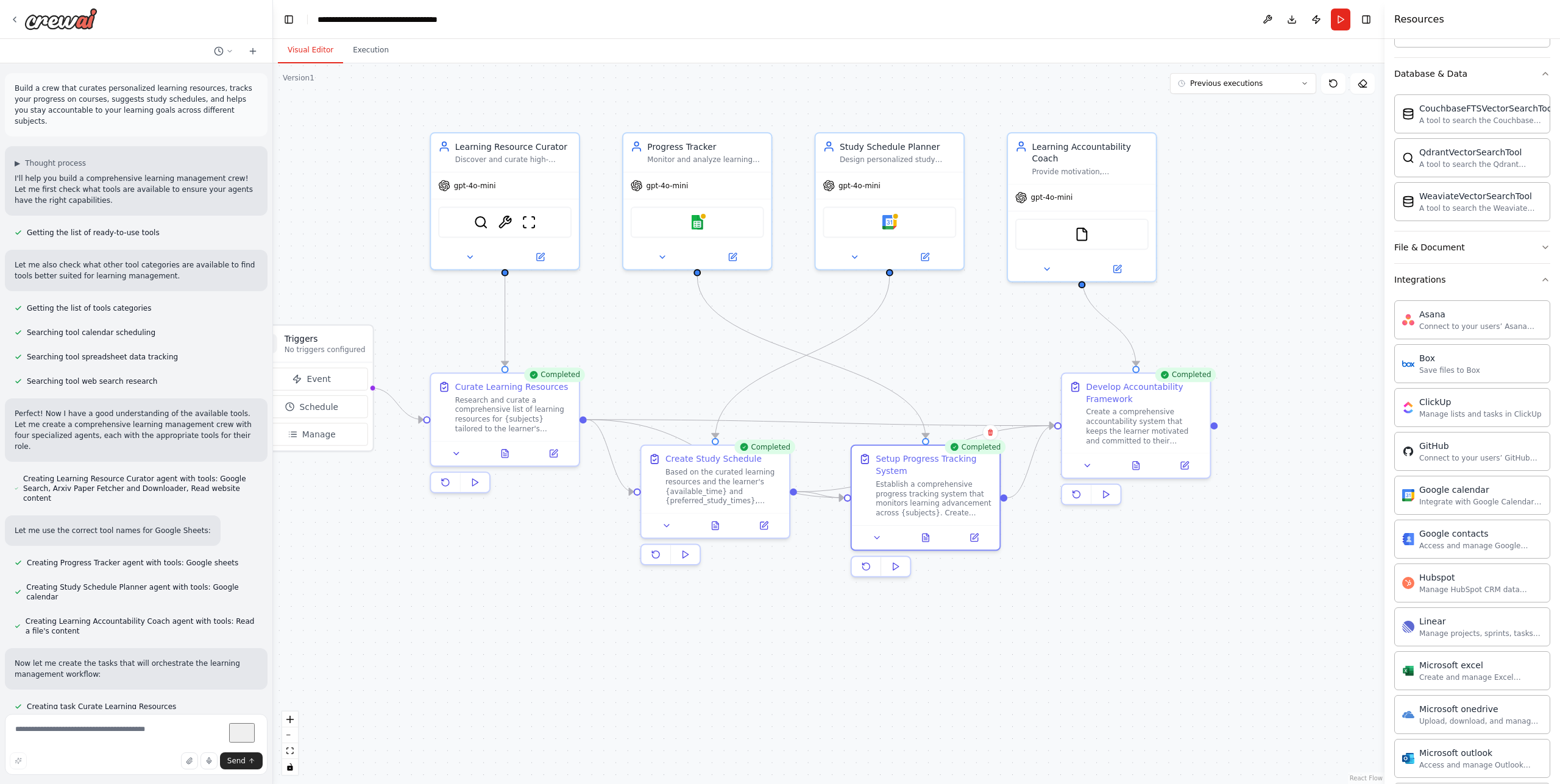
drag, startPoint x: 280, startPoint y: 165, endPoint x: 315, endPoint y: 222, distance: 66.9
click at [313, 224] on div ".deletable-edge-delete-btn { width: 20px; height: 20px; border: 0px solid #ffff…" at bounding box center [828, 424] width 1112 height 721
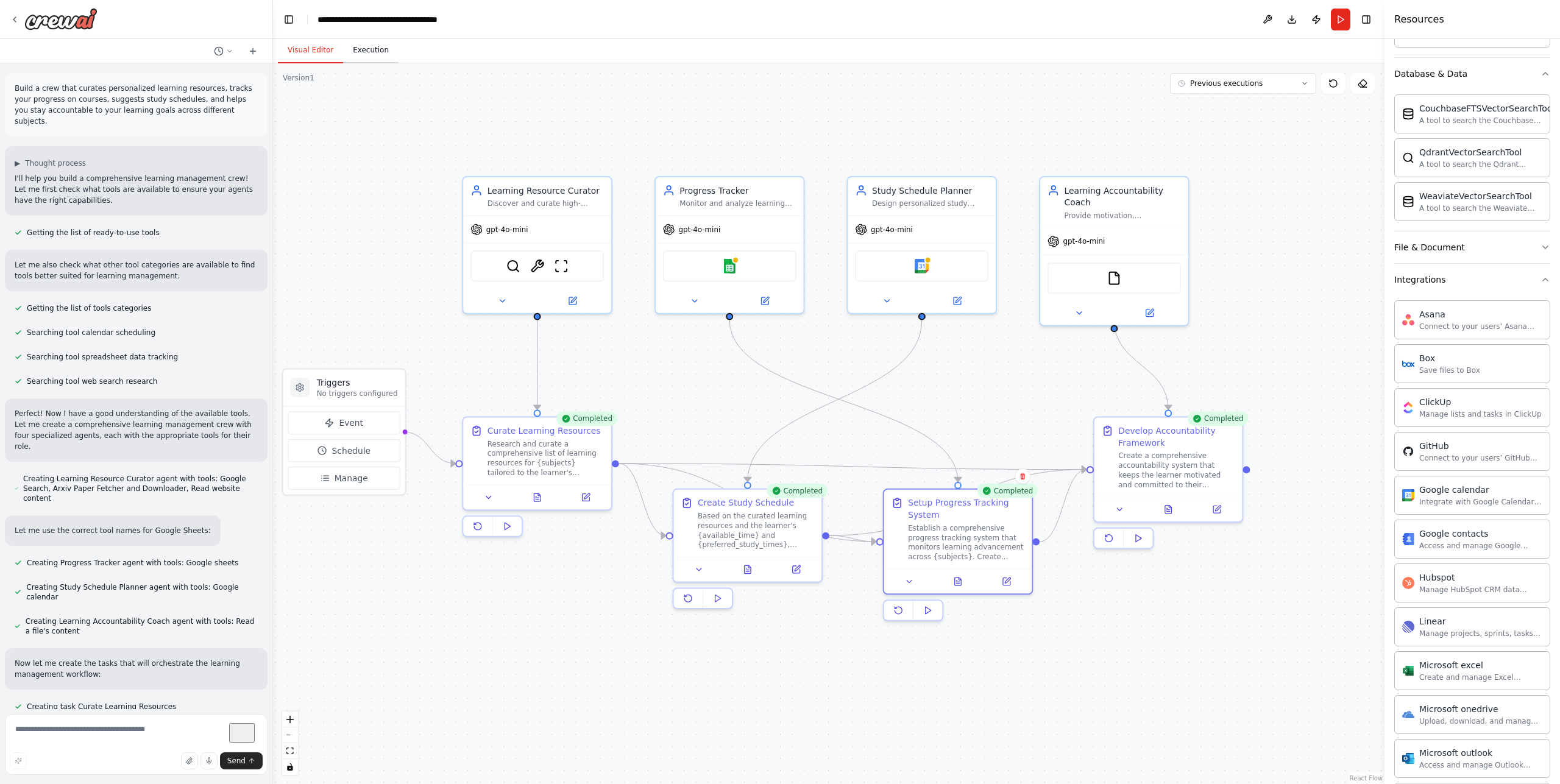
click at [357, 39] on button "Execution" at bounding box center [371, 50] width 55 height 26
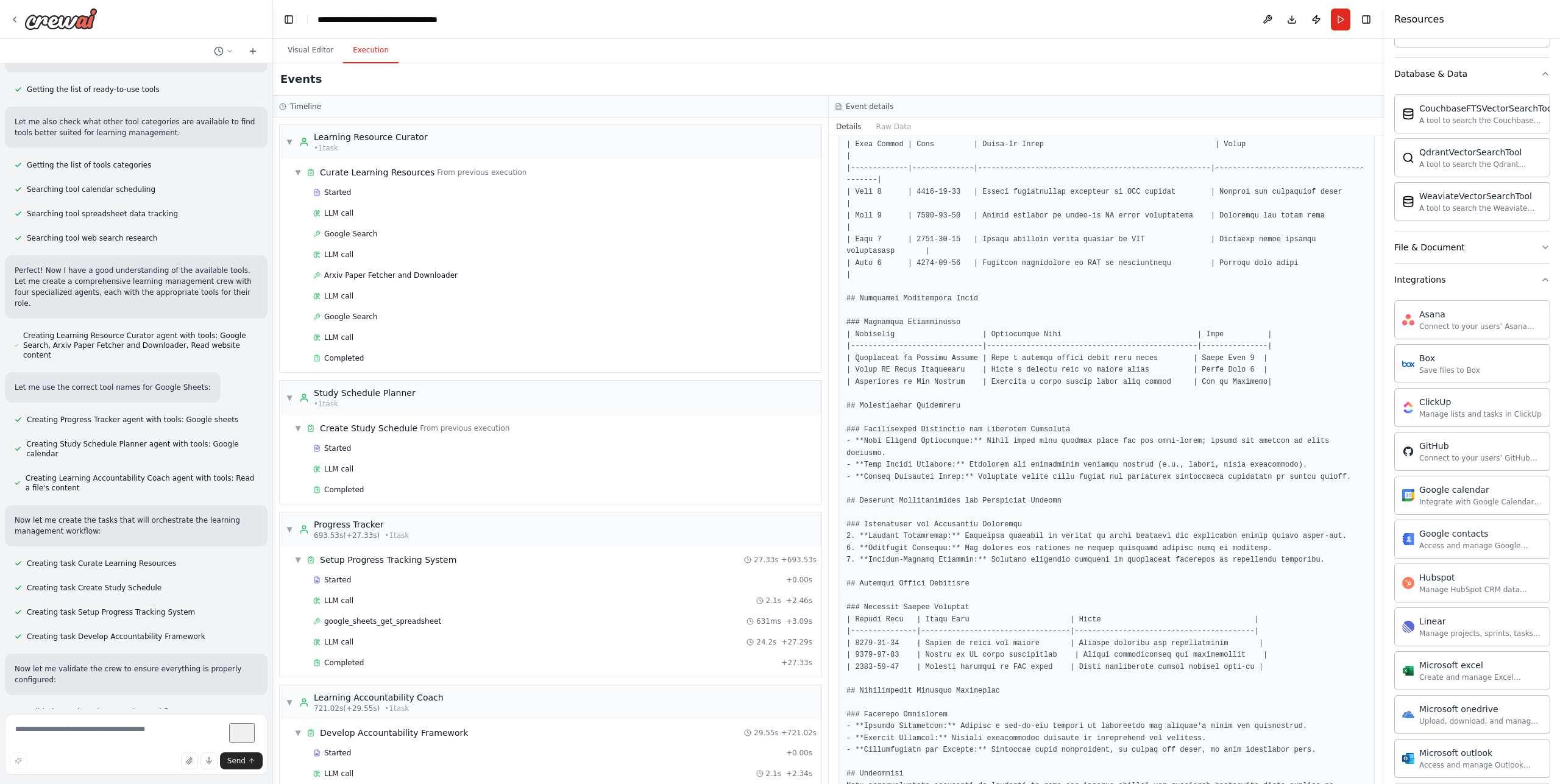
scroll to position [154, 0]
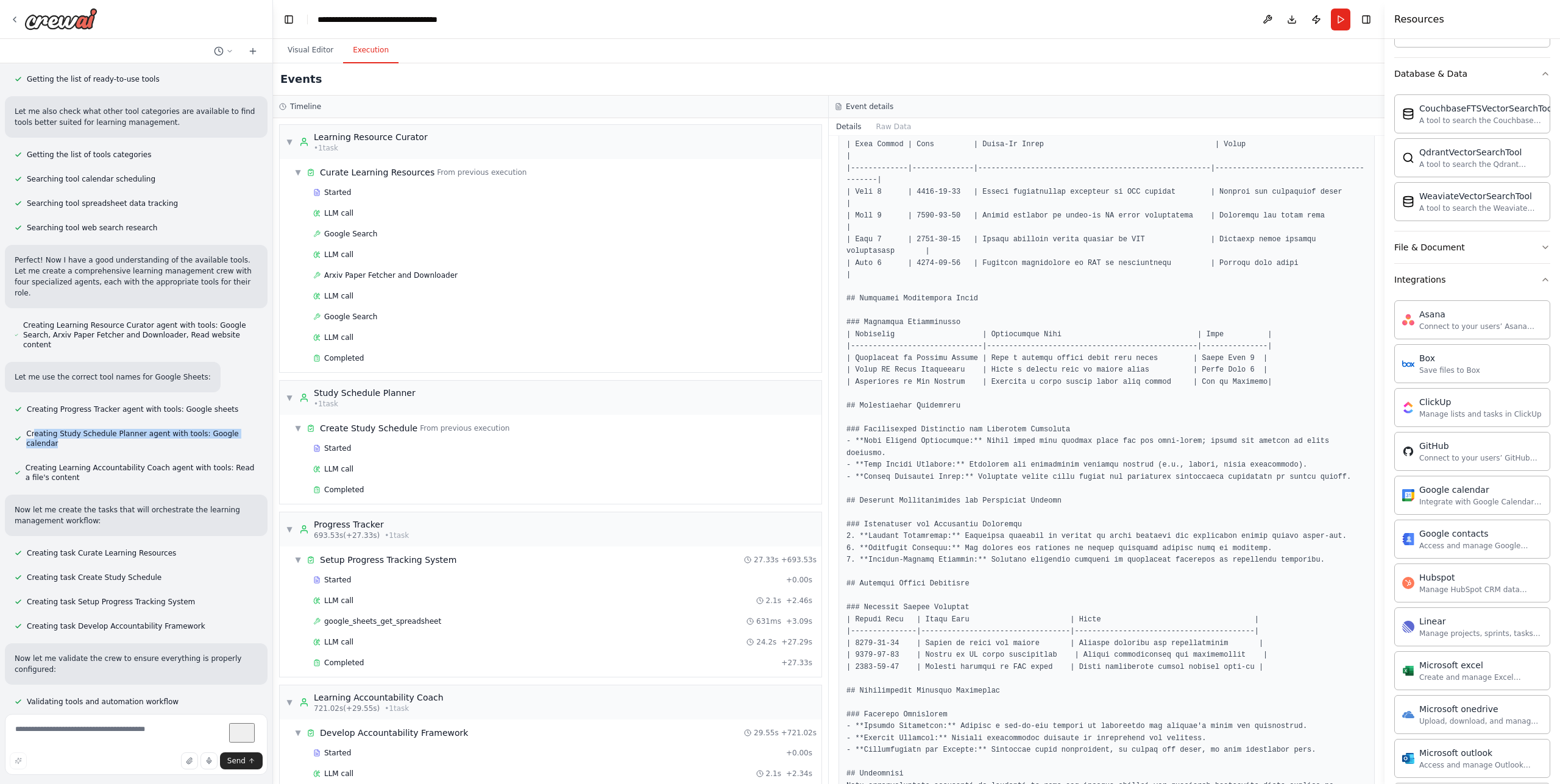
drag, startPoint x: 104, startPoint y: 446, endPoint x: 44, endPoint y: 404, distance: 73.2
click at [40, 405] on div "Build a crew that curates personalized learning resources, tracks your progress…" at bounding box center [136, 386] width 272 height 645
click at [61, 429] on span "Creating Study Schedule Planner agent with tools: Google calendar" at bounding box center [142, 438] width 231 height 19
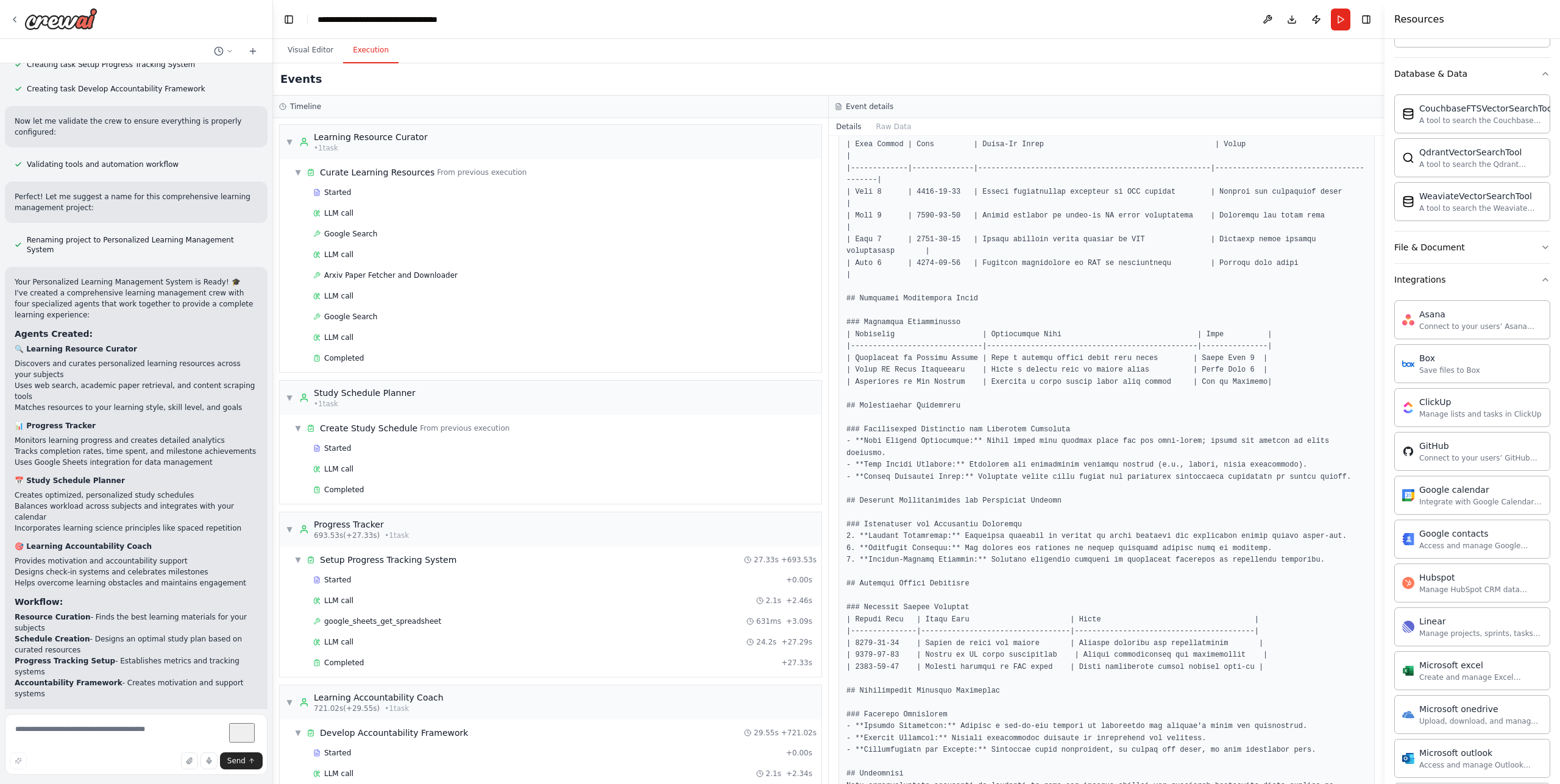
scroll to position [886, 0]
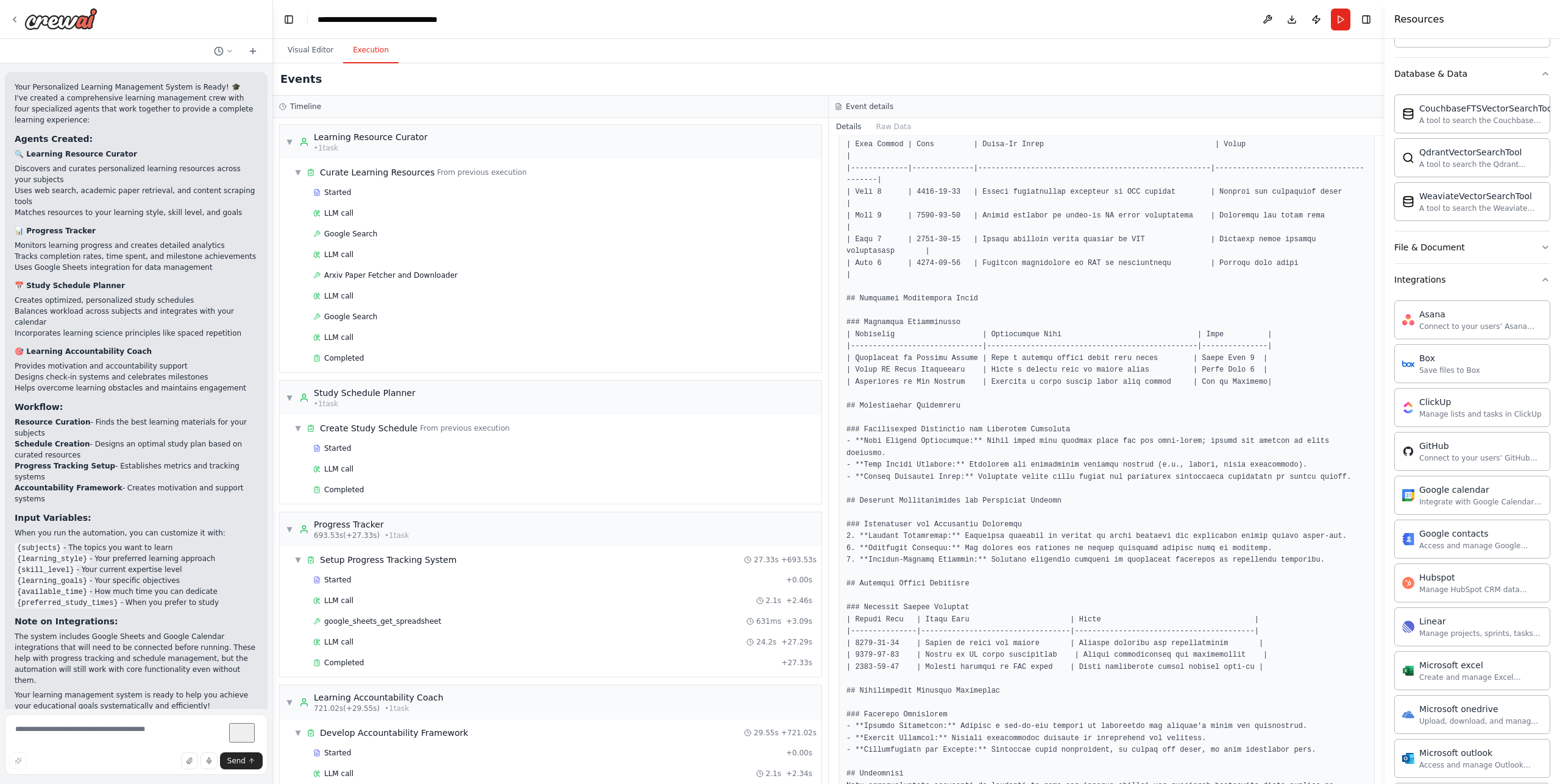
click at [907, 491] on pre at bounding box center [1107, 447] width 520 height 736
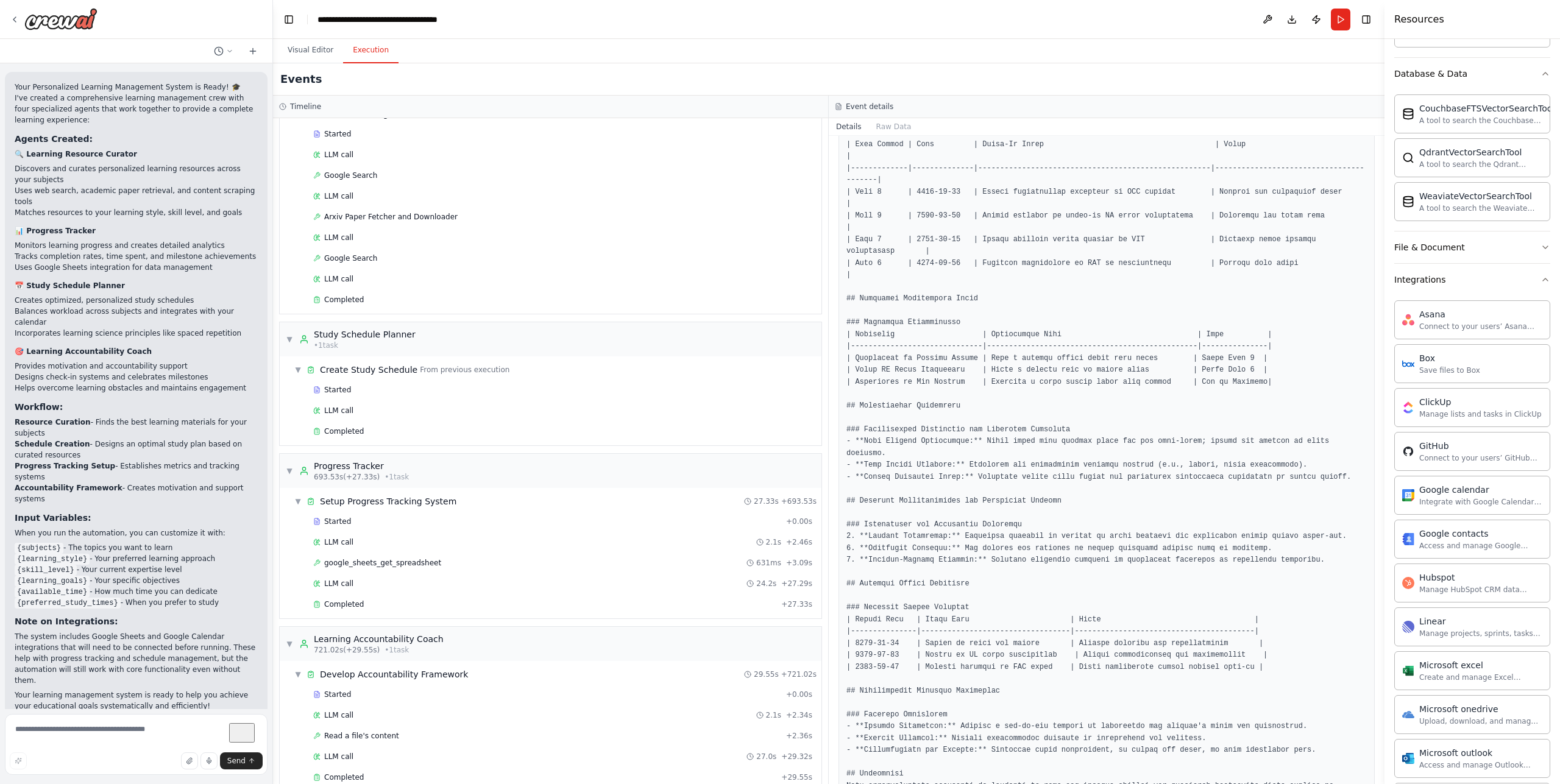
scroll to position [80, 0]
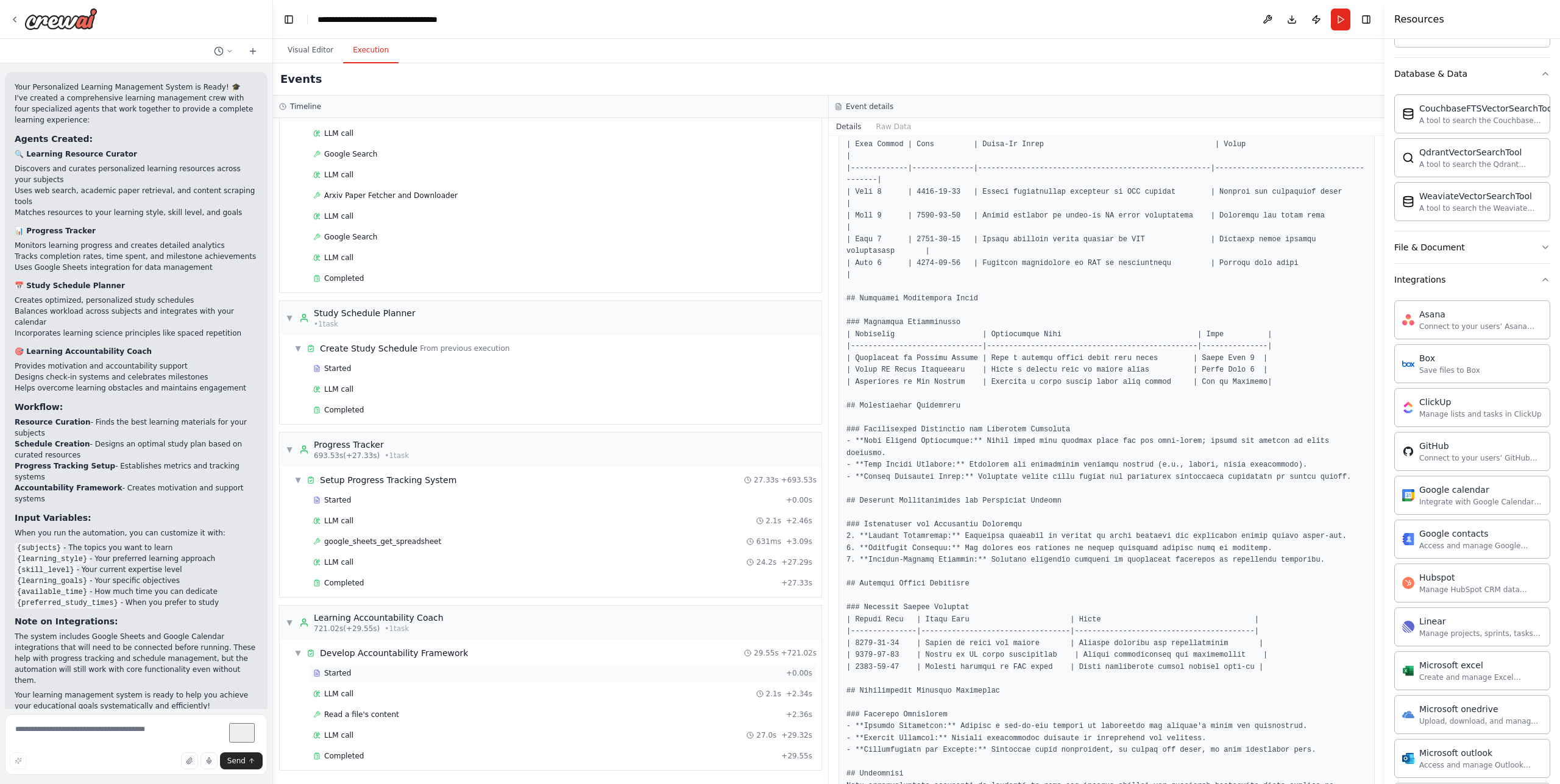
click at [359, 672] on div "Started" at bounding box center [547, 673] width 468 height 10
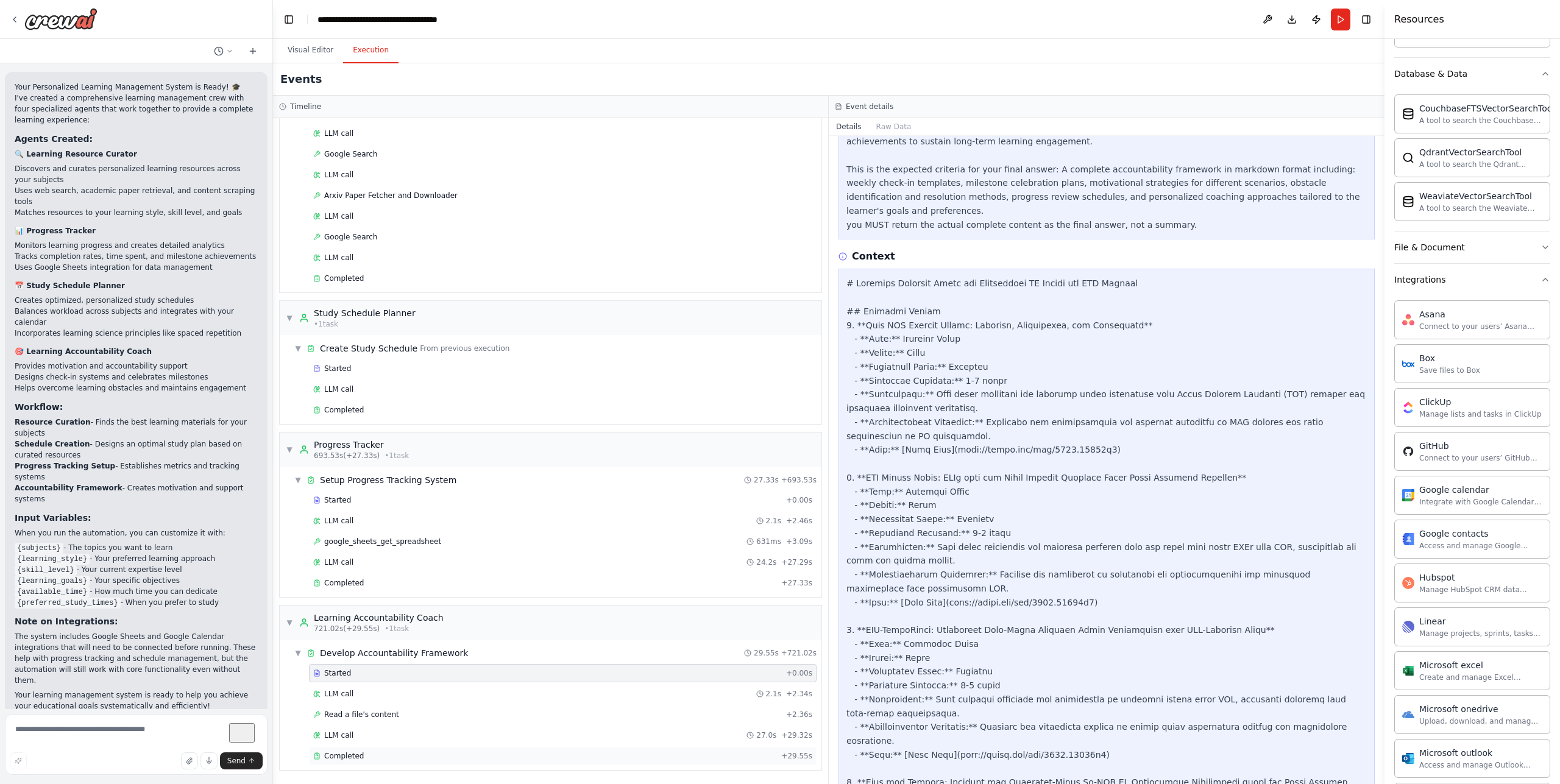
click at [410, 756] on div "Completed" at bounding box center [545, 756] width 463 height 10
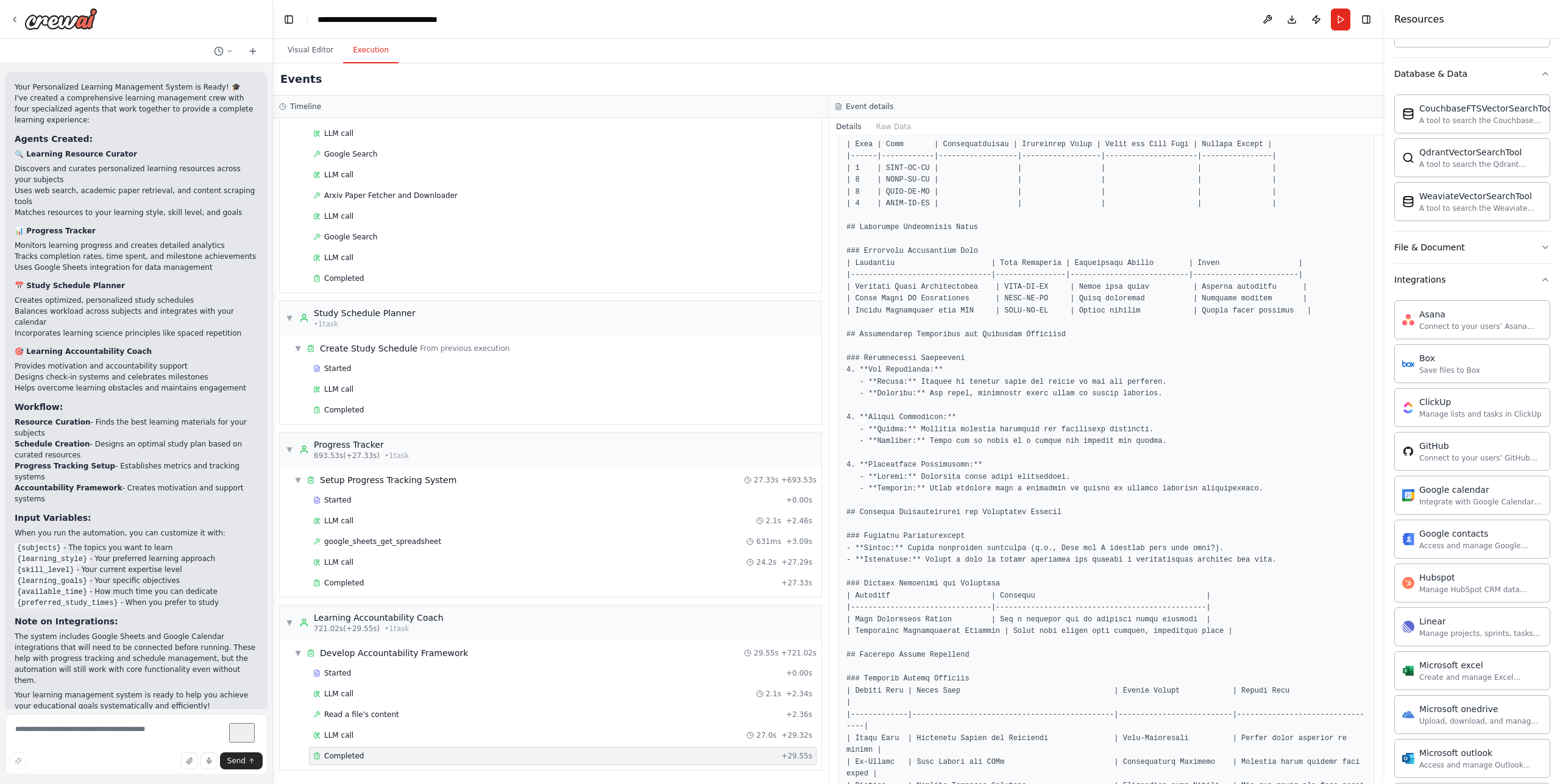
scroll to position [0, 0]
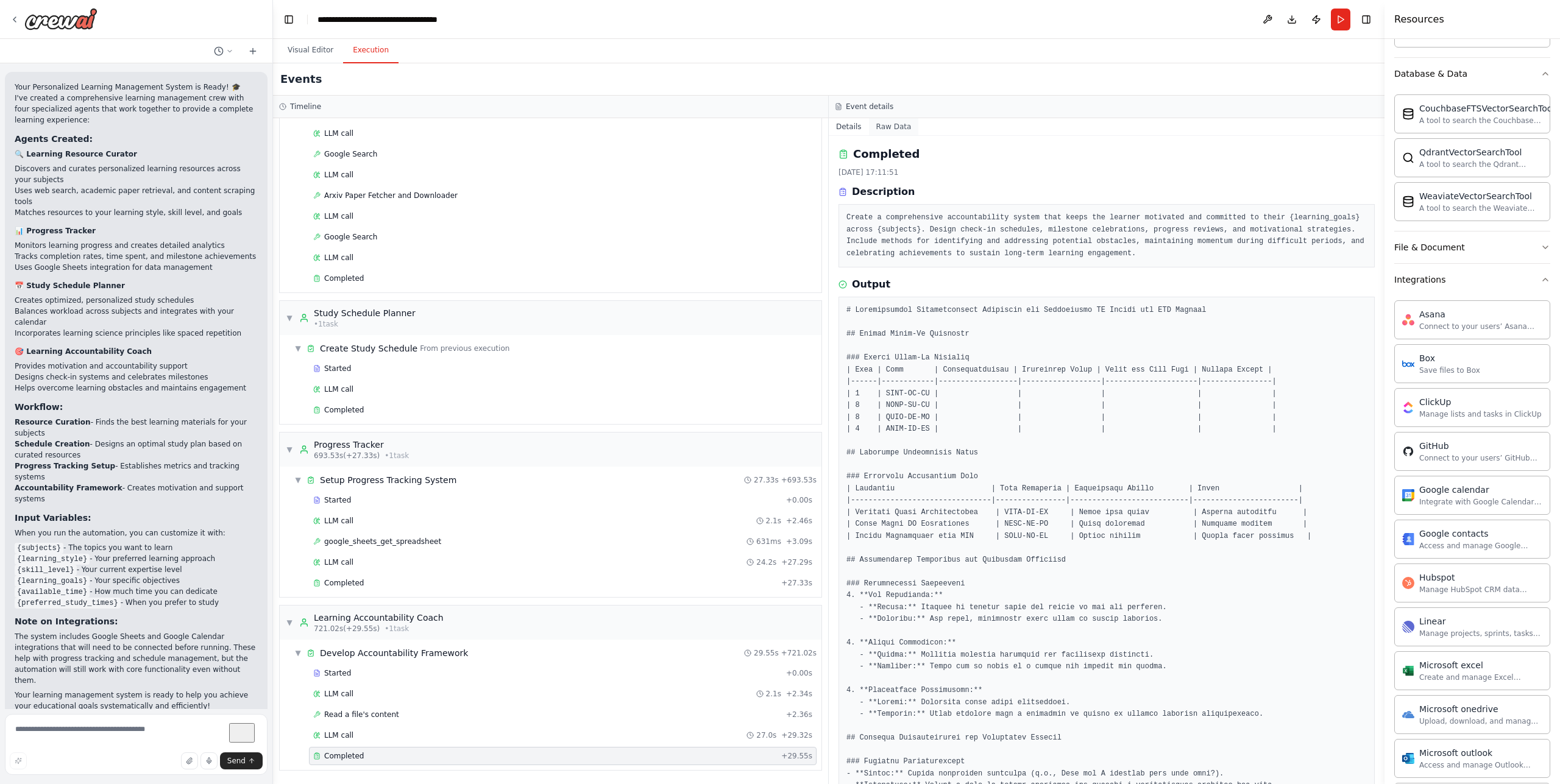
click at [882, 132] on button "Raw Data" at bounding box center [894, 127] width 50 height 17
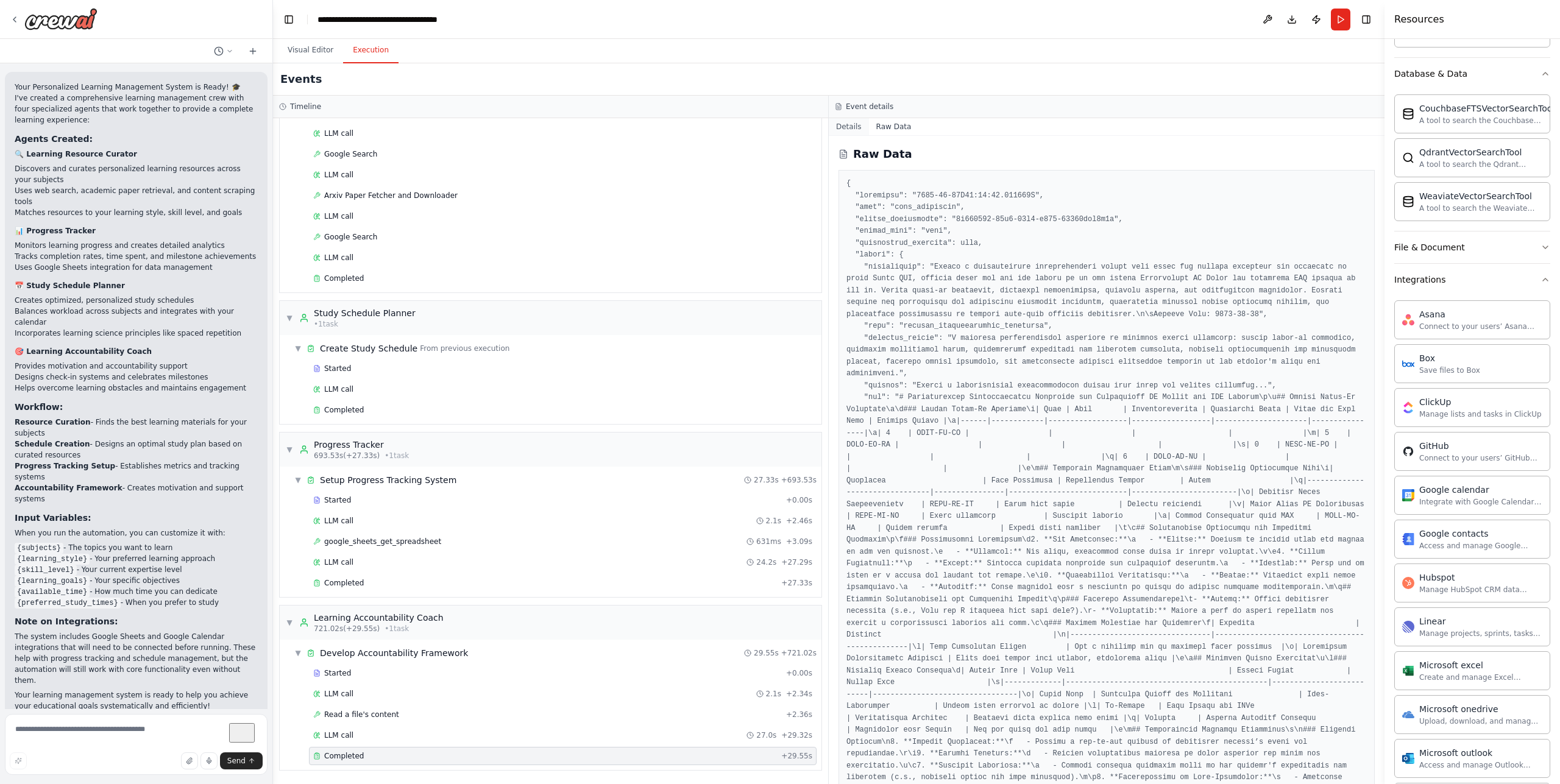
click at [850, 130] on button "Details" at bounding box center [849, 127] width 40 height 17
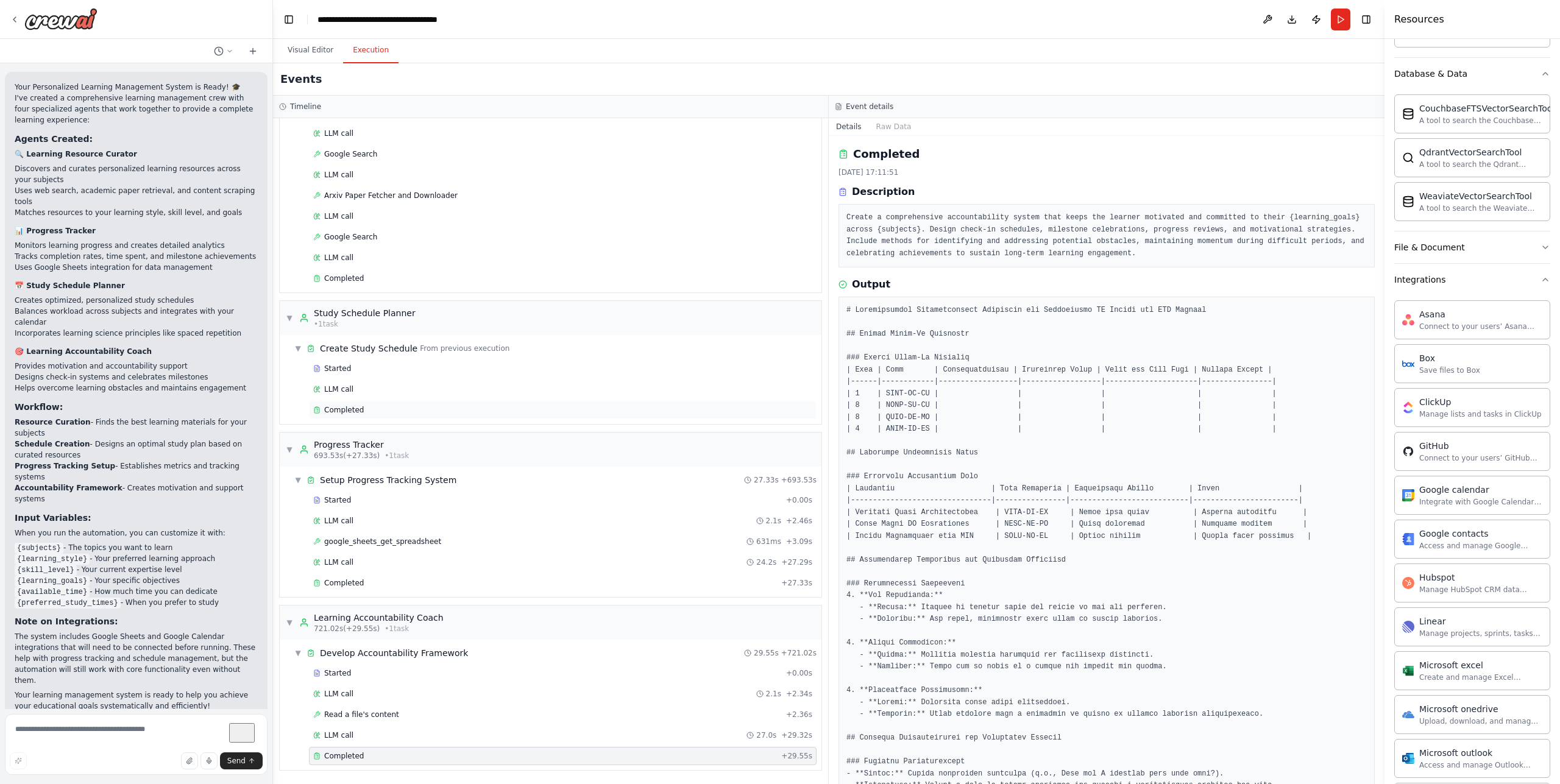
click at [397, 413] on div "Completed" at bounding box center [563, 410] width 499 height 10
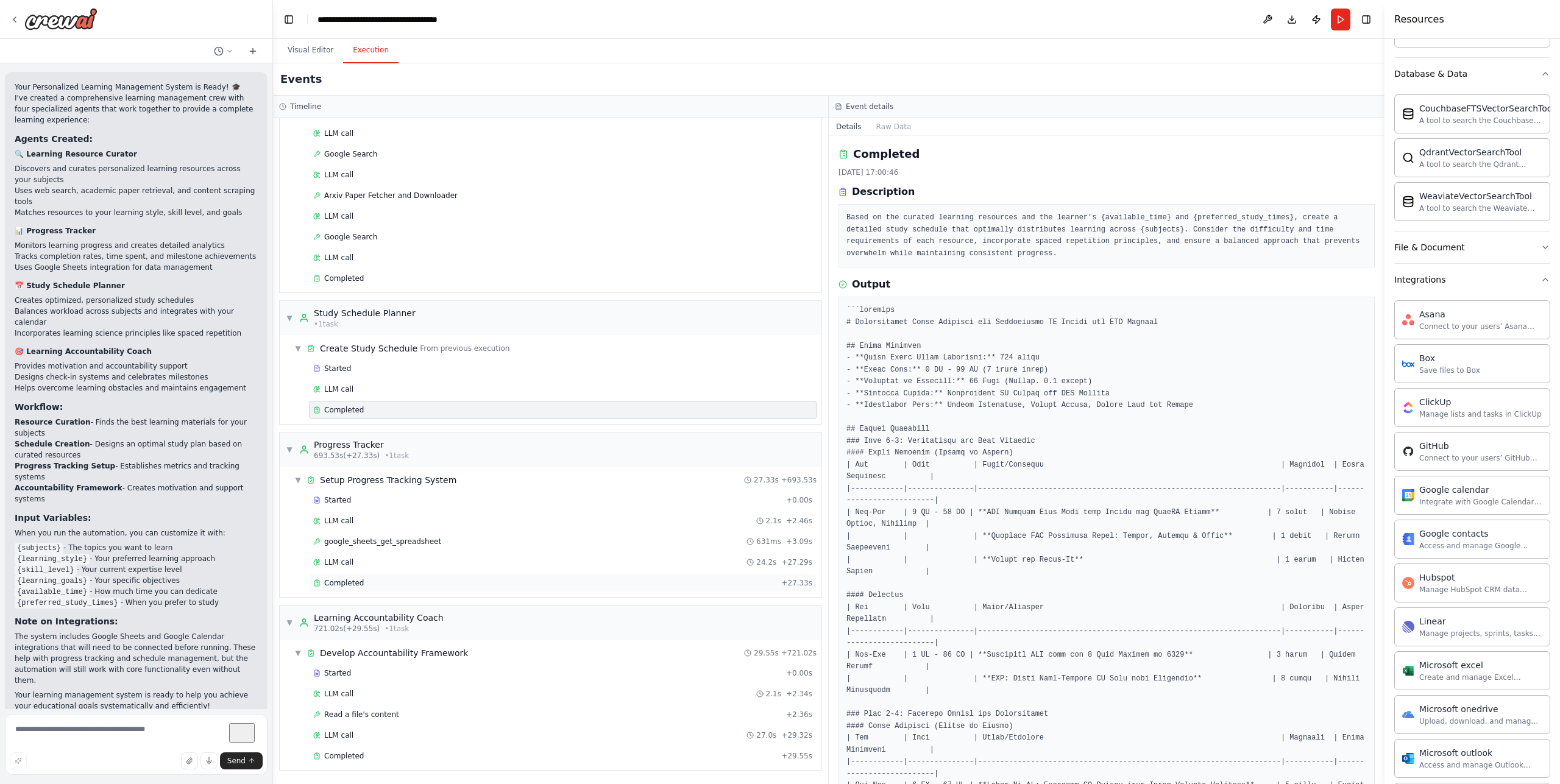
click at [395, 582] on div "Completed" at bounding box center [545, 583] width 463 height 10
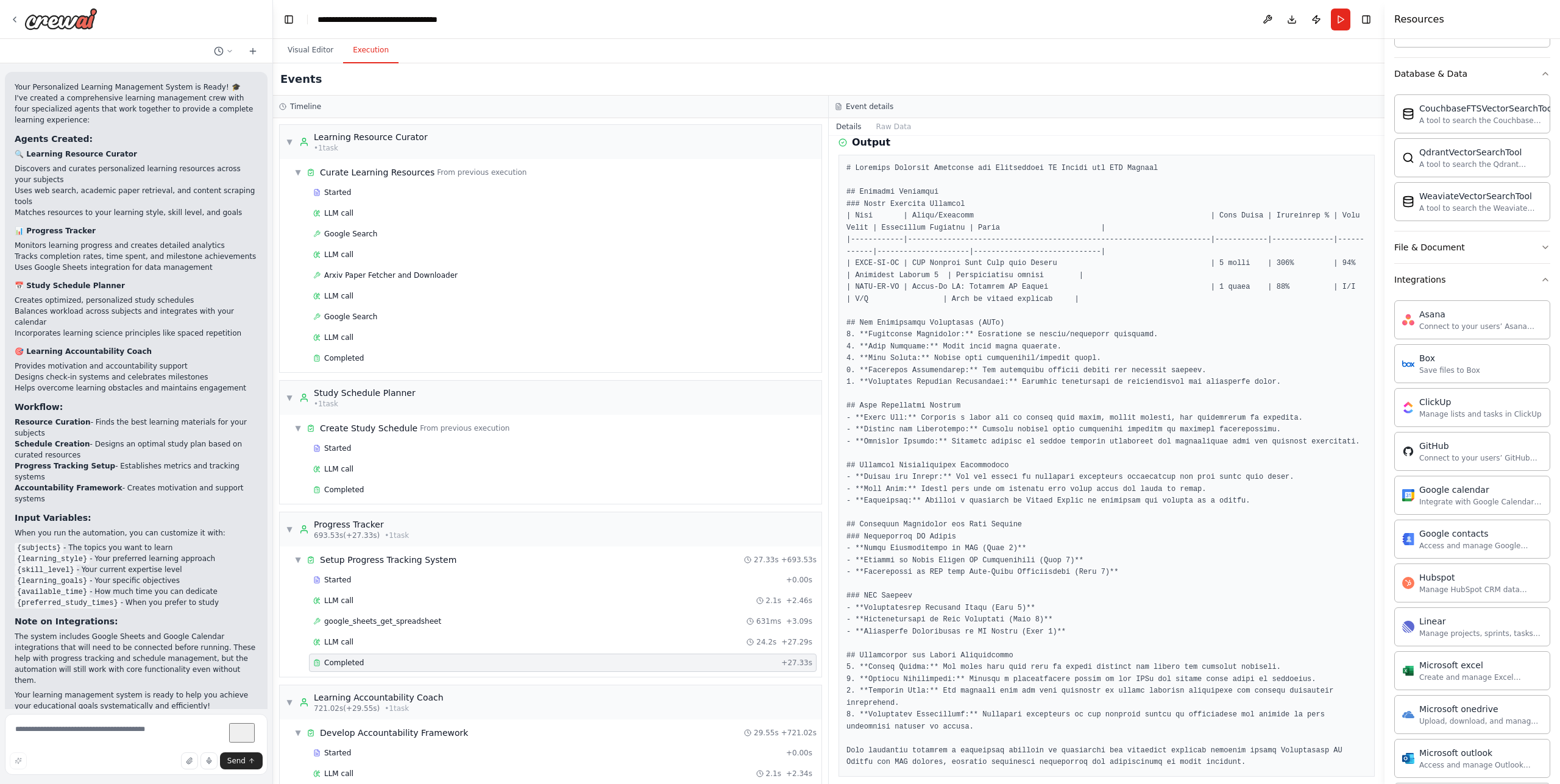
click at [332, 104] on div "Timeline" at bounding box center [551, 107] width 543 height 10
click at [1291, 20] on button "Download" at bounding box center [1292, 19] width 19 height 22
click at [295, 49] on button "Visual Editor" at bounding box center [310, 50] width 65 height 26
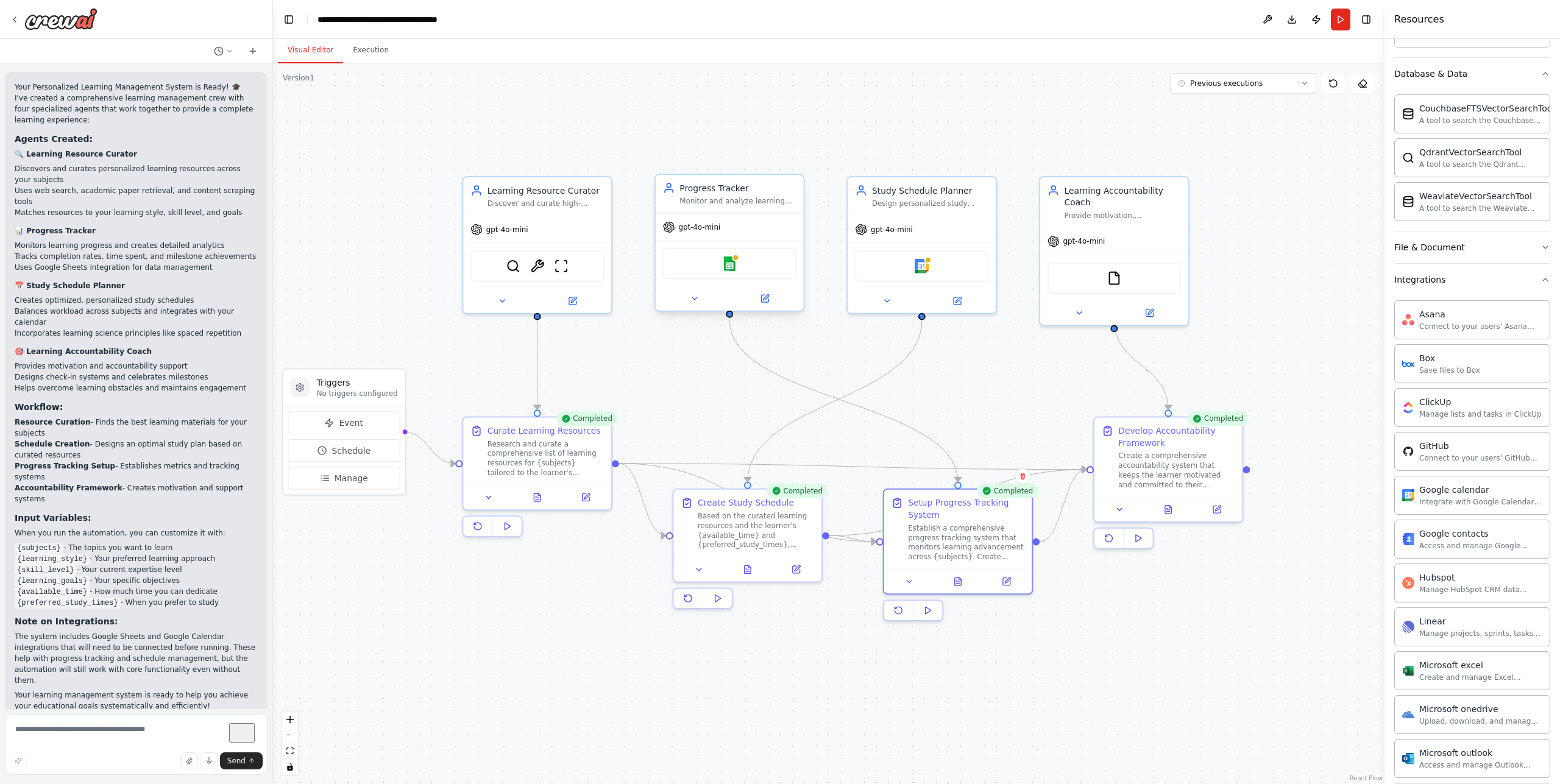
click at [730, 199] on div "Monitor and analyze learning progress across {subjects}, tracking completion ra…" at bounding box center [738, 201] width 117 height 10
click at [749, 568] on icon at bounding box center [747, 568] width 3 height 0
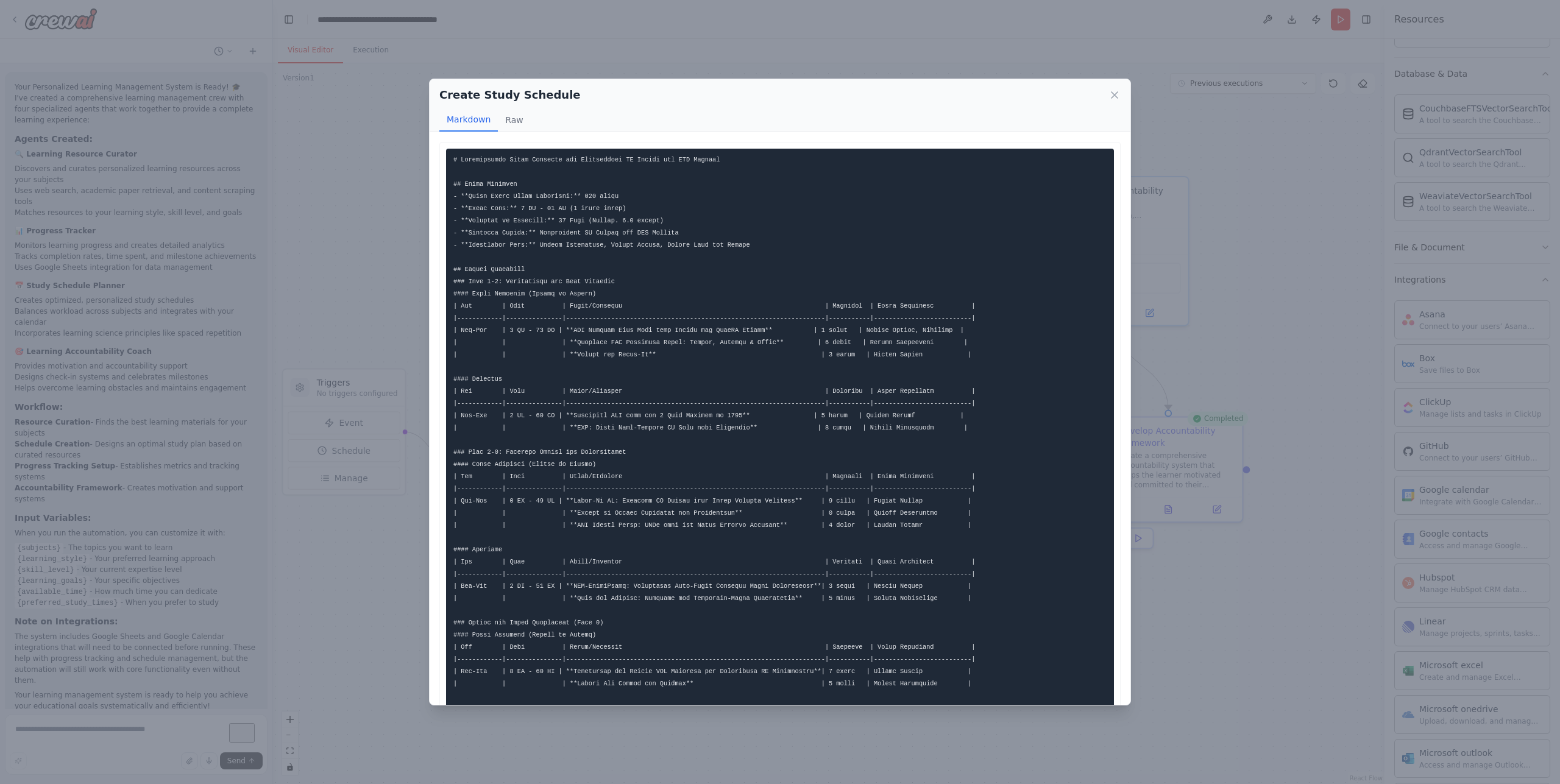
click at [686, 362] on pre at bounding box center [779, 506] width 668 height 716
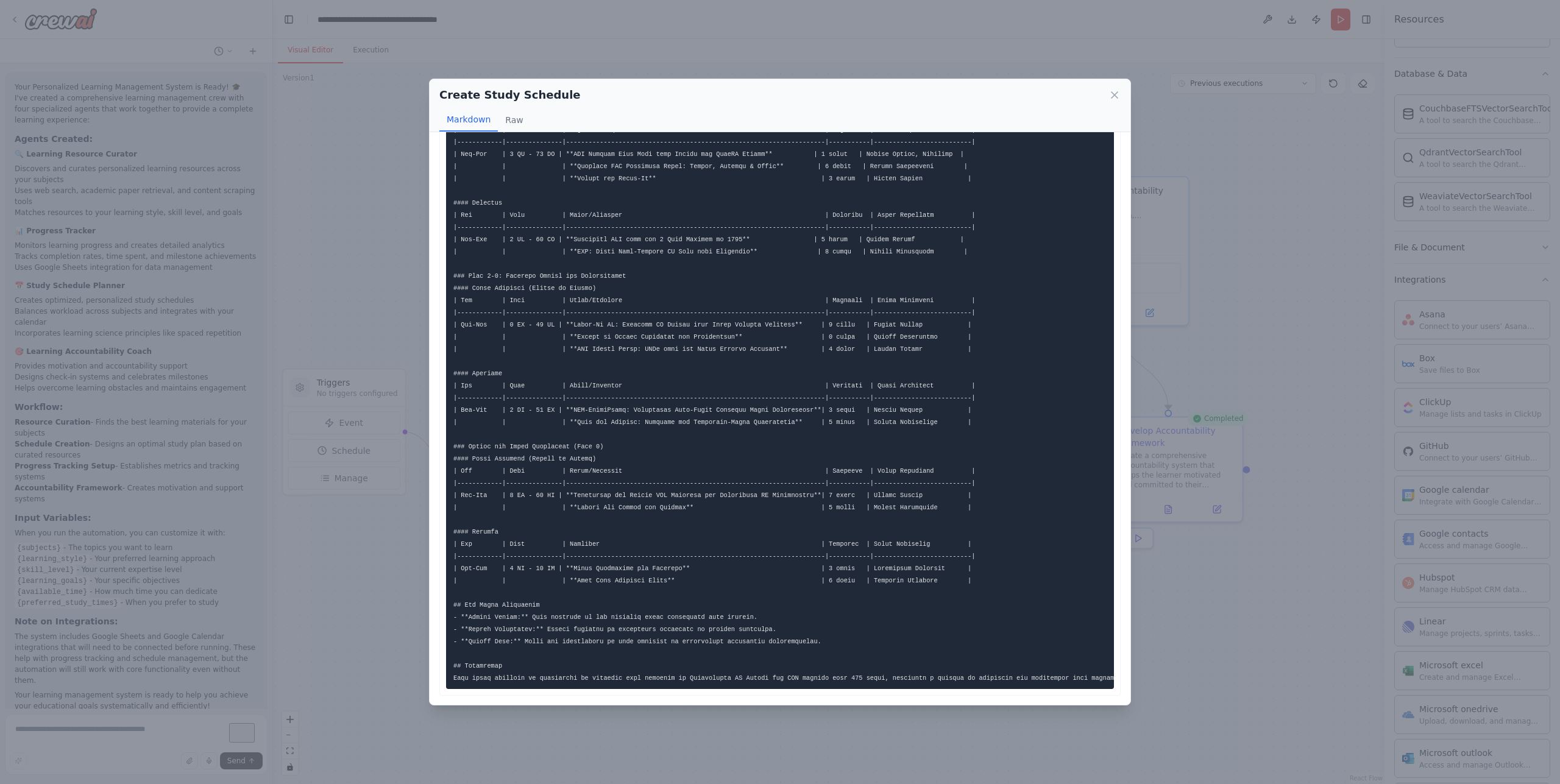
scroll to position [187, 0]
click at [1177, 315] on div "Create Study Schedule Markdown Raw ... Show more Not valid JSON" at bounding box center [780, 392] width 1560 height 784
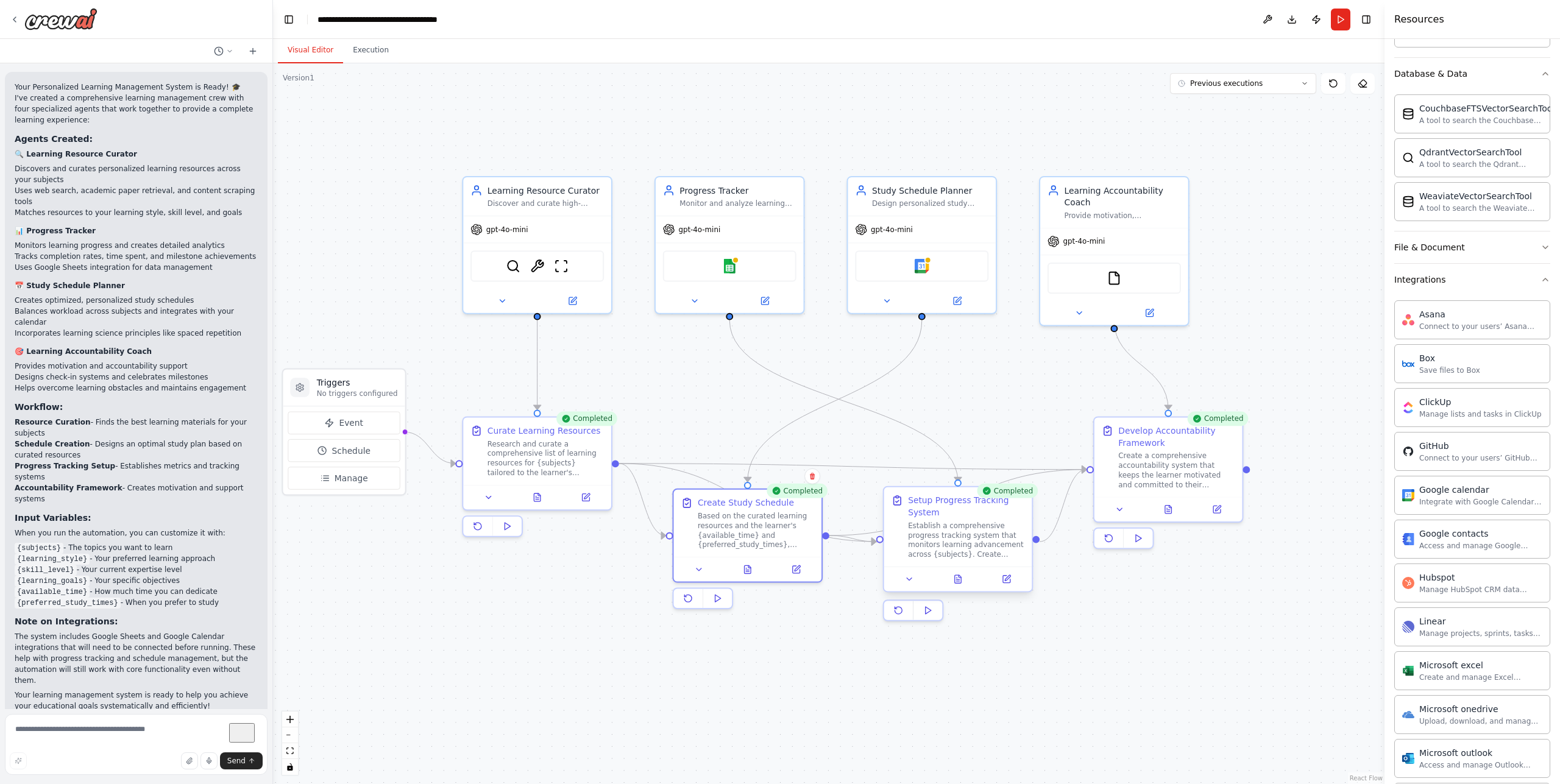
click at [940, 521] on div "Establish a comprehensive progress tracking system that monitors learning advan…" at bounding box center [966, 540] width 117 height 38
click at [960, 578] on icon at bounding box center [958, 579] width 7 height 8
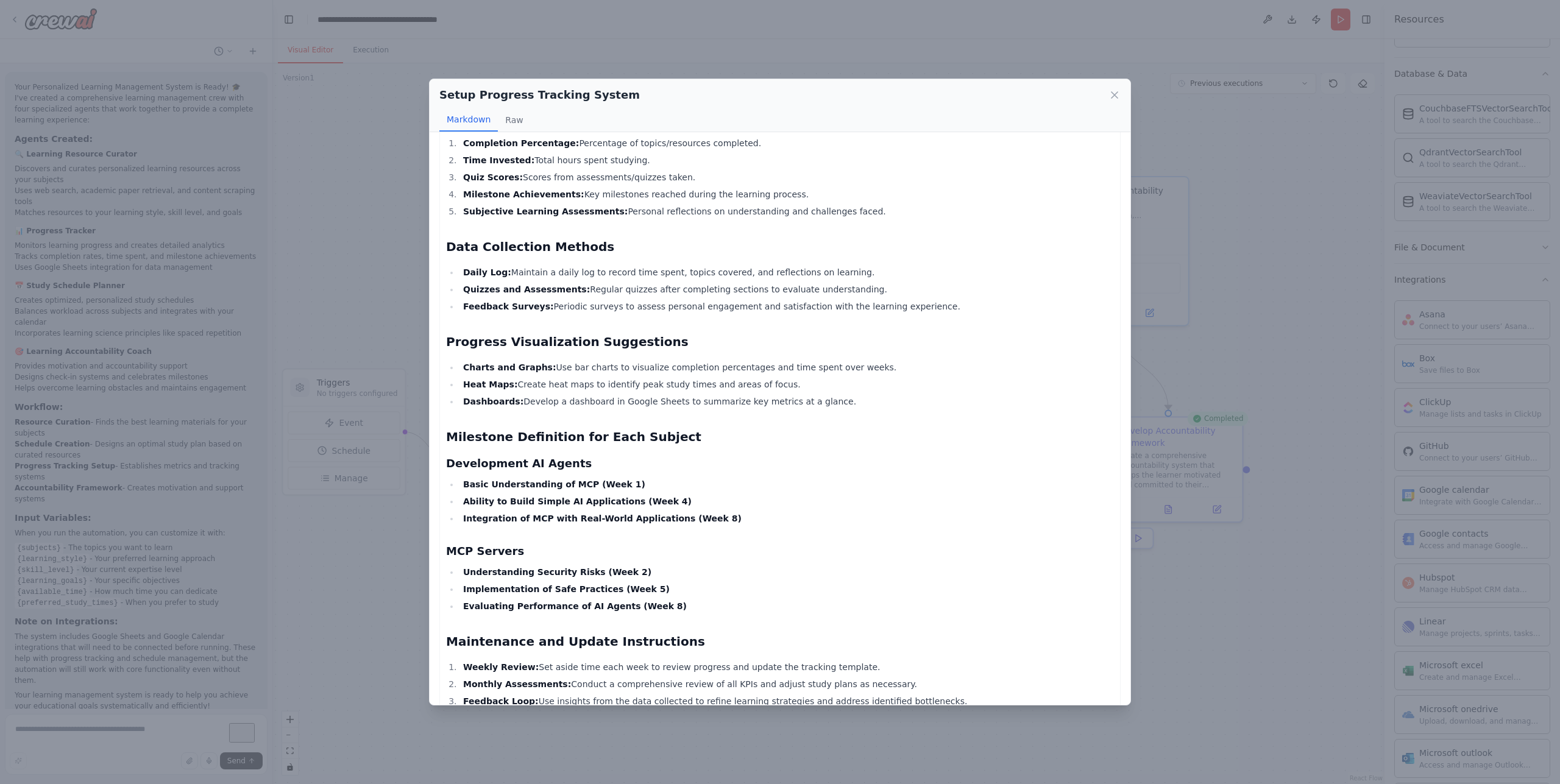
scroll to position [310, 0]
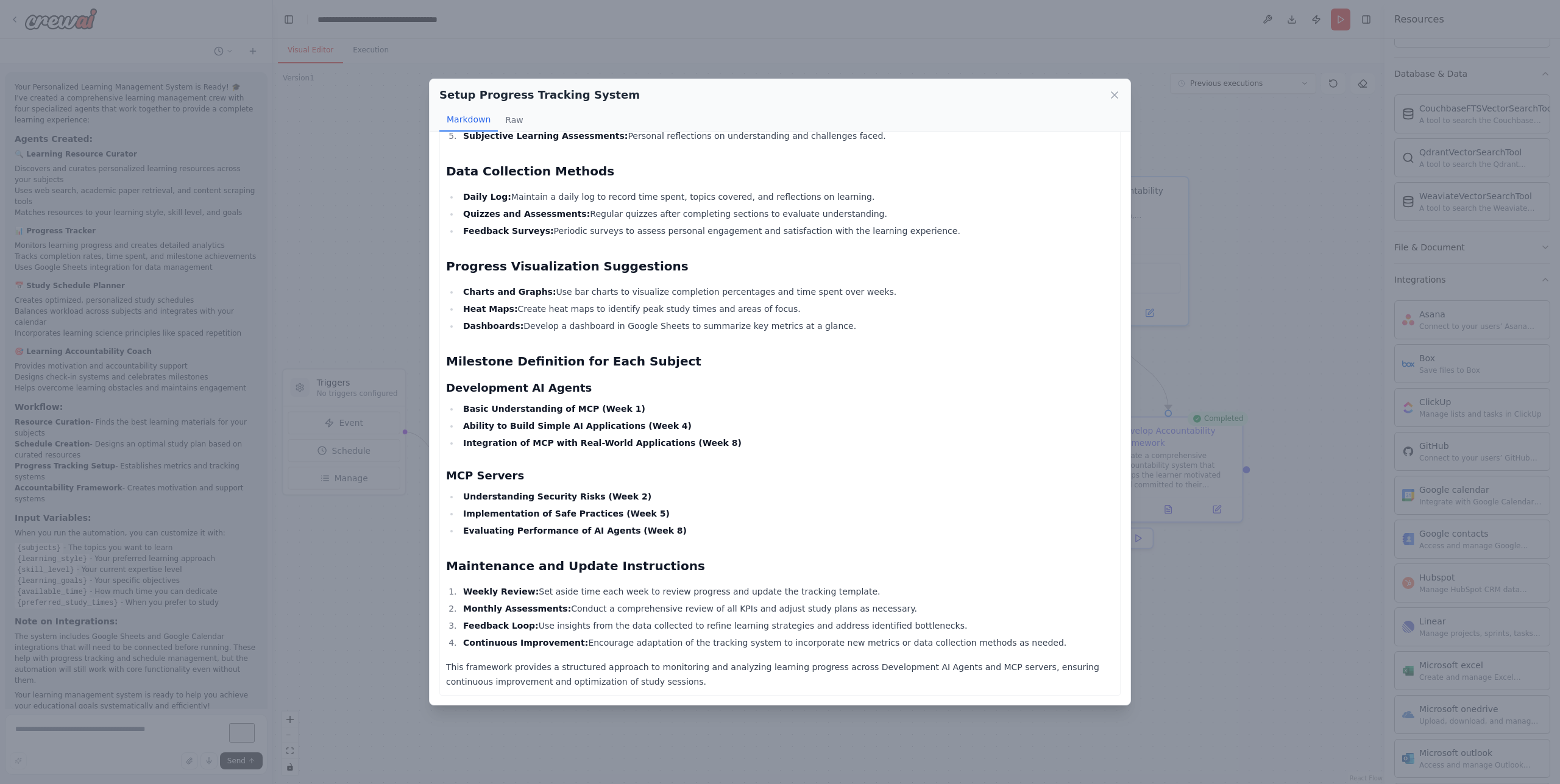
click at [1172, 554] on div "Setup Progress Tracking System Markdown Raw Progress Tracking Framework for Dev…" at bounding box center [780, 392] width 1560 height 784
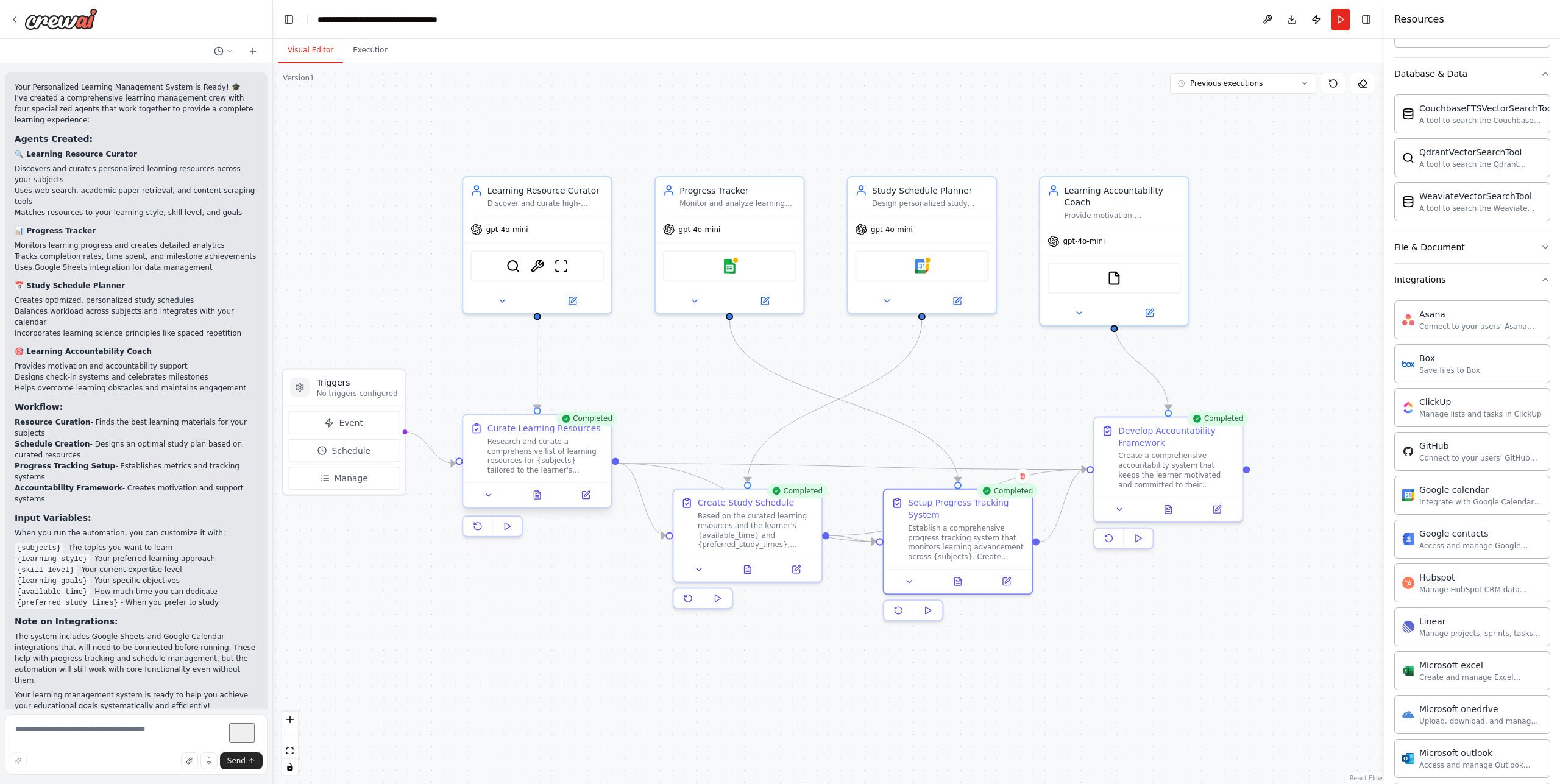
click at [514, 431] on div "Curate Learning Resources" at bounding box center [544, 428] width 113 height 12
click at [549, 494] on button at bounding box center [537, 495] width 51 height 14
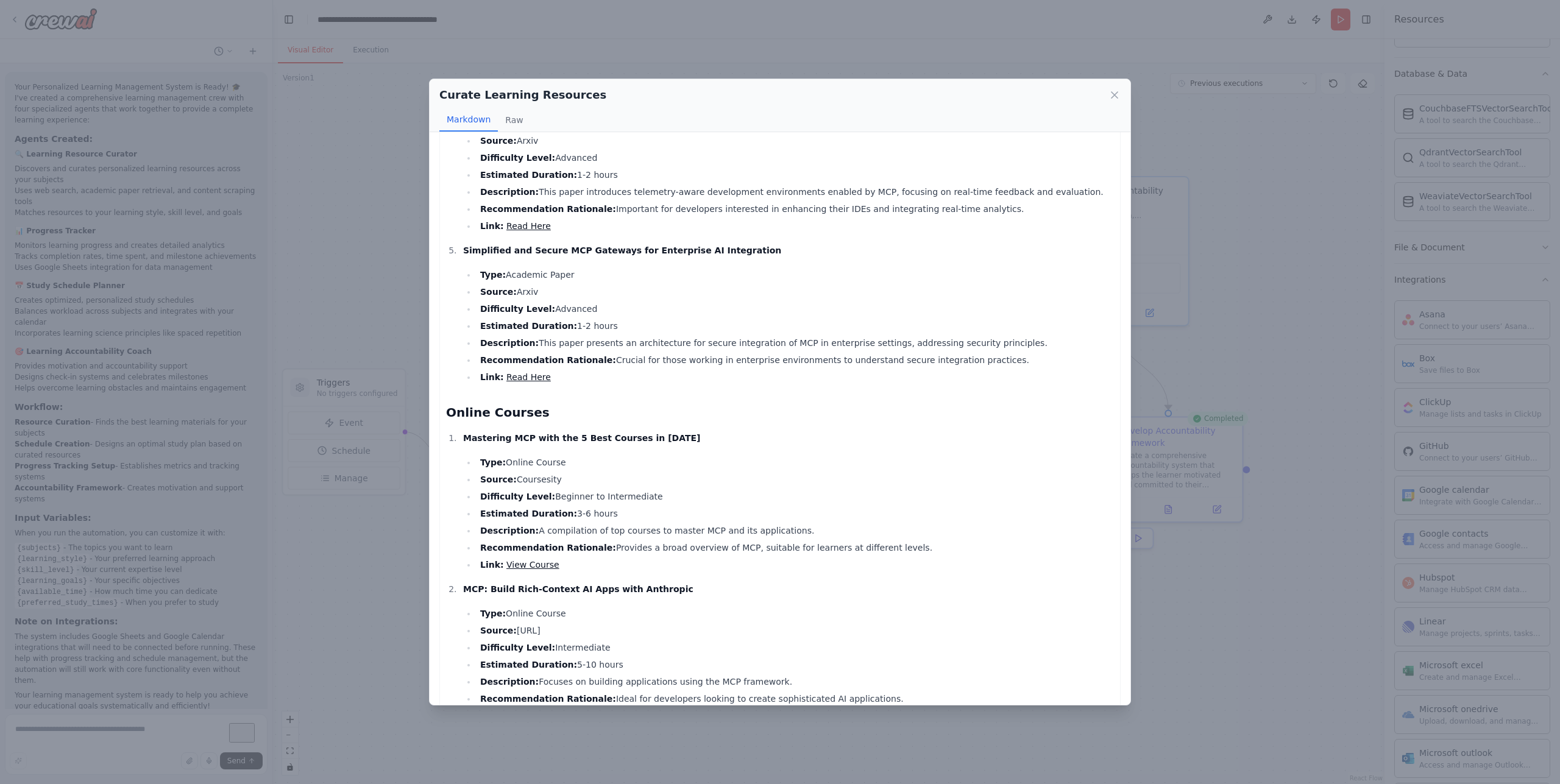
scroll to position [768, 0]
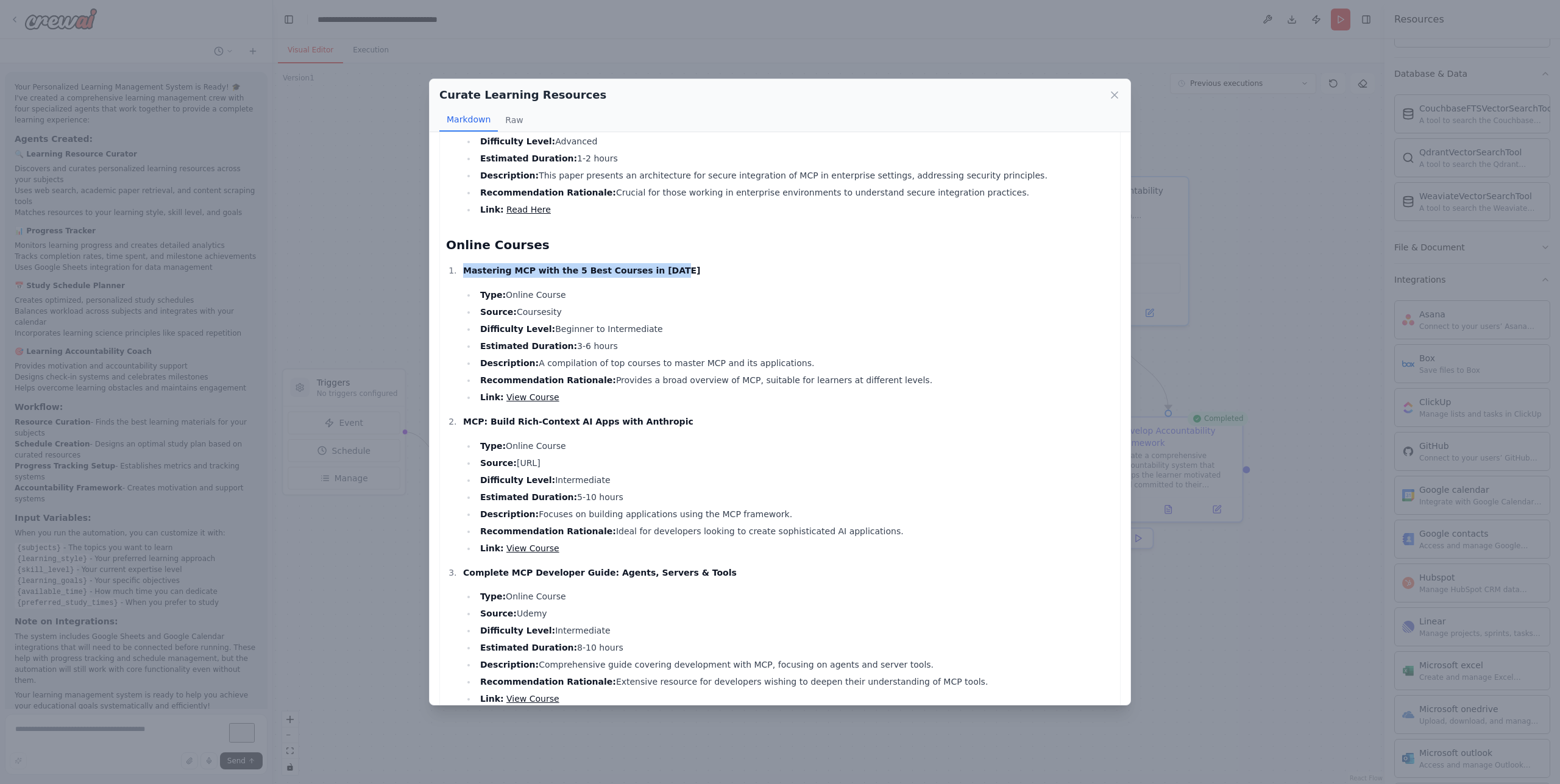
drag, startPoint x: 671, startPoint y: 261, endPoint x: 515, endPoint y: 333, distance: 171.8
click at [474, 281] on li "Mastering MCP with the 5 Best Courses in 2025 Type: Online Course Source: Cours…" at bounding box center [787, 333] width 655 height 141
click at [517, 392] on link "View Course" at bounding box center [533, 397] width 53 height 10
click at [524, 392] on link "View Course" at bounding box center [533, 397] width 53 height 10
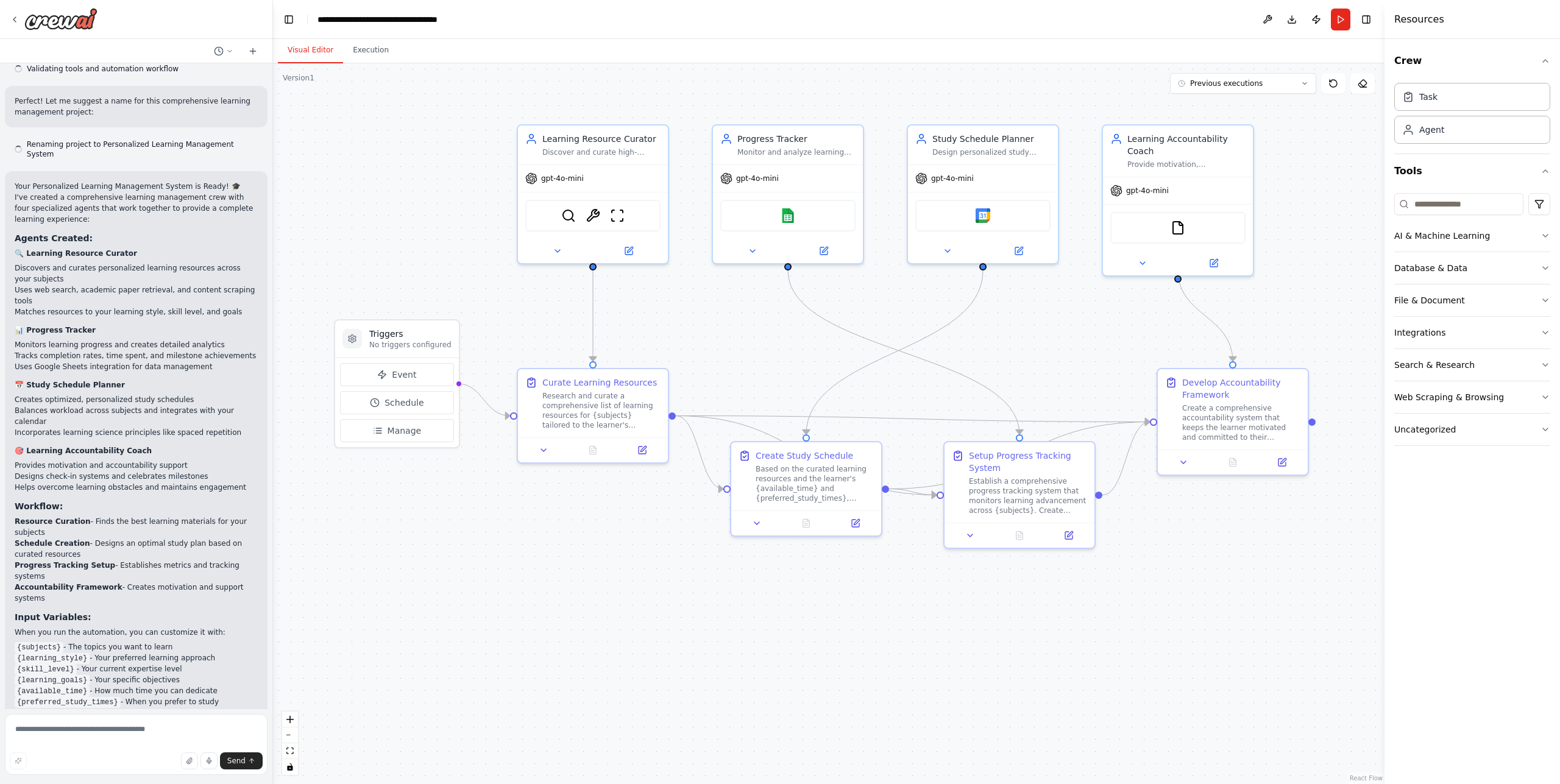
scroll to position [787, 0]
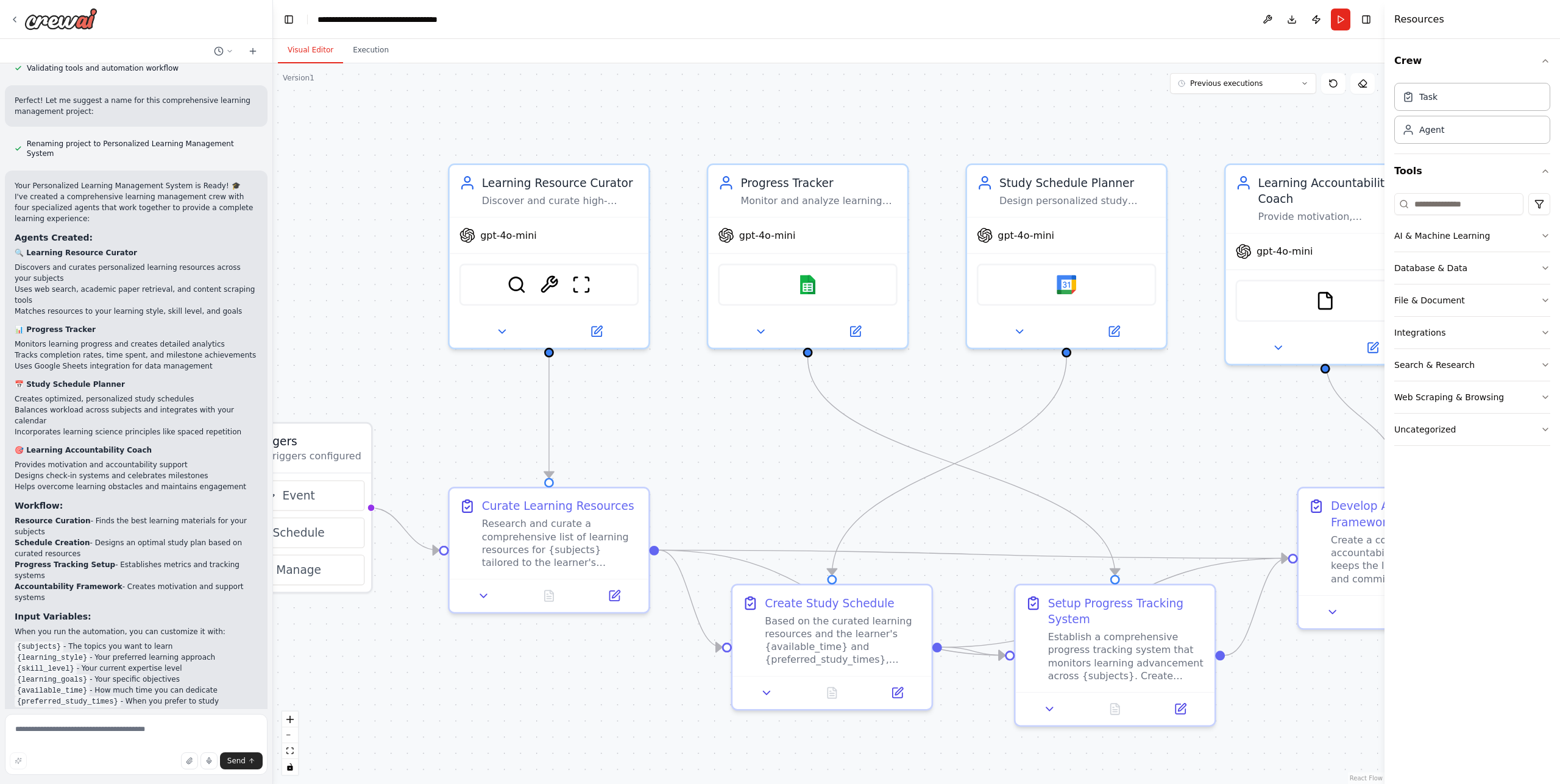
drag, startPoint x: 628, startPoint y: 301, endPoint x: 678, endPoint y: 413, distance: 122.7
click at [678, 413] on div ".deletable-edge-delete-btn { width: 20px; height: 20px; border: 0px solid #ffff…" at bounding box center [828, 424] width 1112 height 721
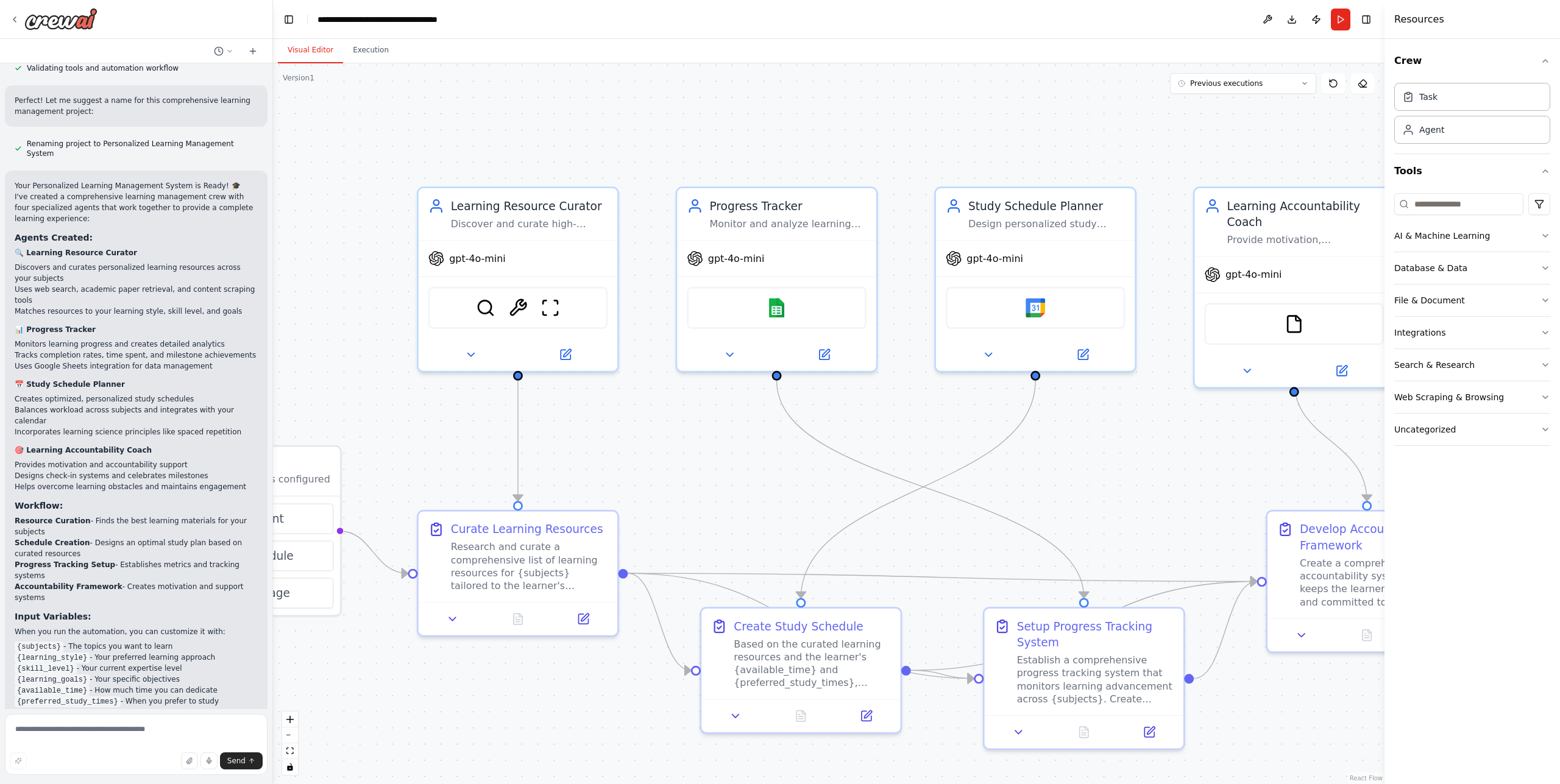
drag, startPoint x: 762, startPoint y: 412, endPoint x: 719, endPoint y: 419, distance: 43.6
click at [719, 419] on div ".deletable-edge-delete-btn { width: 20px; height: 20px; border: 0px solid #ffff…" at bounding box center [828, 424] width 1112 height 721
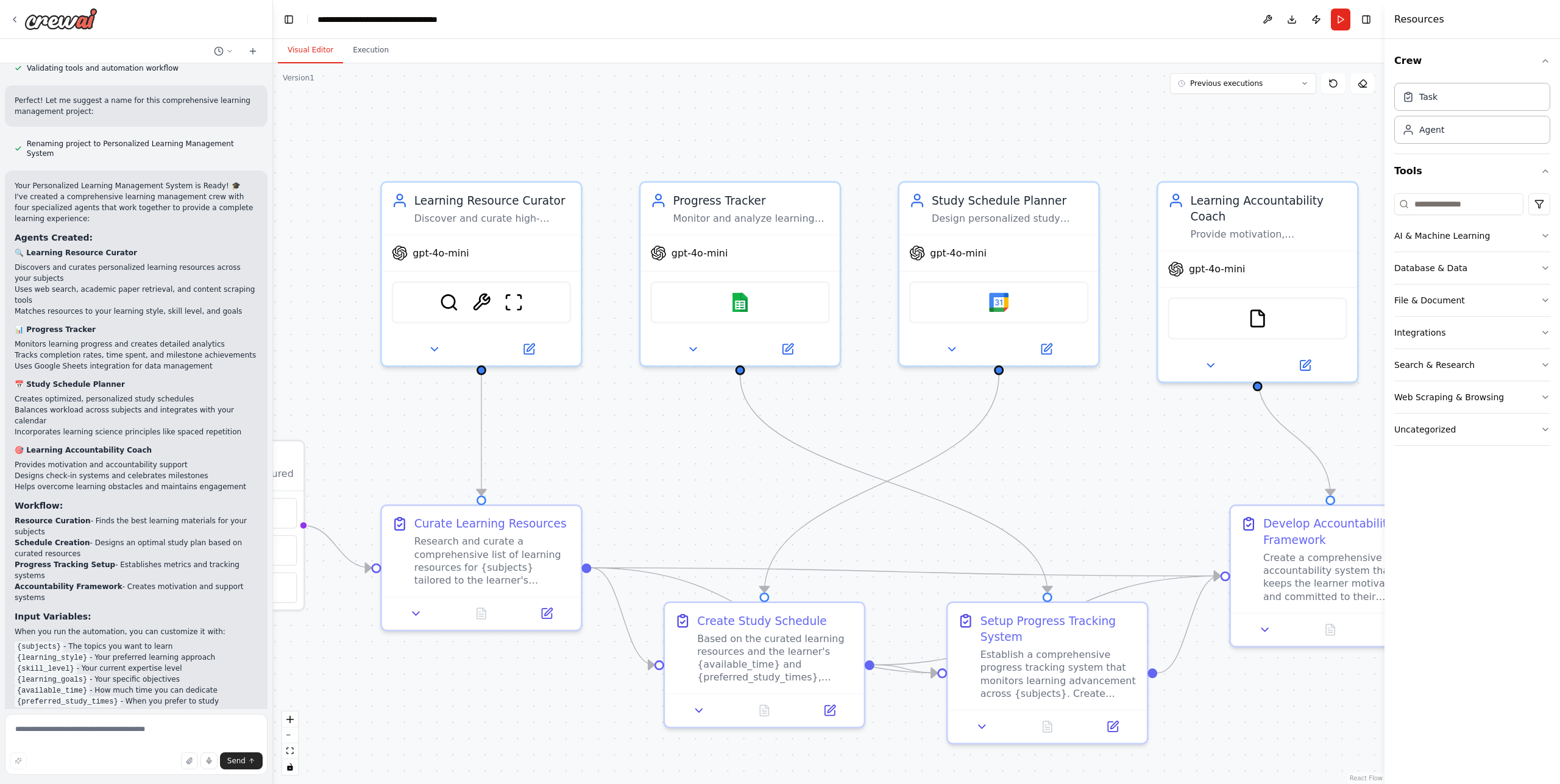
drag, startPoint x: 1249, startPoint y: 409, endPoint x: 1155, endPoint y: 392, distance: 95.5
click at [1153, 393] on div ".deletable-edge-delete-btn { width: 20px; height: 20px; border: 0px solid #ffff…" at bounding box center [828, 424] width 1112 height 721
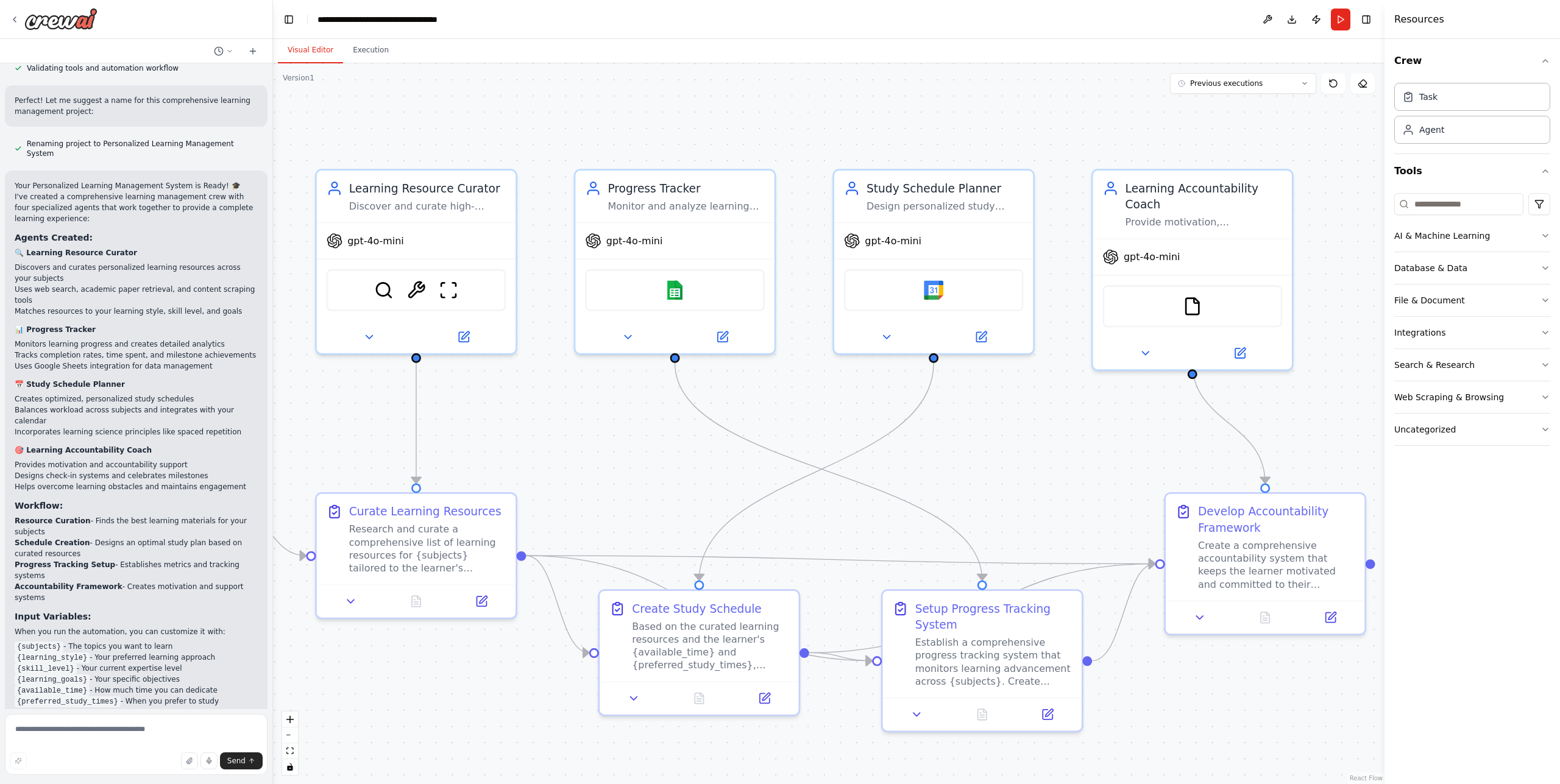
drag, startPoint x: 641, startPoint y: 492, endPoint x: 766, endPoint y: 504, distance: 125.6
click at [766, 505] on div ".deletable-edge-delete-btn { width: 20px; height: 20px; border: 0px solid #ffff…" at bounding box center [828, 424] width 1112 height 721
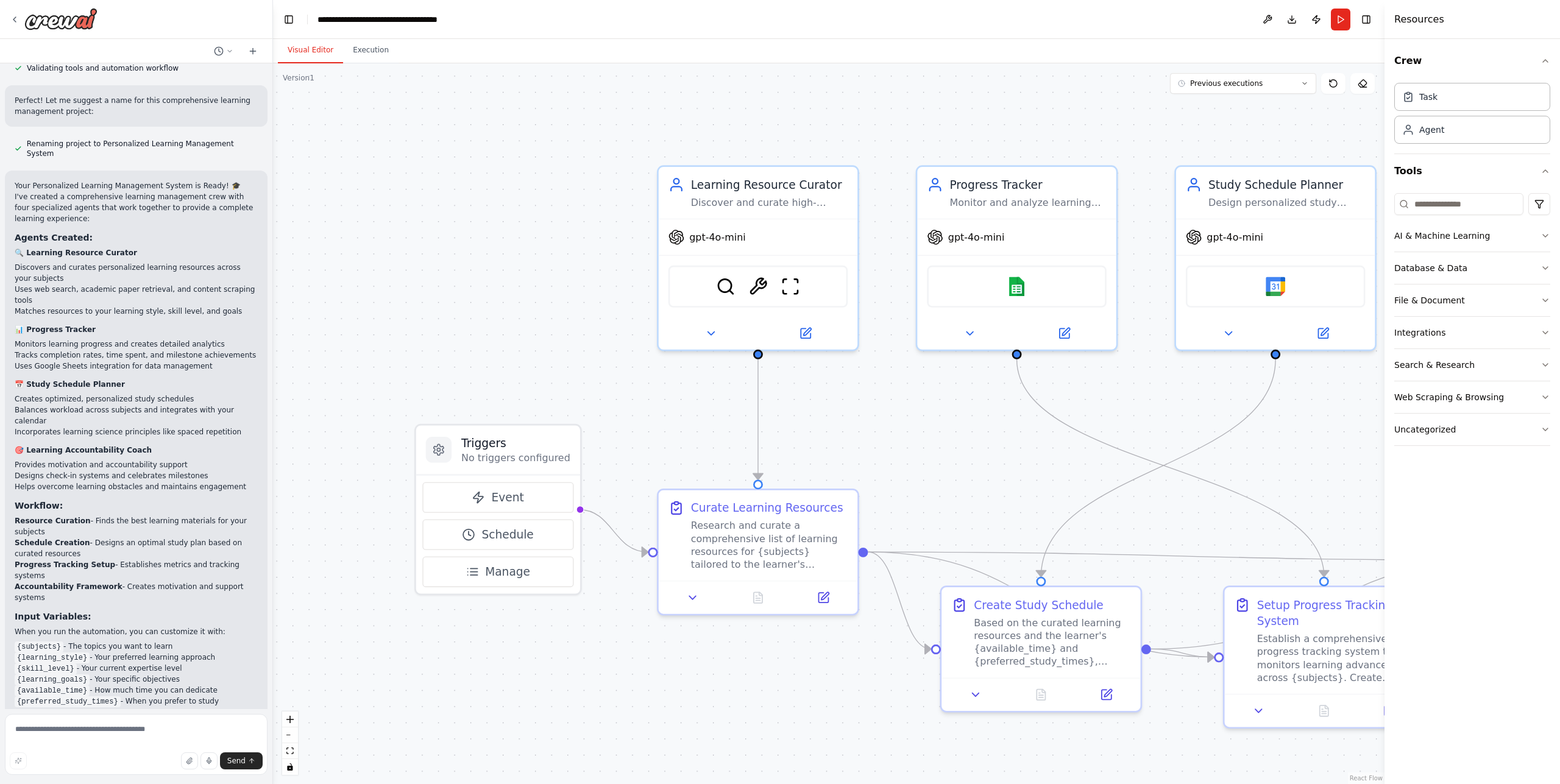
drag, startPoint x: 392, startPoint y: 486, endPoint x: 619, endPoint y: 469, distance: 227.6
click at [619, 469] on div ".deletable-edge-delete-btn { width: 20px; height: 20px; border: 0px solid #ffff…" at bounding box center [828, 424] width 1112 height 721
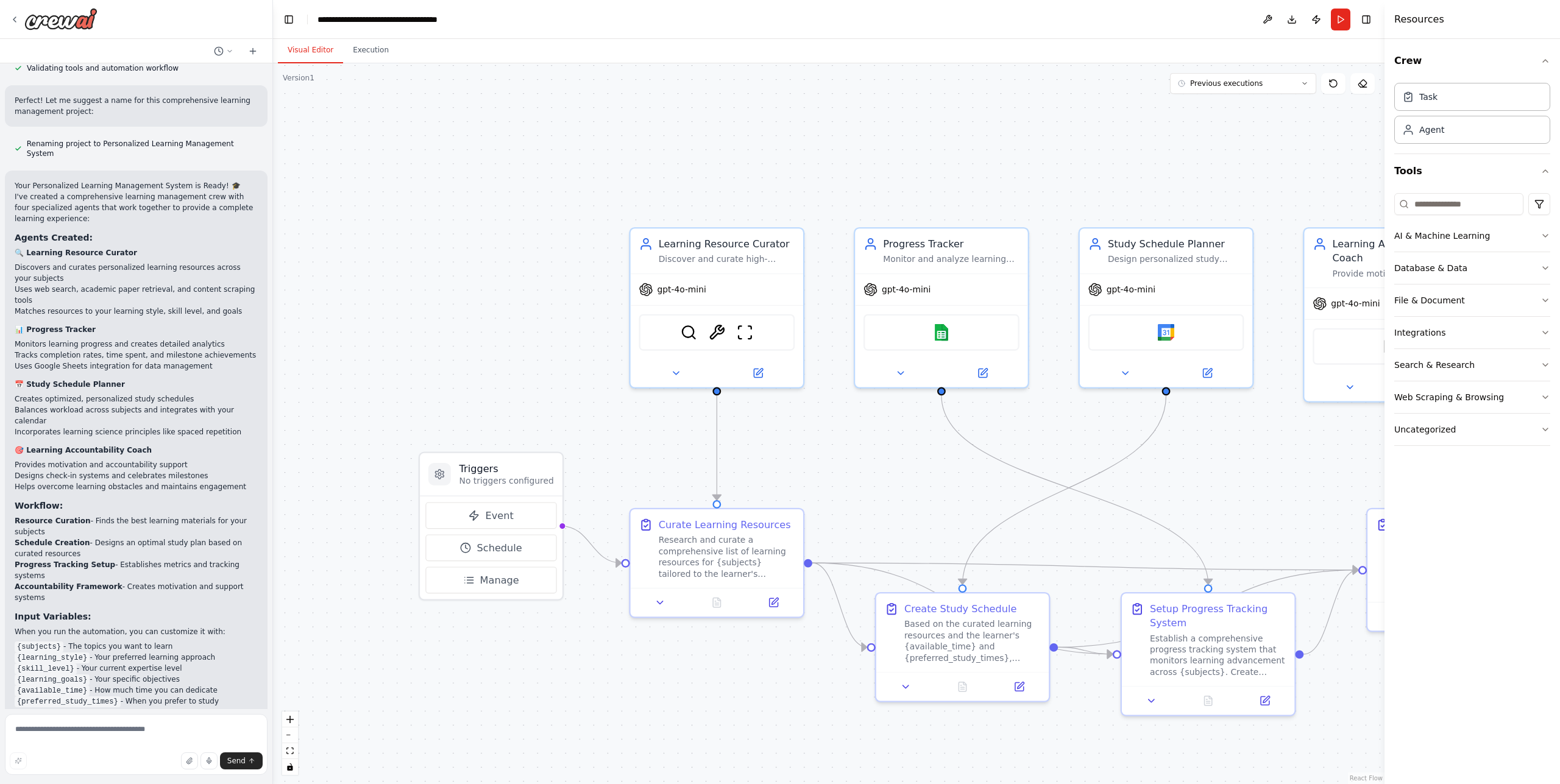
drag, startPoint x: 849, startPoint y: 467, endPoint x: 702, endPoint y: 402, distance: 160.7
click at [700, 410] on div ".deletable-edge-delete-btn { width: 20px; height: 20px; border: 0px solid #ffff…" at bounding box center [828, 424] width 1112 height 721
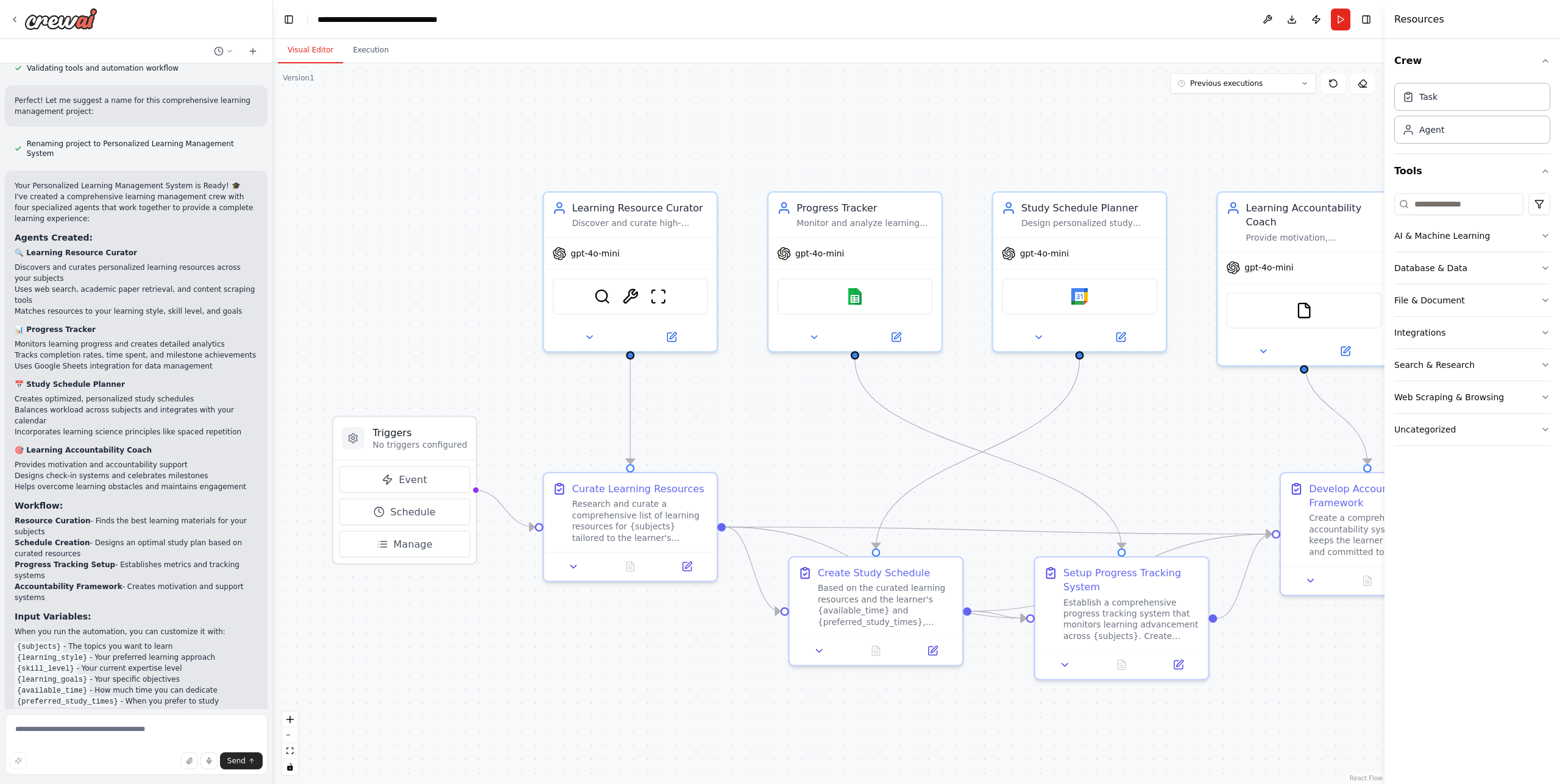
click at [376, 64] on div ".deletable-edge-delete-btn { width: 20px; height: 20px; border: 0px solid #ffff…" at bounding box center [828, 424] width 1112 height 721
click at [370, 55] on button "Execution" at bounding box center [371, 50] width 55 height 26
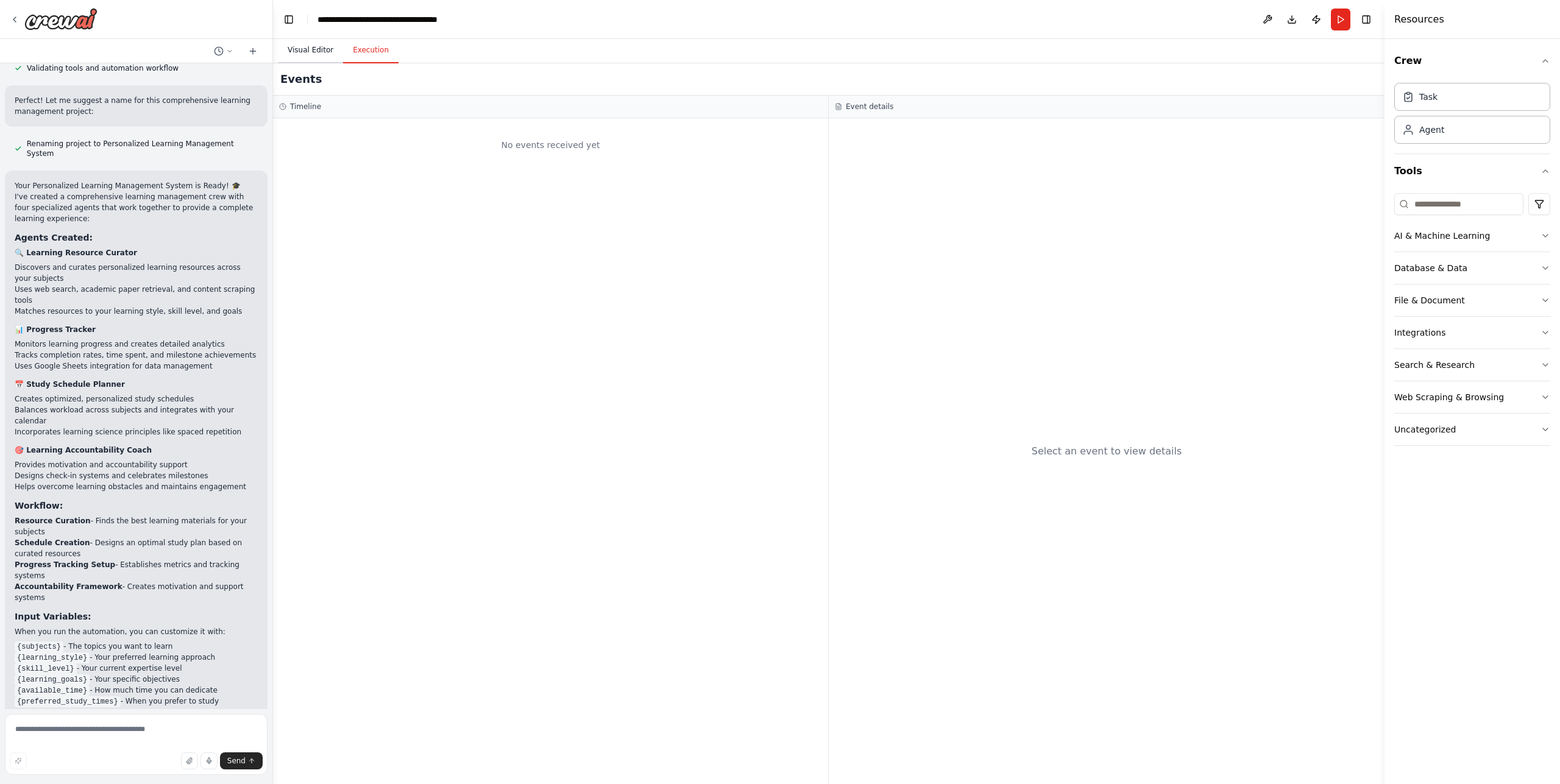
click at [321, 58] on button "Visual Editor" at bounding box center [310, 50] width 65 height 26
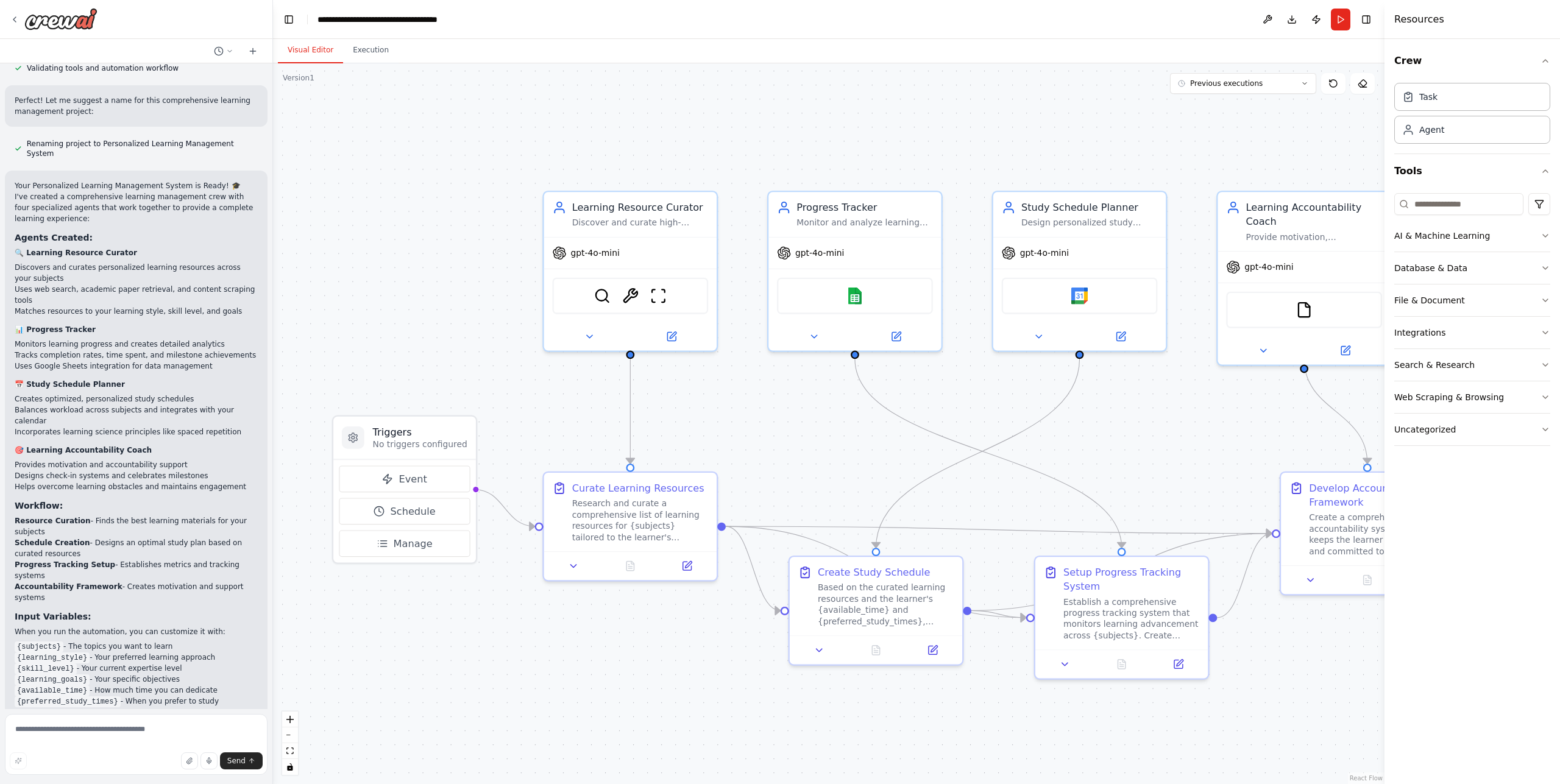
drag, startPoint x: 262, startPoint y: 455, endPoint x: 279, endPoint y: 316, distance: 140.0
click at [272, 316] on div "Build a crew that curates personalized learning resources, tracks your progress…" at bounding box center [136, 386] width 272 height 645
click at [279, 316] on div ".deletable-edge-delete-btn { width: 20px; height: 20px; border: 0px solid #ffff…" at bounding box center [828, 424] width 1112 height 721
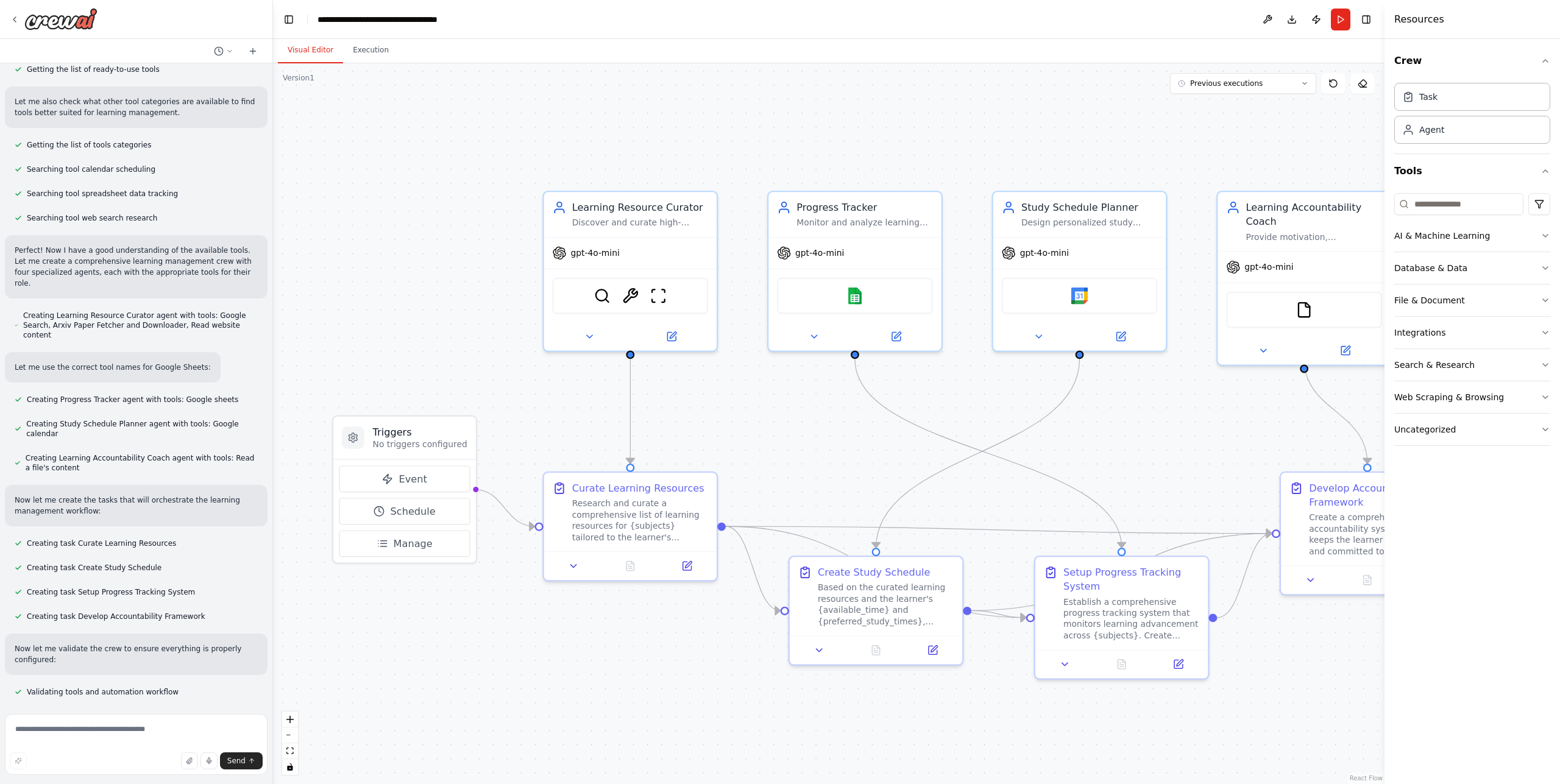
scroll to position [0, 0]
